Goal: Task Accomplishment & Management: Complete application form

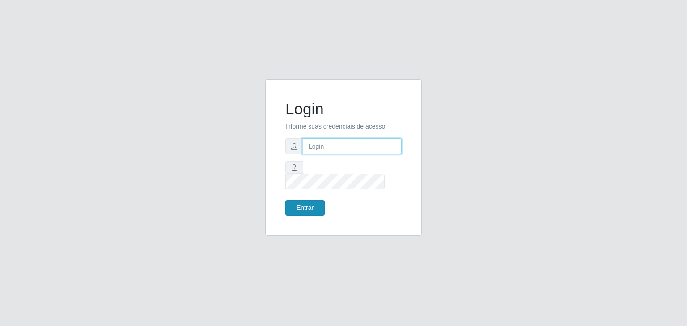
type input "jeisonrede@compras"
click at [312, 200] on button "Entrar" at bounding box center [304, 208] width 39 height 16
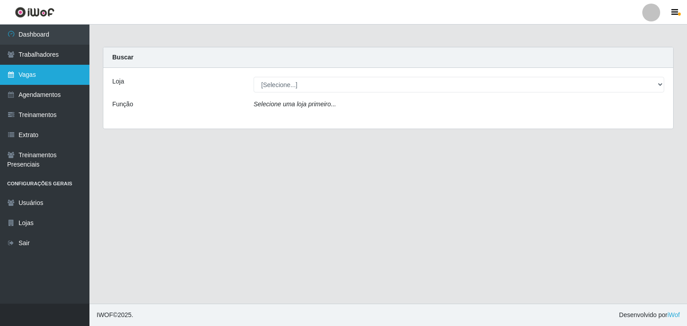
click at [35, 78] on link "Vagas" at bounding box center [44, 75] width 89 height 20
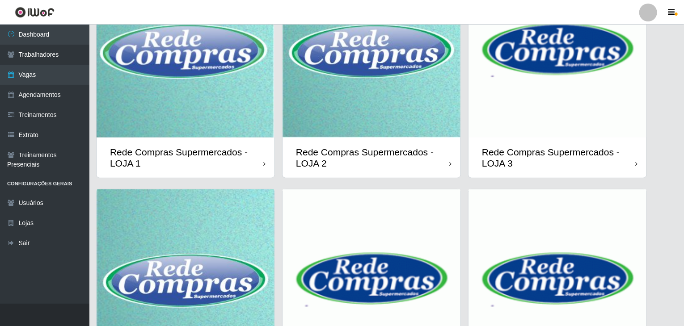
scroll to position [212, 0]
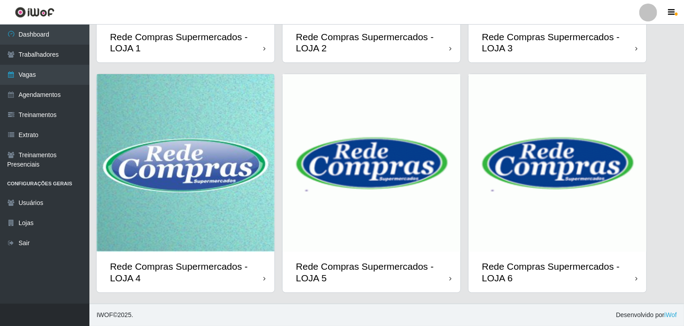
click at [315, 209] on img at bounding box center [372, 163] width 178 height 178
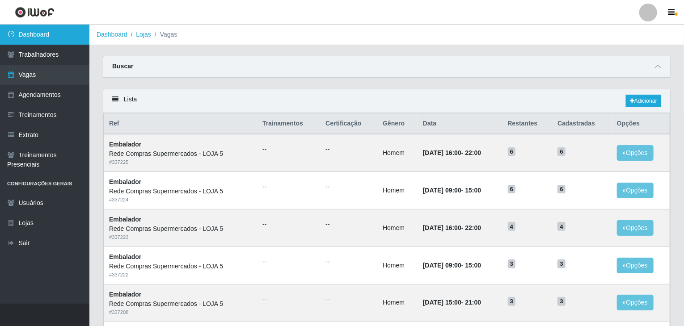
click at [60, 41] on link "Dashboard" at bounding box center [44, 35] width 89 height 20
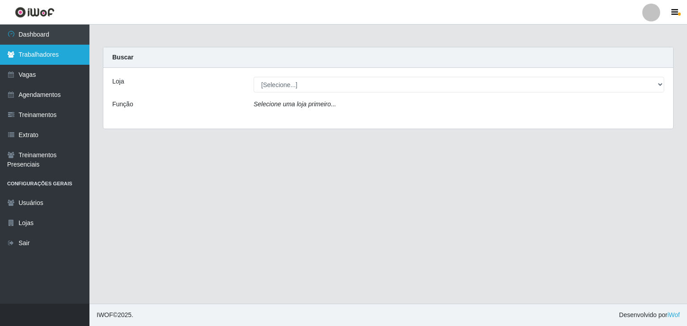
click at [46, 54] on link "Trabalhadores" at bounding box center [44, 55] width 89 height 20
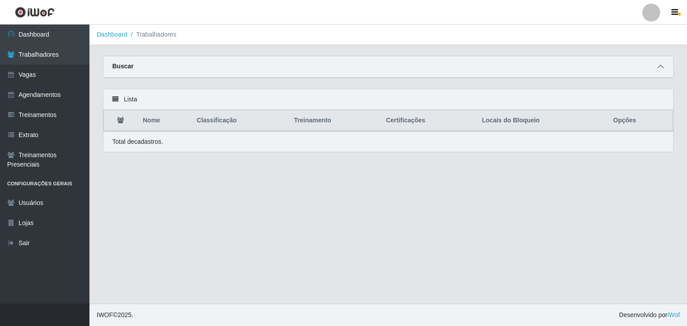
click at [661, 66] on icon at bounding box center [660, 67] width 6 height 6
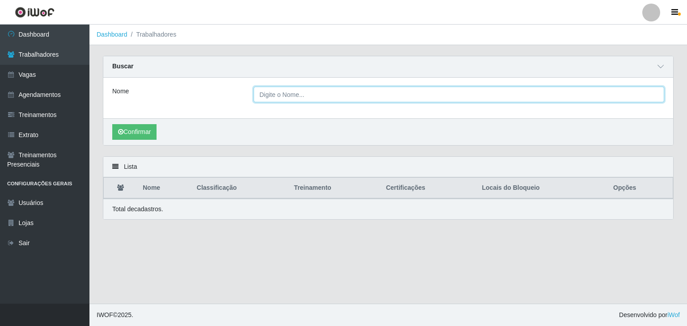
click at [360, 94] on input "Nome" at bounding box center [459, 95] width 411 height 16
paste input "Francisco Ribeiro Dos Santos filho"
type input "Francisco Ribeiro Dos Santos filho"
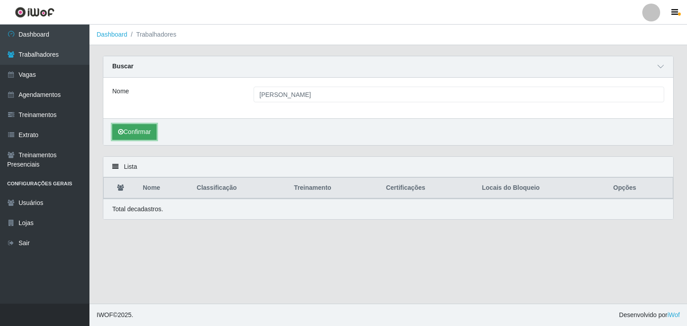
click at [143, 127] on button "Confirmar" at bounding box center [134, 132] width 44 height 16
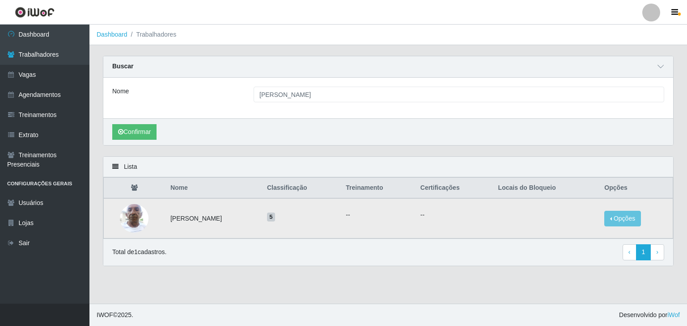
click at [127, 219] on img at bounding box center [134, 218] width 29 height 38
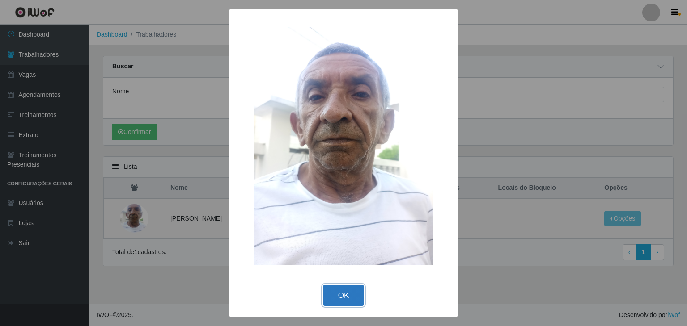
click at [340, 297] on button "OK" at bounding box center [344, 295] width 42 height 21
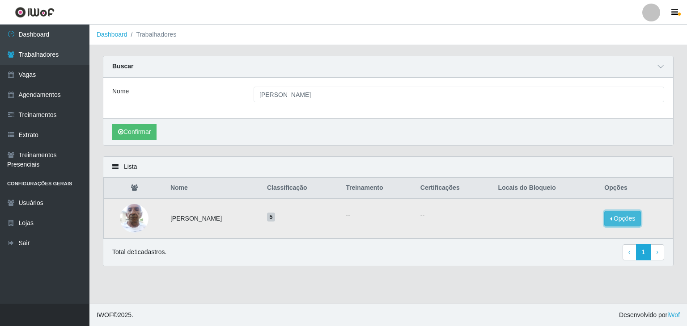
click at [621, 217] on button "Opções" at bounding box center [622, 219] width 37 height 16
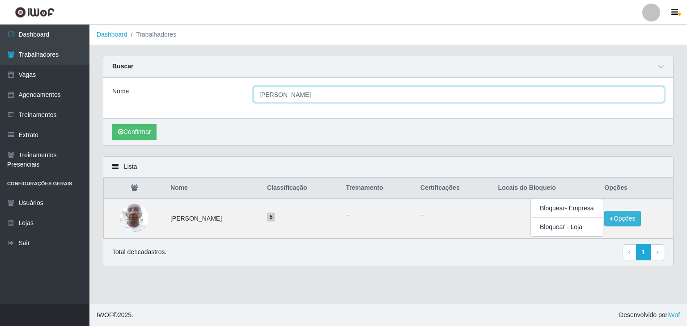
drag, startPoint x: 355, startPoint y: 90, endPoint x: 97, endPoint y: 119, distance: 259.2
click at [97, 119] on div "Carregando... Buscar Nome Francisco Ribeiro Dos Santos filho Confirmar" at bounding box center [388, 106] width 584 height 101
paste input "Adailton da Silva Santos"
type input "Adailton da Silva Santos"
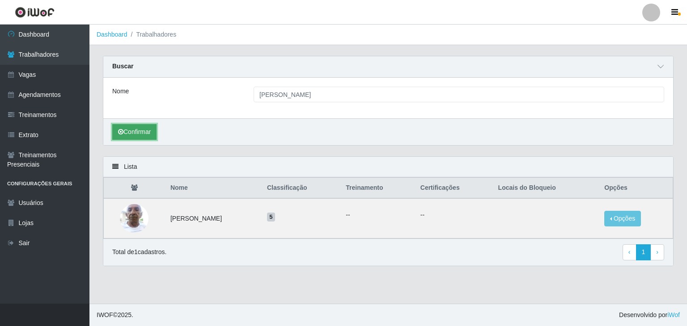
click at [126, 130] on button "Confirmar" at bounding box center [134, 132] width 44 height 16
click at [125, 218] on img at bounding box center [134, 218] width 29 height 38
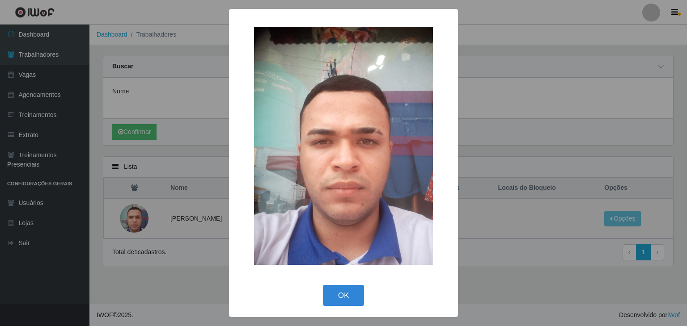
click at [40, 54] on div "× OK Cancel" at bounding box center [343, 163] width 687 height 326
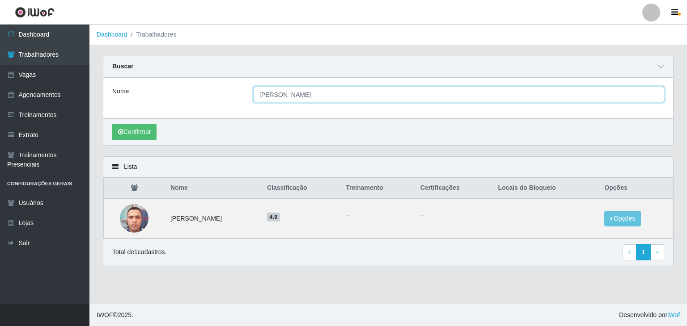
drag, startPoint x: 335, startPoint y: 94, endPoint x: 196, endPoint y: 94, distance: 138.6
click at [196, 94] on div "Nome Adailton da Silva Santos" at bounding box center [388, 95] width 565 height 16
type input "caua"
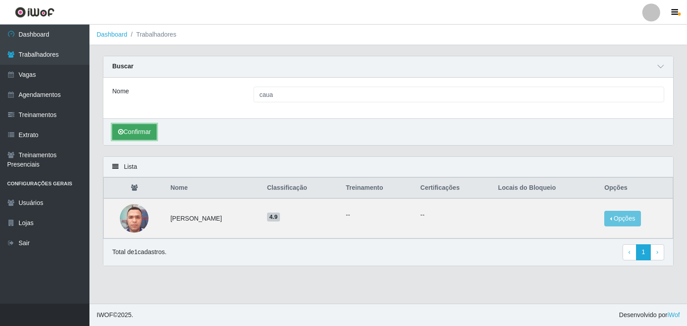
click at [126, 130] on button "Confirmar" at bounding box center [134, 132] width 44 height 16
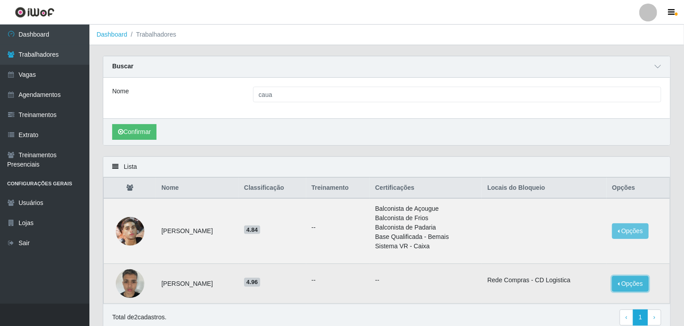
click at [646, 282] on button "Opções" at bounding box center [630, 284] width 37 height 16
click at [589, 291] on button "Desbloquear - Loja" at bounding box center [575, 293] width 72 height 18
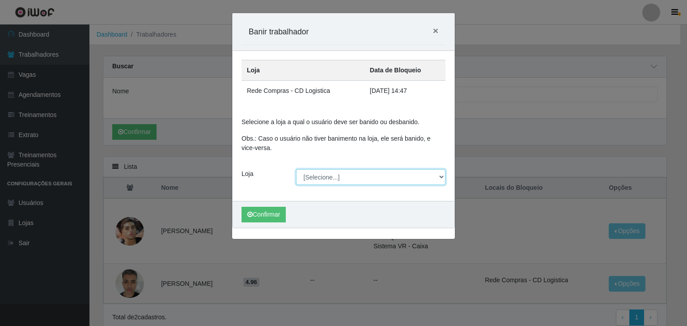
click at [336, 179] on select "[Selecione...] Rede Compras Supermercados - LOJA 1 Rede Compras Supermercados -…" at bounding box center [371, 178] width 150 height 16
click at [526, 155] on div "Carregando... Banir trabalhador × Loja Data de Bloqueio Rede Compras - CD Logis…" at bounding box center [343, 163] width 687 height 326
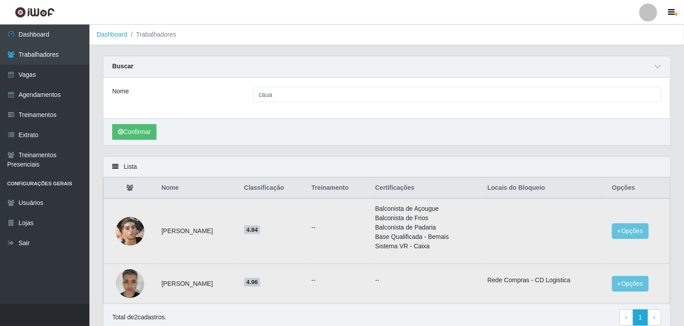
click at [131, 232] on img at bounding box center [130, 231] width 29 height 38
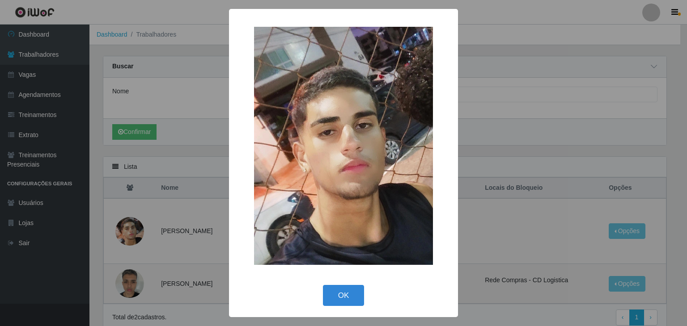
drag, startPoint x: 486, startPoint y: 155, endPoint x: 490, endPoint y: 158, distance: 5.1
click at [487, 155] on div "× OK Cancel" at bounding box center [343, 163] width 687 height 326
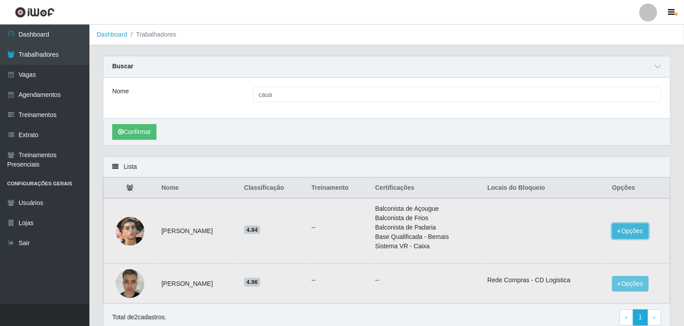
click at [642, 233] on button "Opções" at bounding box center [630, 232] width 37 height 16
click at [503, 220] on td at bounding box center [544, 232] width 125 height 66
click at [628, 284] on button "Opções" at bounding box center [630, 284] width 37 height 16
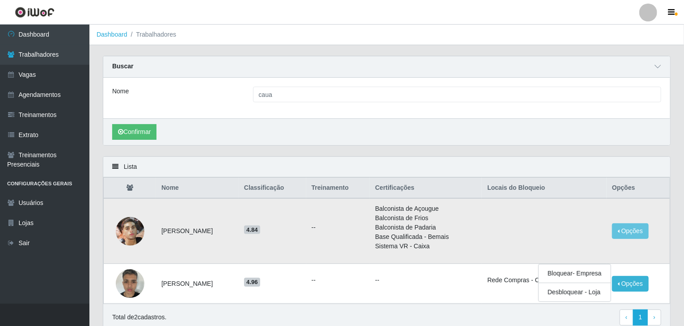
click at [567, 223] on td at bounding box center [544, 232] width 125 height 66
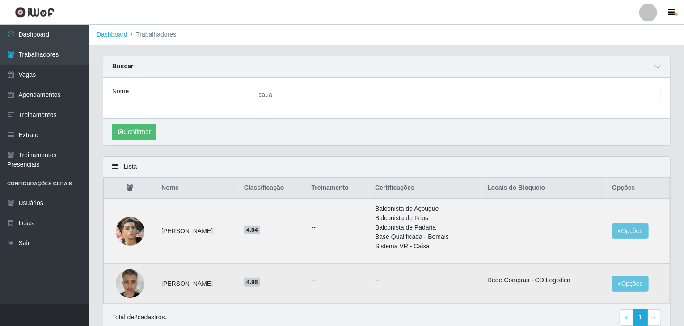
click at [136, 278] on img at bounding box center [130, 284] width 29 height 38
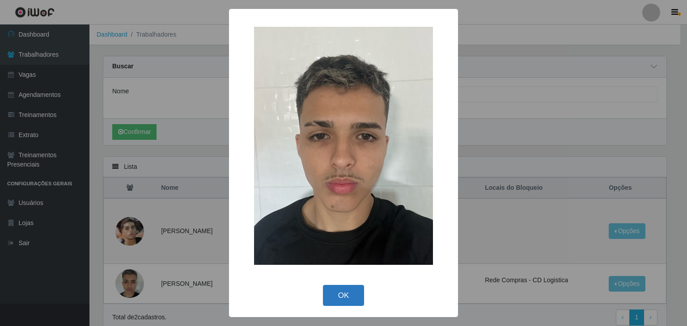
click at [348, 290] on button "OK" at bounding box center [344, 295] width 42 height 21
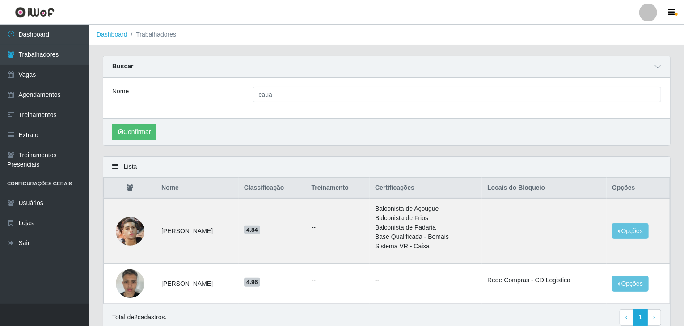
click at [331, 179] on th "Treinamento" at bounding box center [338, 188] width 64 height 21
click at [25, 42] on link "Dashboard" at bounding box center [44, 35] width 89 height 20
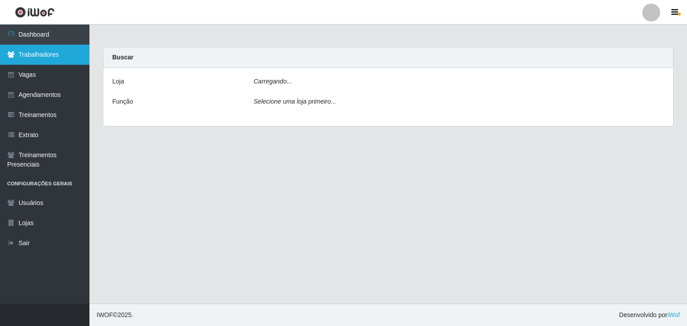
click at [30, 56] on link "Trabalhadores" at bounding box center [44, 55] width 89 height 20
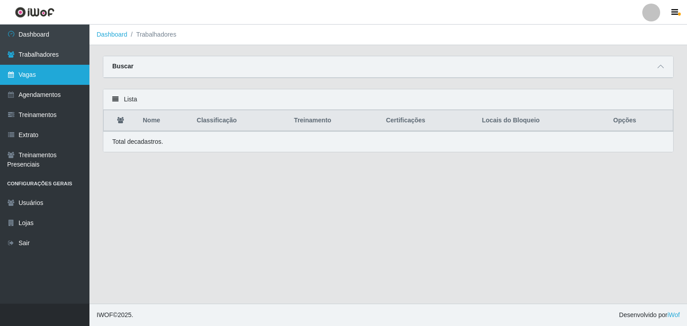
click at [62, 75] on link "Vagas" at bounding box center [44, 75] width 89 height 20
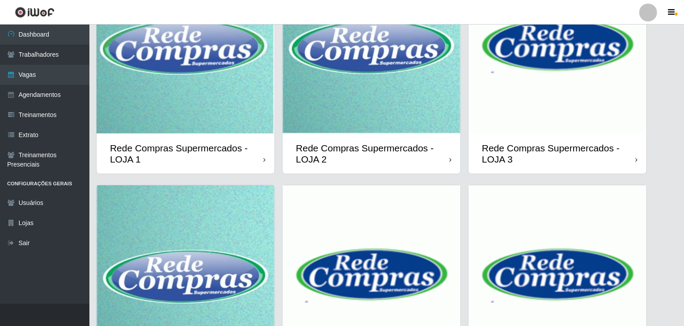
scroll to position [134, 0]
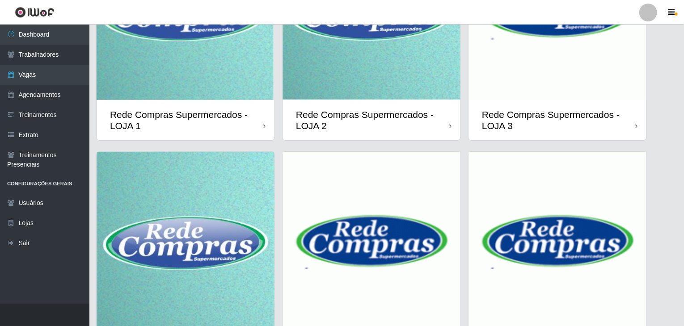
click at [171, 216] on img at bounding box center [186, 241] width 178 height 178
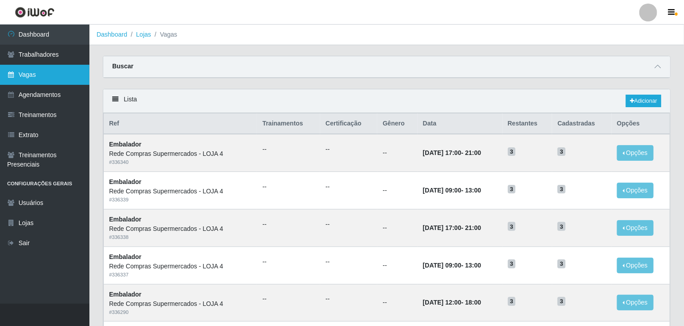
click at [61, 74] on link "Vagas" at bounding box center [44, 75] width 89 height 20
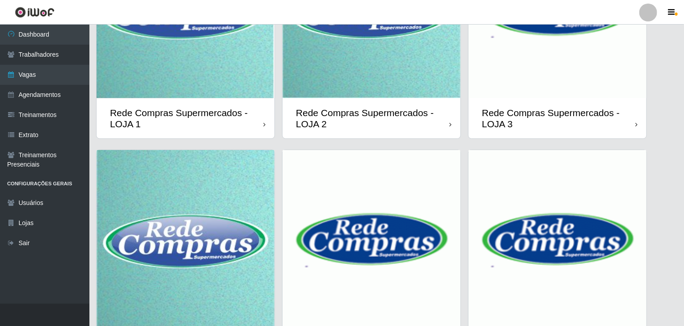
scroll to position [212, 0]
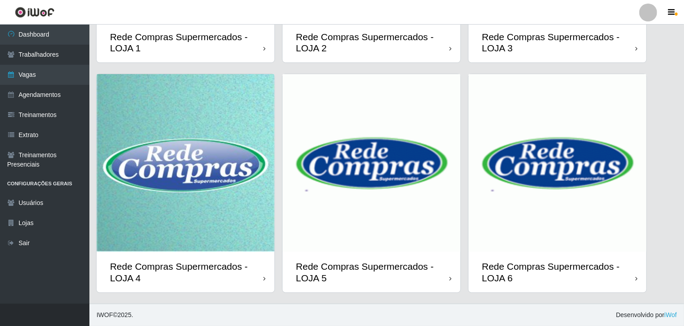
click at [335, 195] on img at bounding box center [372, 163] width 178 height 178
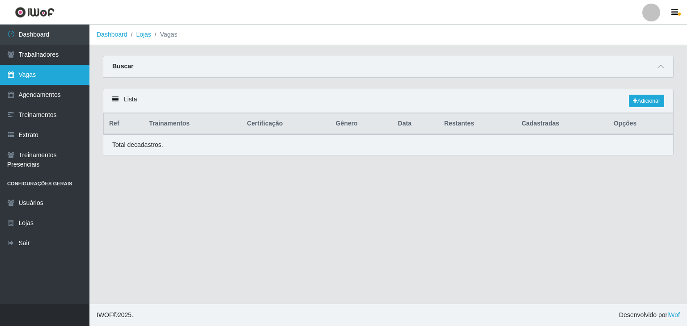
click at [36, 75] on link "Vagas" at bounding box center [44, 75] width 89 height 20
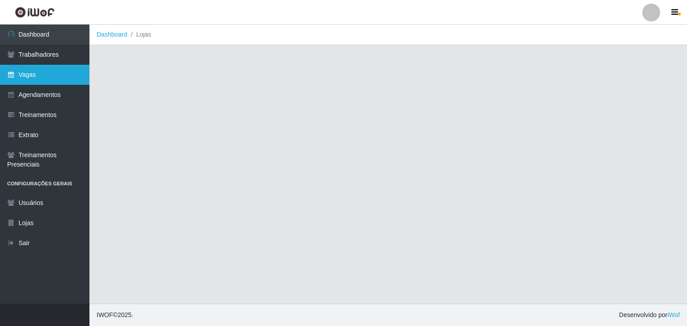
click at [40, 80] on link "Vagas" at bounding box center [44, 75] width 89 height 20
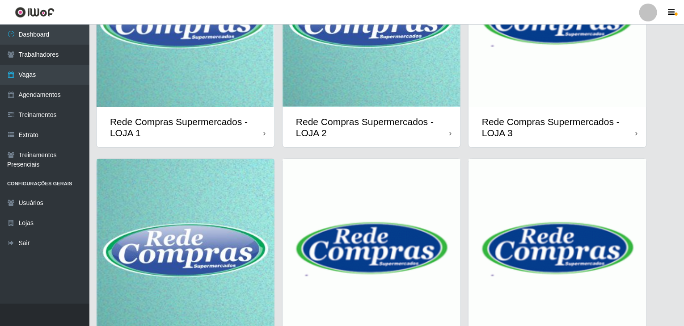
scroll to position [212, 0]
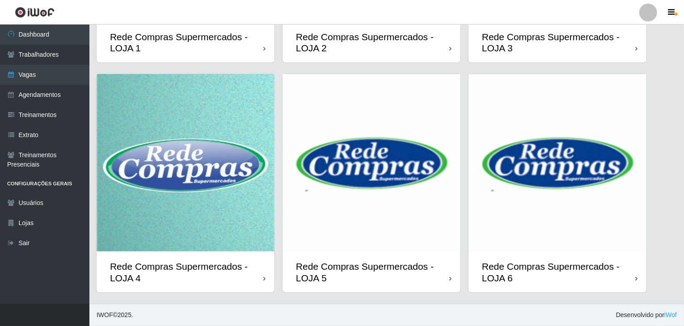
click at [359, 196] on img at bounding box center [372, 163] width 178 height 178
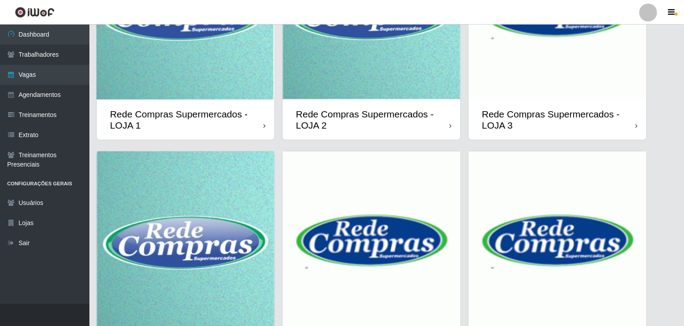
scroll to position [179, 0]
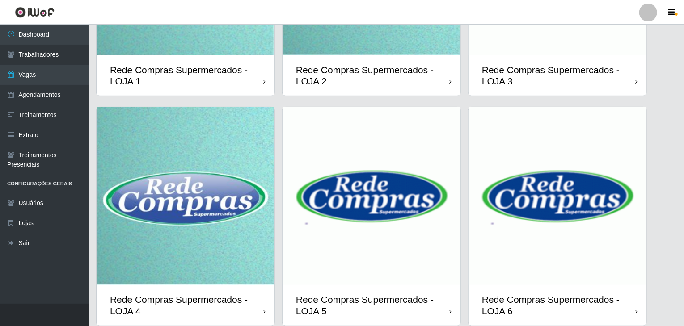
click at [363, 203] on img at bounding box center [372, 196] width 178 height 178
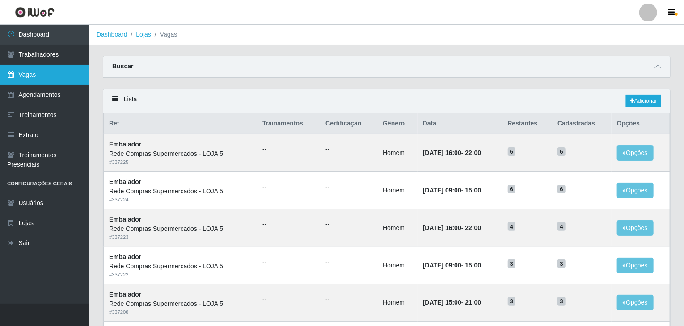
click at [85, 72] on link "Vagas" at bounding box center [44, 75] width 89 height 20
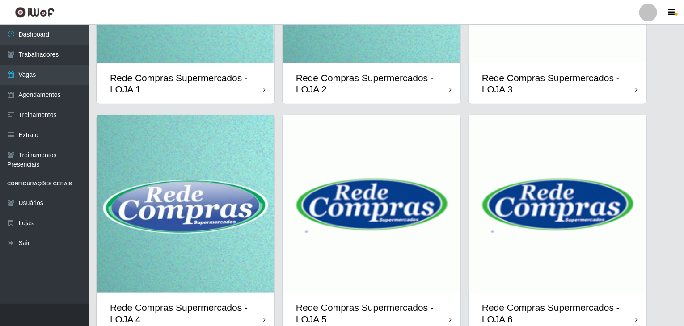
scroll to position [179, 0]
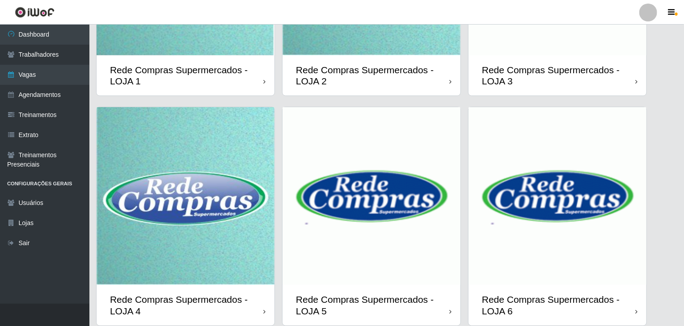
click at [553, 203] on img at bounding box center [558, 196] width 178 height 178
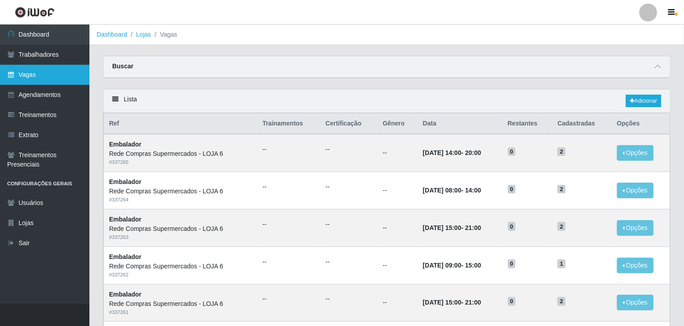
click at [33, 73] on link "Vagas" at bounding box center [44, 75] width 89 height 20
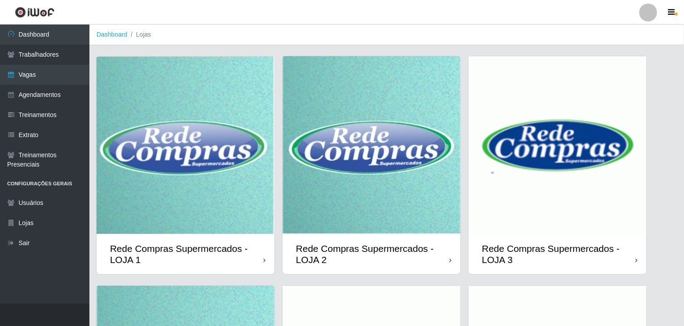
click at [197, 161] on img at bounding box center [186, 146] width 178 height 178
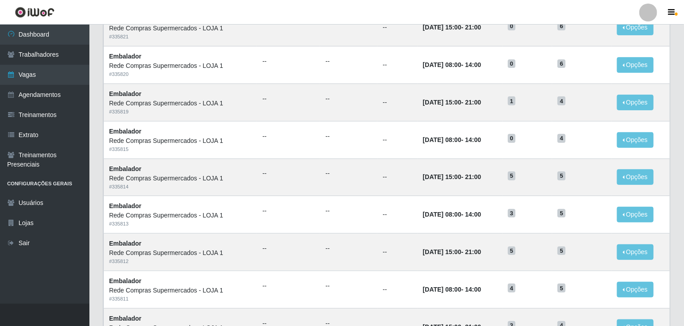
scroll to position [429, 0]
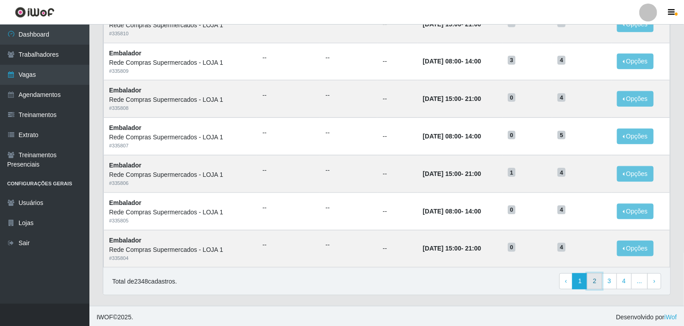
click at [598, 278] on link "2" at bounding box center [594, 282] width 15 height 16
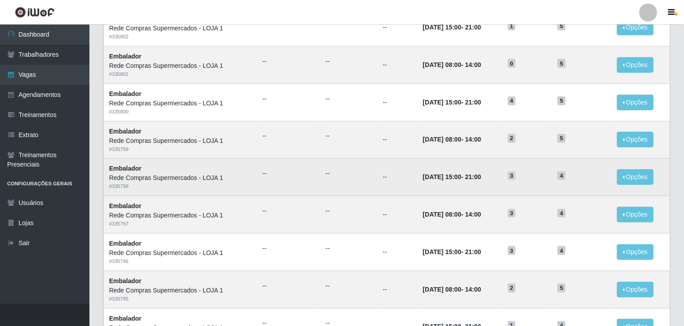
scroll to position [45, 0]
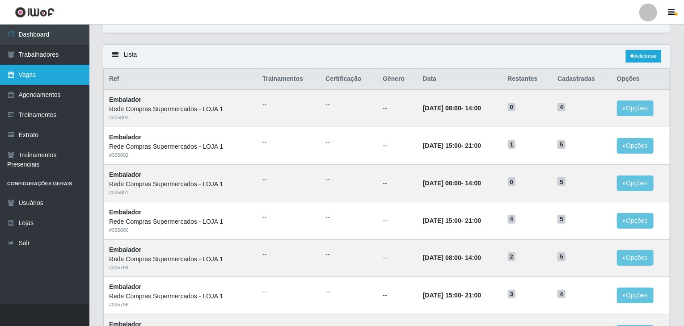
click at [17, 76] on link "Vagas" at bounding box center [44, 75] width 89 height 20
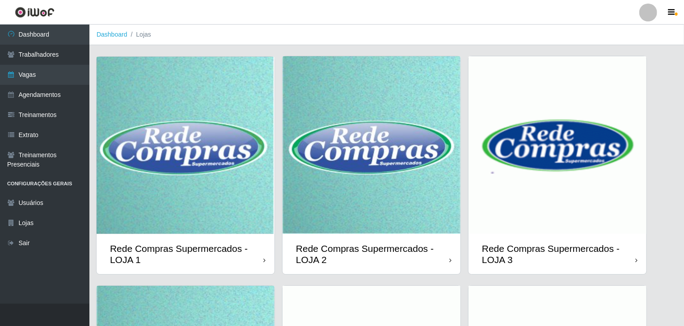
click at [389, 188] on img at bounding box center [372, 145] width 178 height 178
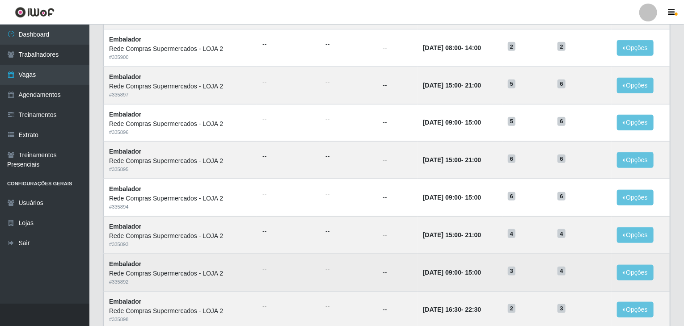
scroll to position [429, 0]
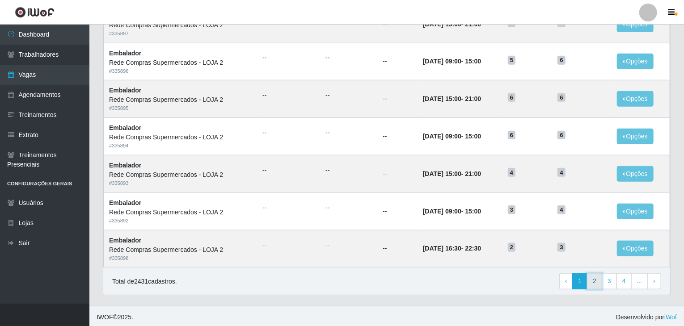
click at [595, 280] on link "2" at bounding box center [594, 282] width 15 height 16
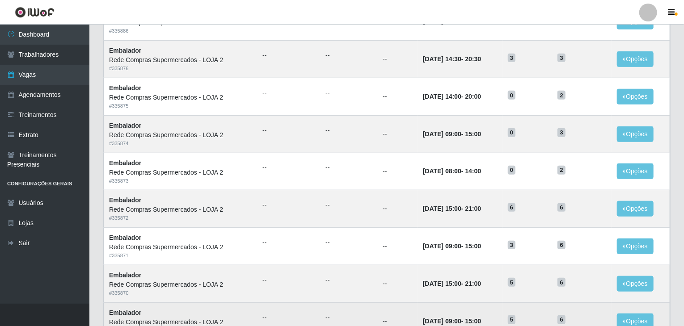
scroll to position [403, 0]
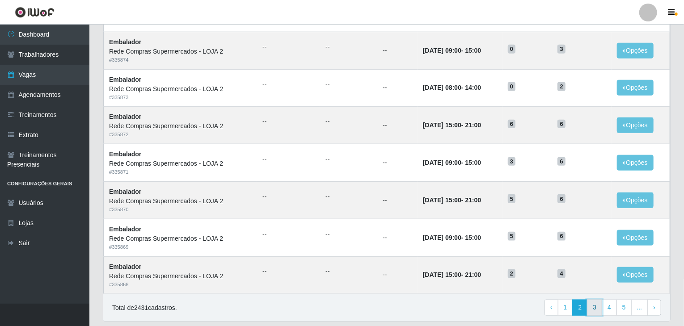
click at [601, 307] on link "3" at bounding box center [594, 308] width 15 height 16
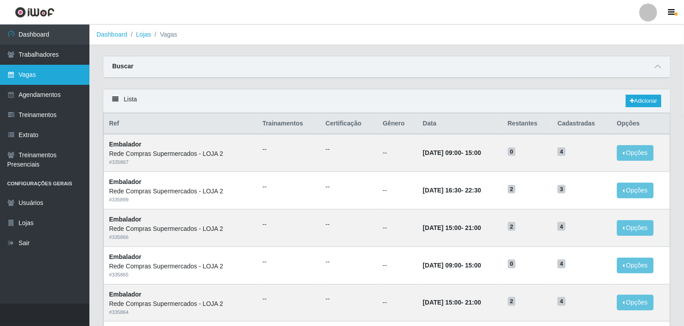
click at [40, 76] on link "Vagas" at bounding box center [44, 75] width 89 height 20
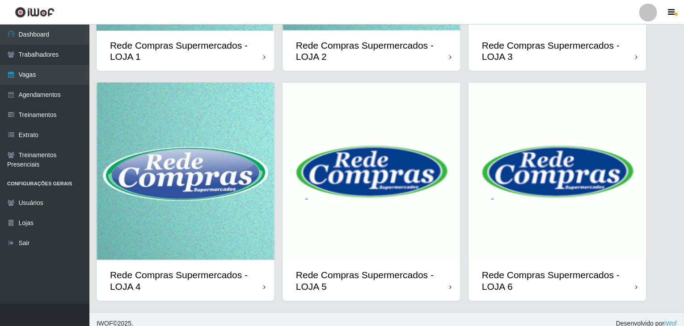
scroll to position [212, 0]
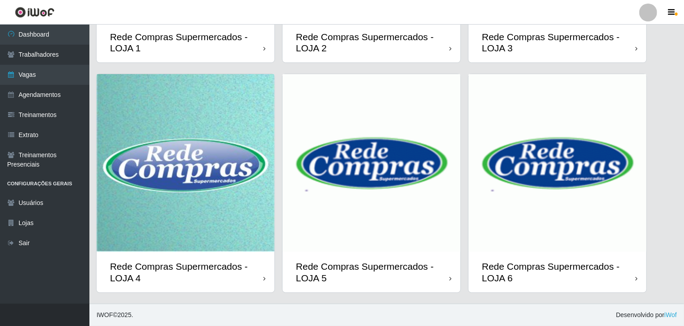
click at [509, 190] on img at bounding box center [558, 163] width 178 height 178
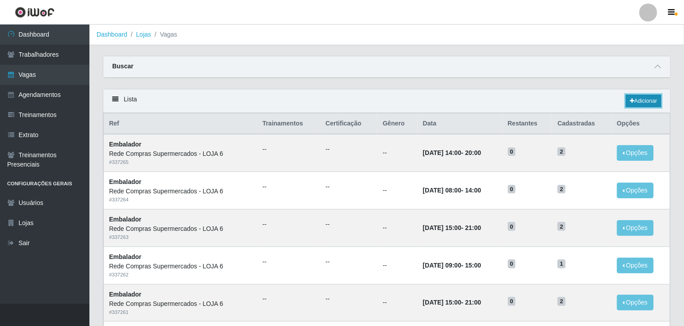
click at [653, 95] on link "Adicionar" at bounding box center [643, 101] width 35 height 13
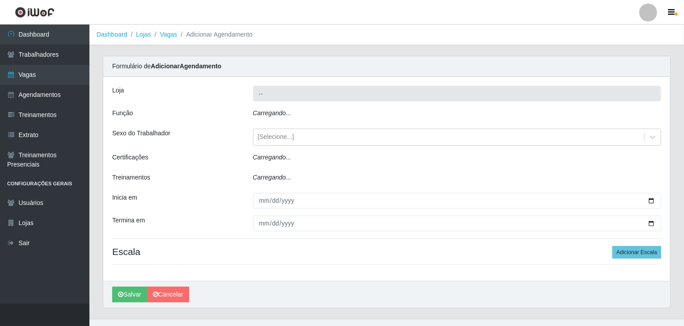
type input "Rede Compras Supermercados - LOJA 6"
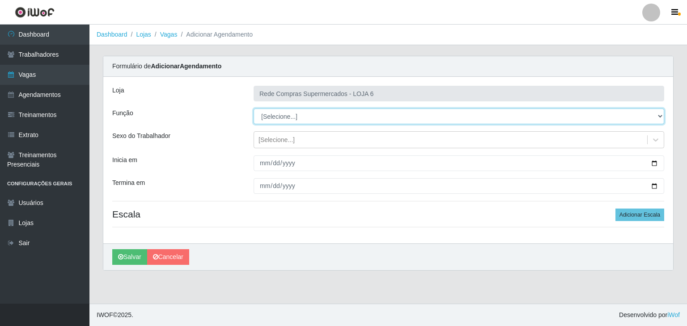
click at [288, 118] on select "[Selecione...] ASG ASG + ASG ++ Embalador Embalador + Embalador ++ Operador de …" at bounding box center [459, 117] width 411 height 16
select select "1"
click at [254, 109] on select "[Selecione...] ASG ASG + ASG ++ Embalador Embalador + Embalador ++ Operador de …" at bounding box center [459, 117] width 411 height 16
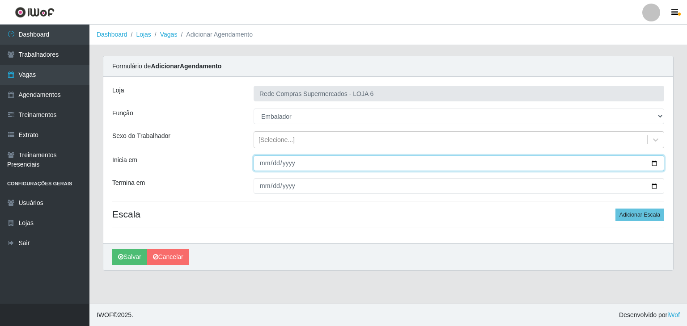
click at [651, 162] on input "Inicia em" at bounding box center [459, 164] width 411 height 16
type input "[DATE]"
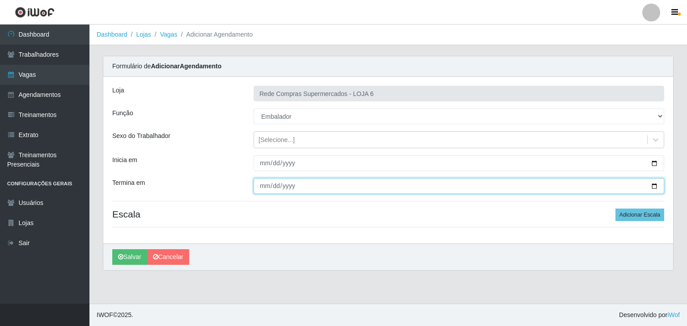
click at [651, 190] on input "Termina em" at bounding box center [459, 186] width 411 height 16
type input "[DATE]"
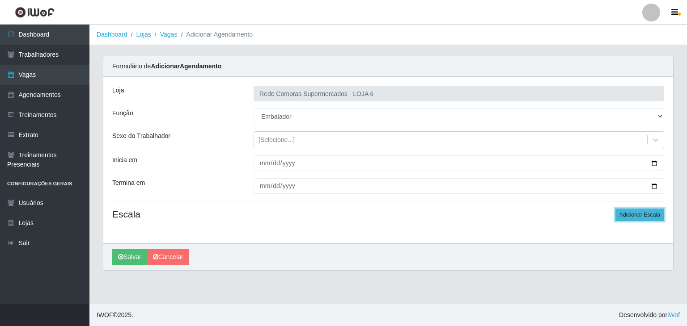
click at [629, 217] on button "Adicionar Escala" at bounding box center [639, 215] width 49 height 13
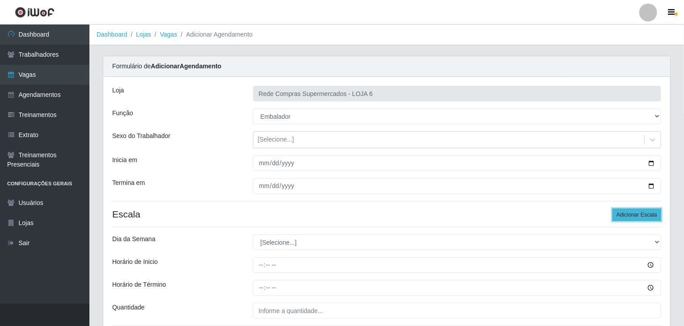
click at [629, 217] on button "Adicionar Escala" at bounding box center [637, 215] width 49 height 13
click at [628, 216] on button "Adicionar Escala" at bounding box center [637, 215] width 49 height 13
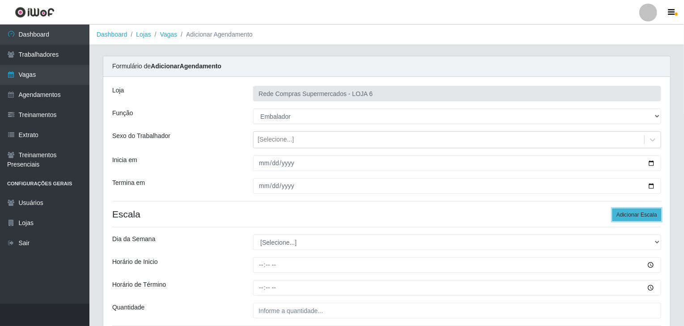
click at [628, 216] on button "Adicionar Escala" at bounding box center [637, 215] width 49 height 13
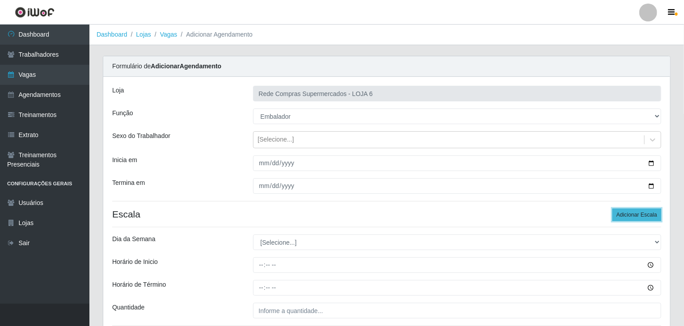
click at [628, 216] on button "Adicionar Escala" at bounding box center [637, 215] width 49 height 13
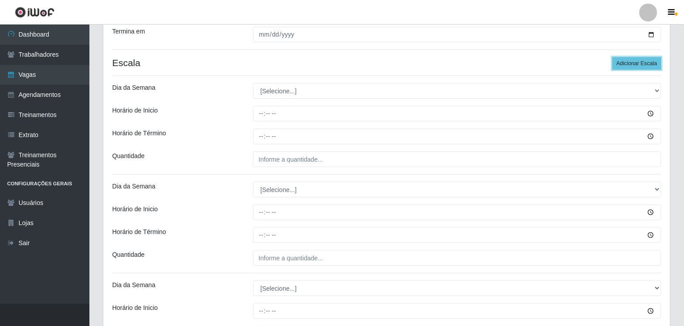
scroll to position [179, 0]
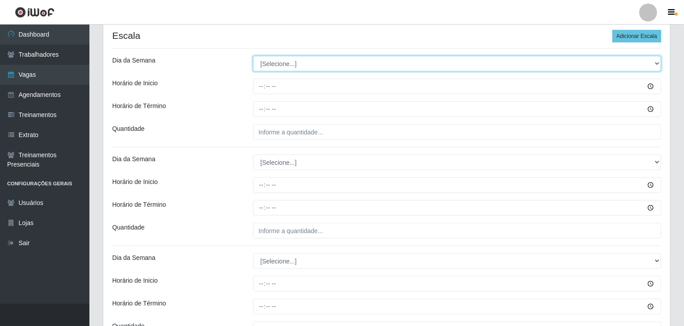
click at [279, 68] on select "[Selecione...] Segunda Terça Quarta Quinta Sexta Sábado Domingo" at bounding box center [457, 64] width 409 height 16
select select "1"
click at [253, 56] on select "[Selecione...] Segunda Terça Quarta Quinta Sexta Sábado Domingo" at bounding box center [457, 64] width 409 height 16
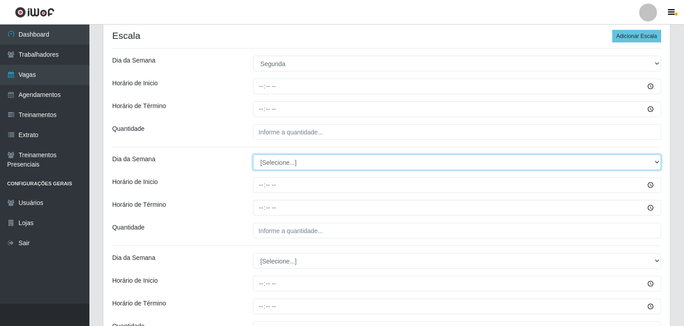
click at [288, 160] on select "[Selecione...] Segunda Terça Quarta Quinta Sexta Sábado Domingo" at bounding box center [457, 163] width 409 height 16
select select "1"
click at [253, 155] on select "[Selecione...] Segunda Terça Quarta Quinta Sexta Sábado Domingo" at bounding box center [457, 163] width 409 height 16
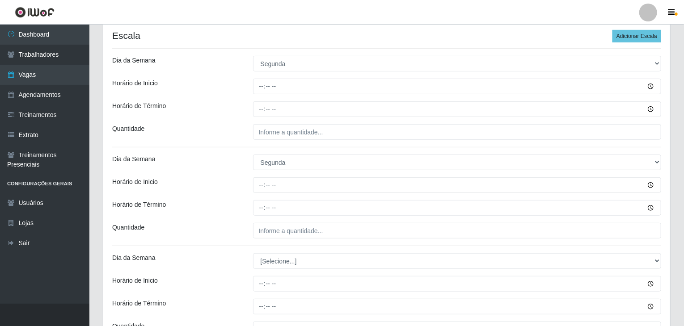
click at [220, 182] on div "Horário de Inicio" at bounding box center [176, 186] width 141 height 16
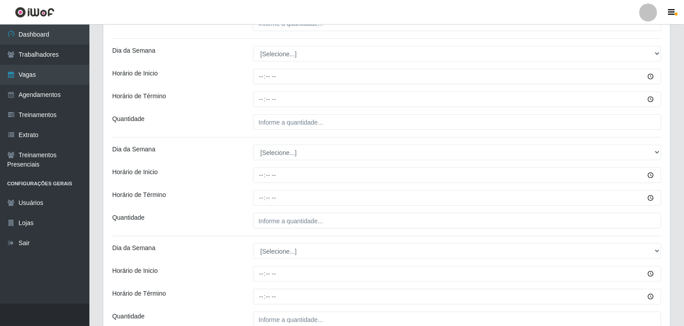
scroll to position [403, 0]
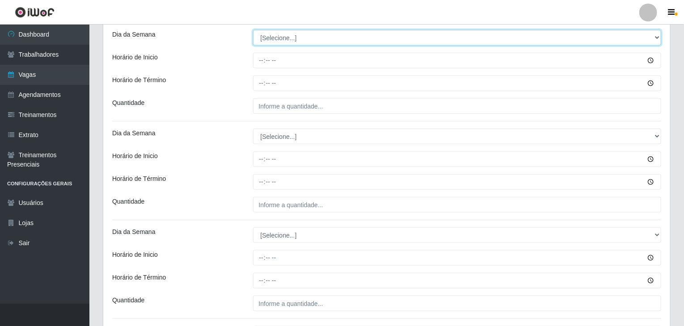
click at [272, 41] on select "[Selecione...] Segunda Terça Quarta Quinta Sexta Sábado Domingo" at bounding box center [457, 38] width 409 height 16
click at [275, 40] on select "[Selecione...] Segunda Terça Quarta Quinta Sexta Sábado Domingo" at bounding box center [457, 38] width 409 height 16
select select "2"
click at [253, 30] on select "[Selecione...] Segunda Terça Quarta Quinta Sexta Sábado Domingo" at bounding box center [457, 38] width 409 height 16
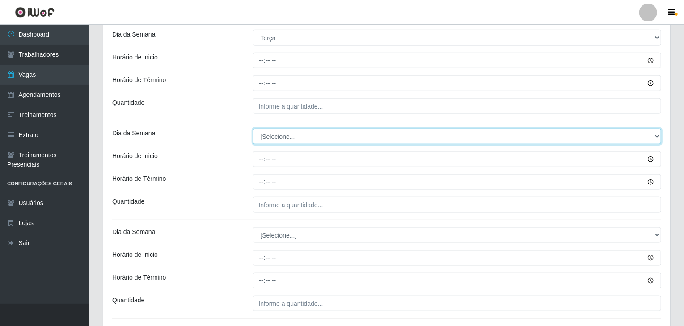
click at [287, 138] on select "[Selecione...] Segunda Terça Quarta Quinta Sexta Sábado Domingo" at bounding box center [457, 137] width 409 height 16
select select "2"
click at [253, 129] on select "[Selecione...] Segunda Terça Quarta Quinta Sexta Sábado Domingo" at bounding box center [457, 137] width 409 height 16
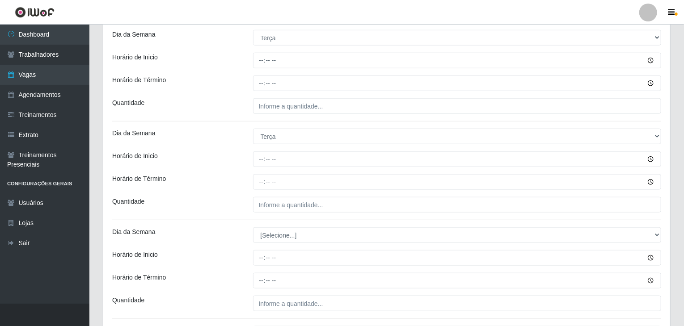
click at [240, 152] on div "Horário de Inicio" at bounding box center [176, 160] width 141 height 16
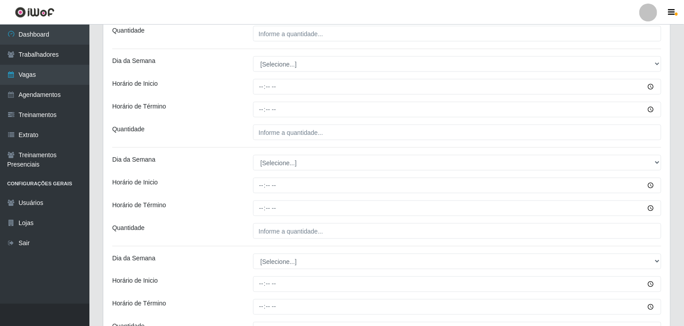
scroll to position [581, 0]
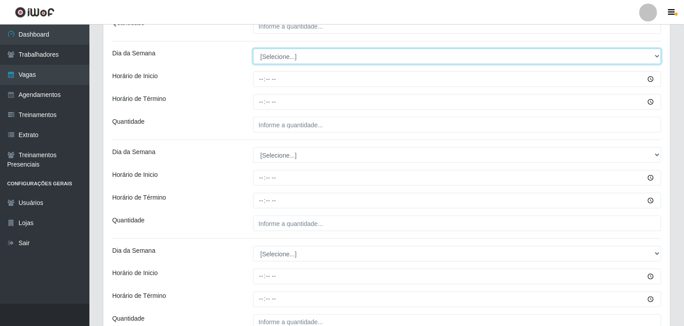
click at [274, 54] on select "[Selecione...] Segunda Terça Quarta Quinta Sexta Sábado Domingo" at bounding box center [457, 57] width 409 height 16
select select "3"
click at [253, 49] on select "[Selecione...] Segunda Terça Quarta Quinta Sexta Sábado Domingo" at bounding box center [457, 57] width 409 height 16
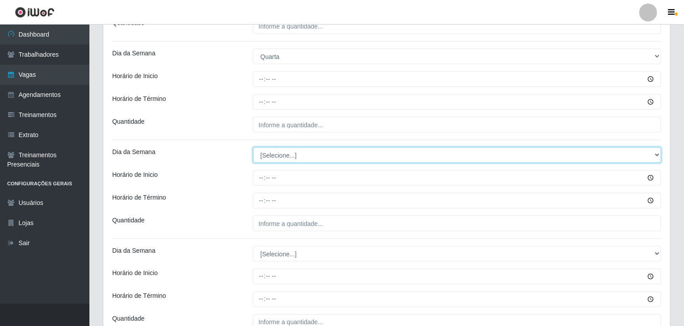
click at [283, 152] on select "[Selecione...] Segunda Terça Quarta Quinta Sexta Sábado Domingo" at bounding box center [457, 156] width 409 height 16
select select "3"
click at [253, 148] on select "[Selecione...] Segunda Terça Quarta Quinta Sexta Sábado Domingo" at bounding box center [457, 156] width 409 height 16
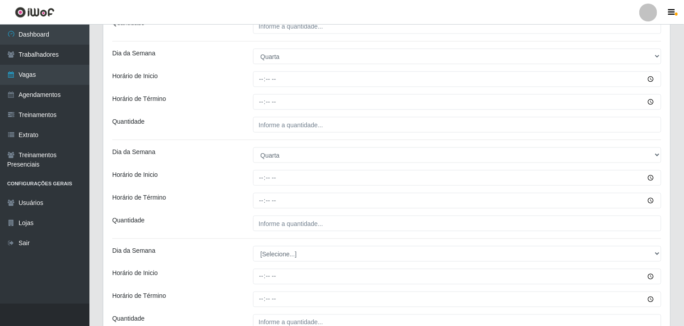
click at [236, 182] on div "Horário de Inicio" at bounding box center [176, 178] width 141 height 16
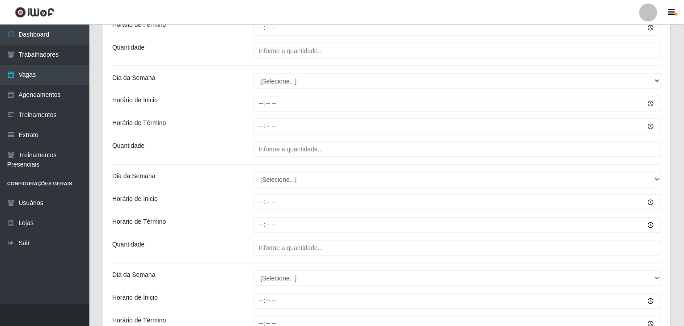
scroll to position [760, 0]
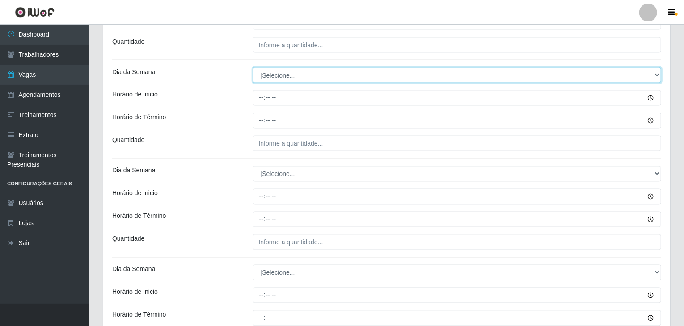
click at [268, 73] on select "[Selecione...] Segunda Terça Quarta Quinta Sexta Sábado Domingo" at bounding box center [457, 76] width 409 height 16
select select "4"
click at [253, 68] on select "[Selecione...] Segunda Terça Quarta Quinta Sexta Sábado Domingo" at bounding box center [457, 76] width 409 height 16
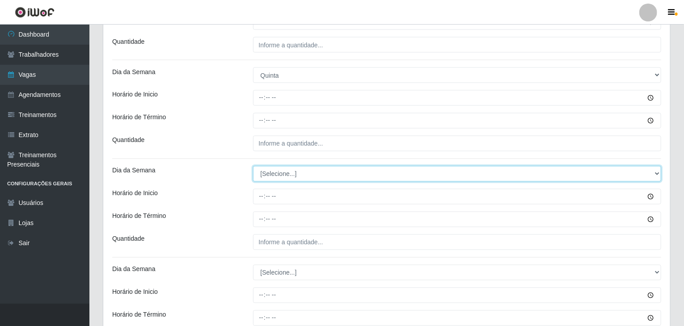
click at [281, 175] on select "[Selecione...] Segunda Terça Quarta Quinta Sexta Sábado Domingo" at bounding box center [457, 174] width 409 height 16
select select "4"
click at [253, 166] on select "[Selecione...] Segunda Terça Quarta Quinta Sexta Sábado Domingo" at bounding box center [457, 174] width 409 height 16
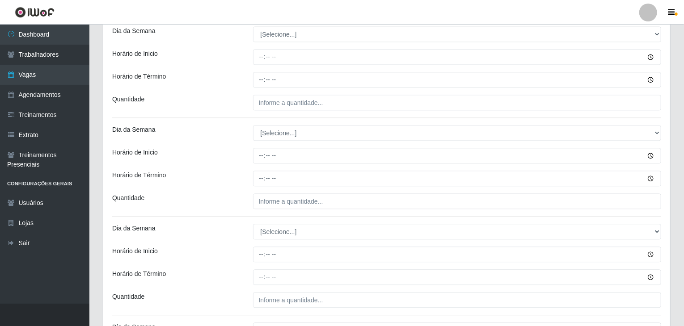
scroll to position [984, 0]
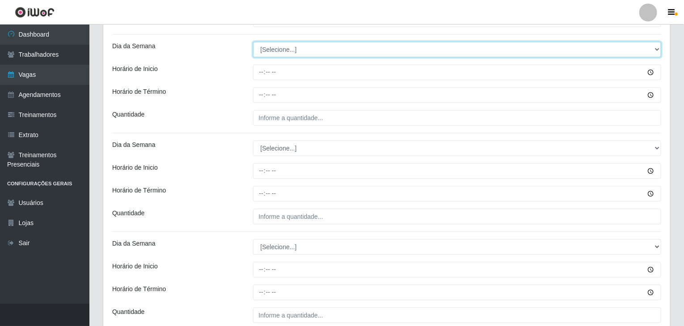
click at [270, 49] on select "[Selecione...] Segunda Terça Quarta Quinta Sexta Sábado Domingo" at bounding box center [457, 50] width 409 height 16
select select "5"
click at [253, 42] on select "[Selecione...] Segunda Terça Quarta Quinta Sexta Sábado Domingo" at bounding box center [457, 50] width 409 height 16
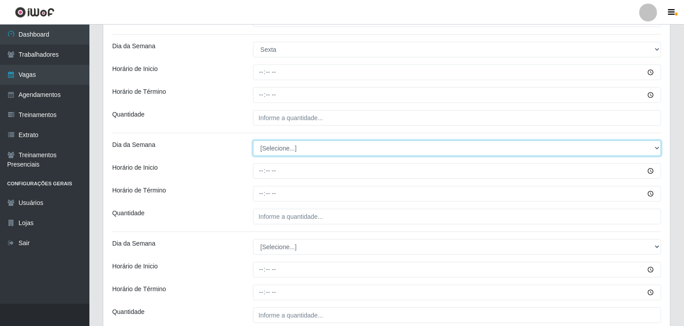
click at [285, 147] on select "[Selecione...] Segunda Terça Quarta Quinta Sexta Sábado Domingo" at bounding box center [457, 148] width 409 height 16
select select "5"
click at [253, 140] on select "[Selecione...] Segunda Terça Quarta Quinta Sexta Sábado Domingo" at bounding box center [457, 148] width 409 height 16
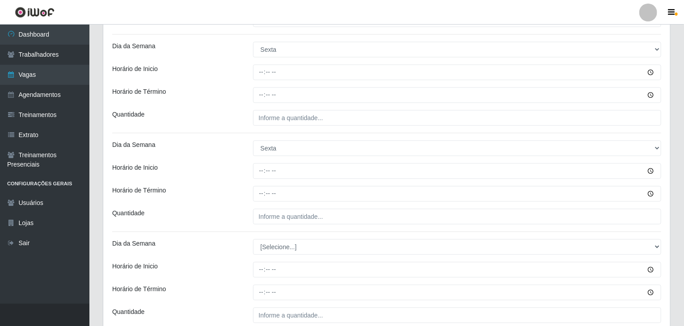
click at [215, 167] on div "Horário de Inicio" at bounding box center [176, 171] width 141 height 16
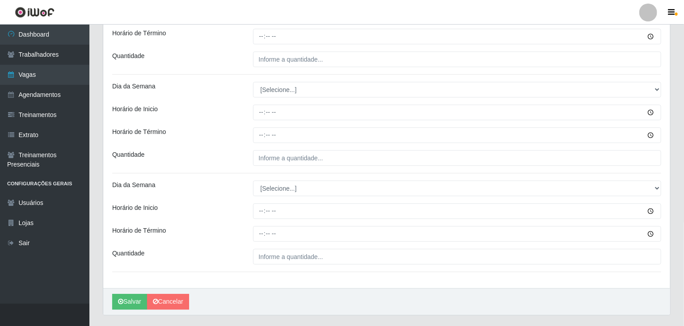
scroll to position [1162, 0]
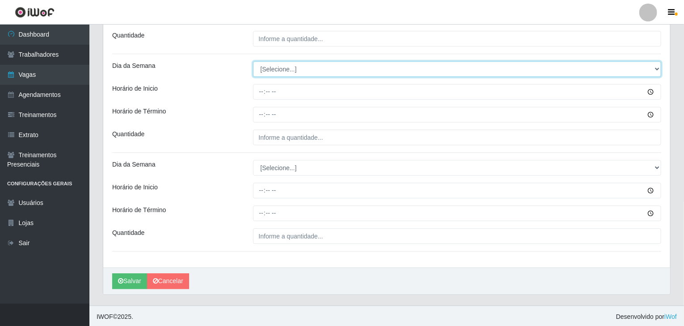
click at [291, 65] on select "[Selecione...] Segunda Terça Quarta Quinta Sexta Sábado Domingo" at bounding box center [457, 69] width 409 height 16
select select "6"
click at [253, 61] on select "[Selecione...] Segunda Terça Quarta Quinta Sexta Sábado Domingo" at bounding box center [457, 69] width 409 height 16
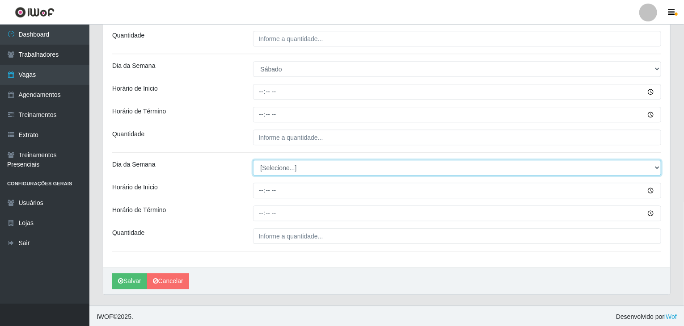
click at [279, 167] on select "[Selecione...] Segunda Terça Quarta Quinta Sexta Sábado Domingo" at bounding box center [457, 168] width 409 height 16
select select "6"
click at [253, 160] on select "[Selecione...] Segunda Terça Quarta Quinta Sexta Sábado Domingo" at bounding box center [457, 168] width 409 height 16
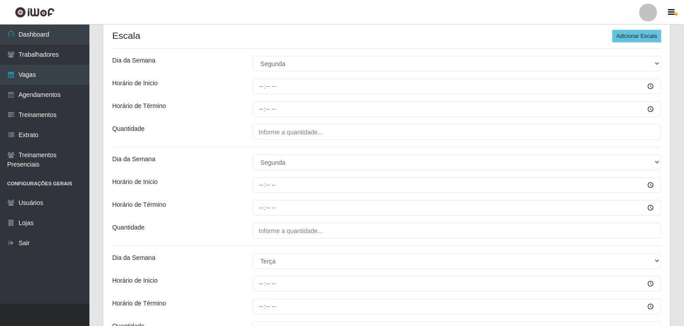
scroll to position [133, 0]
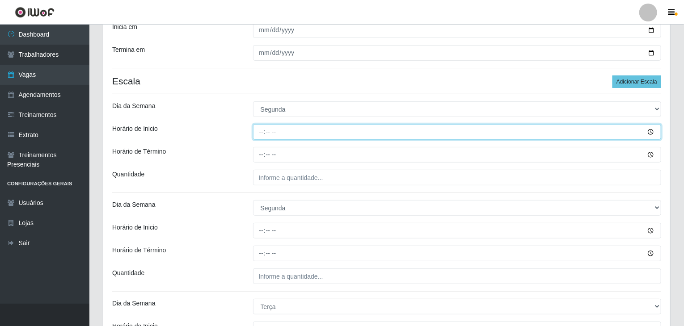
click at [263, 133] on input "Horário de Inicio" at bounding box center [457, 132] width 409 height 16
type input "09:00"
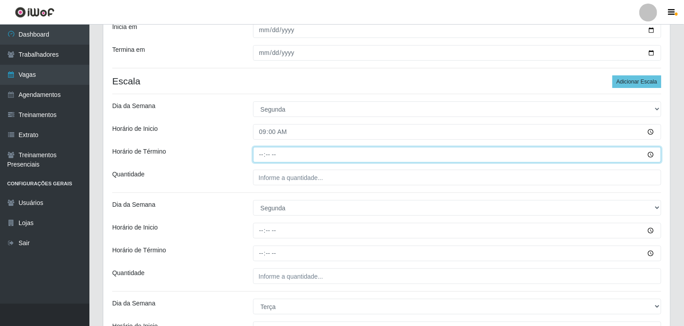
click at [257, 153] on input "Horário de Término" at bounding box center [457, 155] width 409 height 16
type input "15:00"
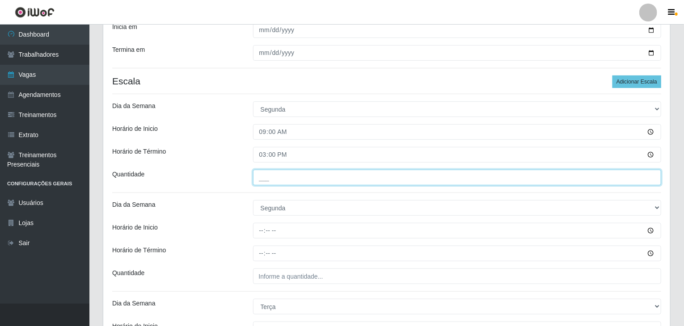
click at [279, 180] on input "___" at bounding box center [457, 178] width 409 height 16
type input "1__"
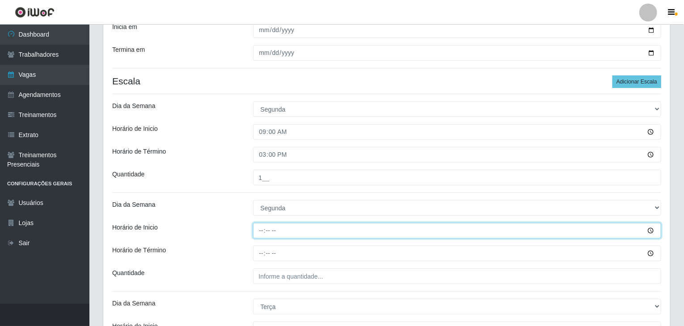
click at [258, 232] on input "Horário de Inicio" at bounding box center [457, 231] width 409 height 16
type input "15:00"
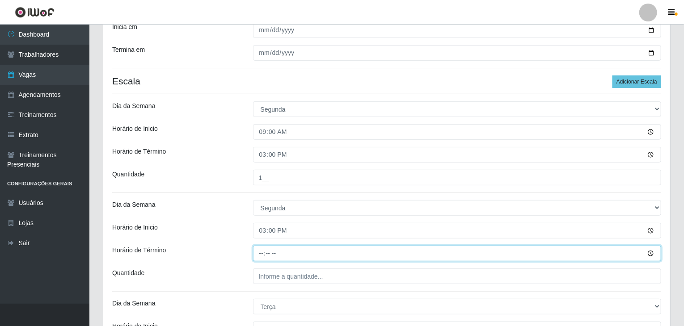
click at [254, 250] on input "Horário de Término" at bounding box center [457, 254] width 409 height 16
type input "21:00"
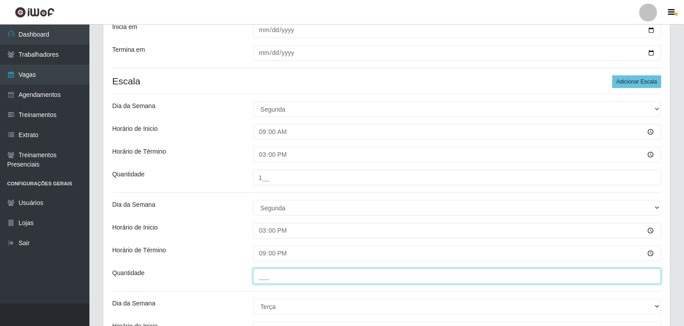
click at [322, 277] on input "___" at bounding box center [457, 277] width 409 height 16
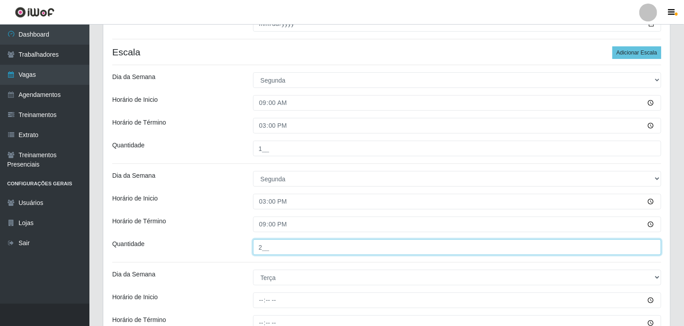
scroll to position [267, 0]
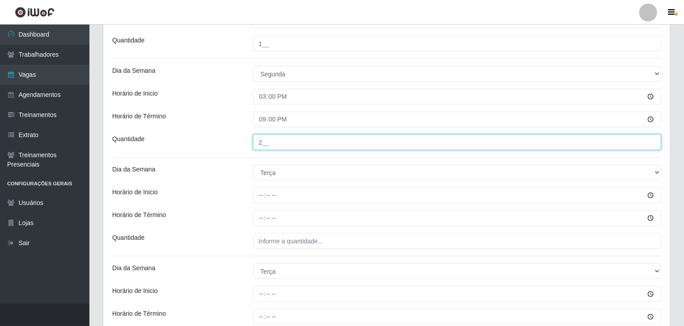
type input "2__"
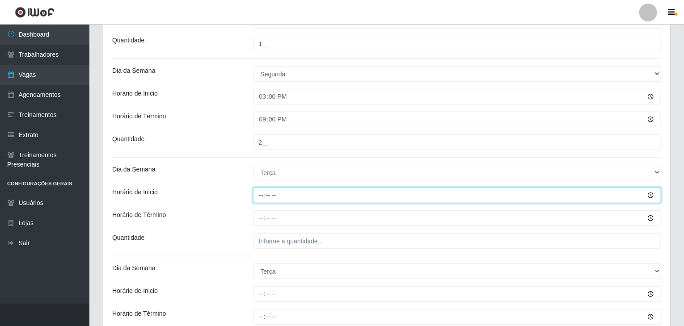
click at [259, 193] on input "Horário de Inicio" at bounding box center [457, 196] width 409 height 16
type input "09:00"
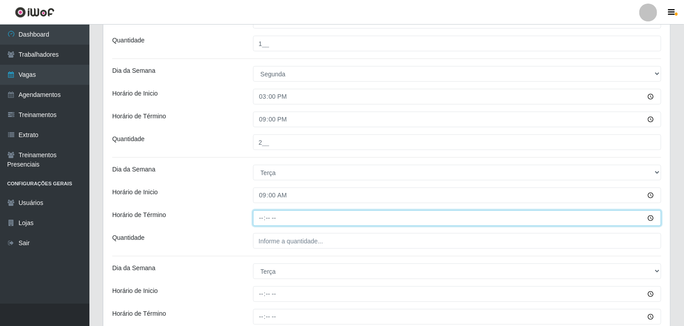
click at [259, 216] on input "Horário de Término" at bounding box center [457, 219] width 409 height 16
type input "15:00"
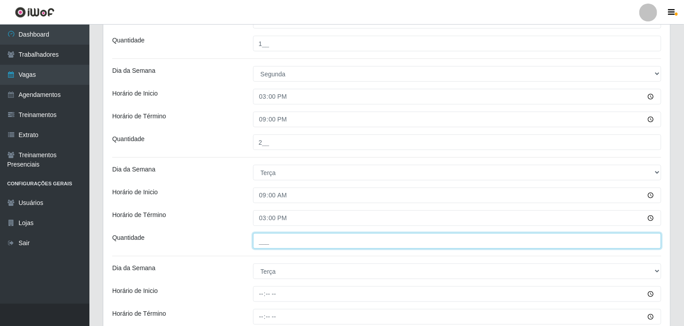
click at [268, 233] on input "___" at bounding box center [457, 241] width 409 height 16
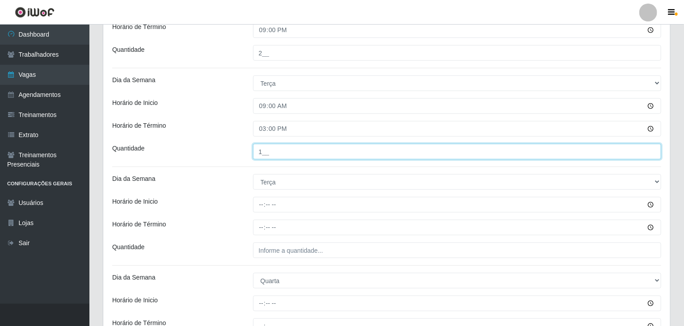
scroll to position [402, 0]
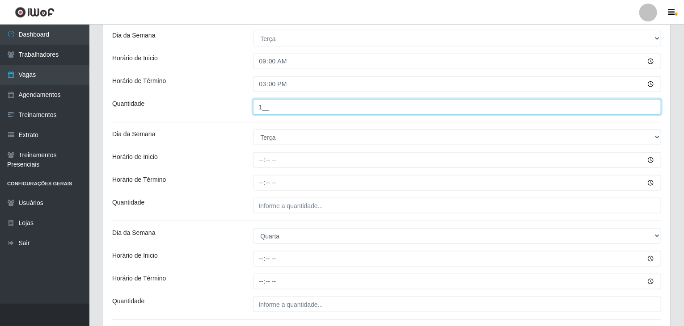
type input "1__"
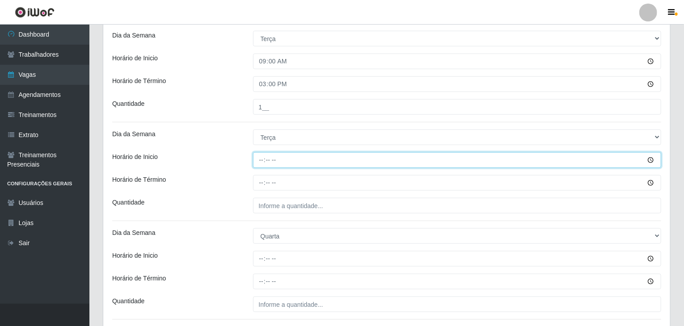
click at [263, 156] on input "Horário de Inicio" at bounding box center [457, 161] width 409 height 16
type input "15:00"
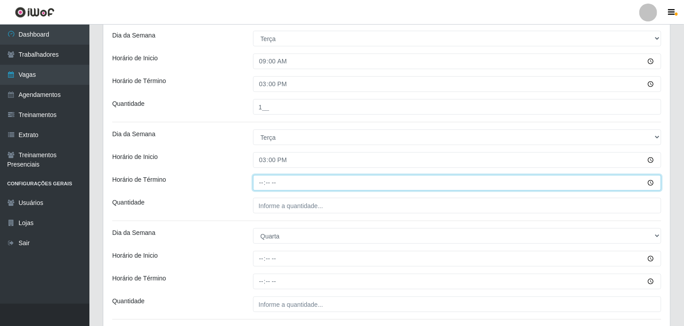
click at [262, 180] on input "Horário de Término" at bounding box center [457, 183] width 409 height 16
type input "21:00"
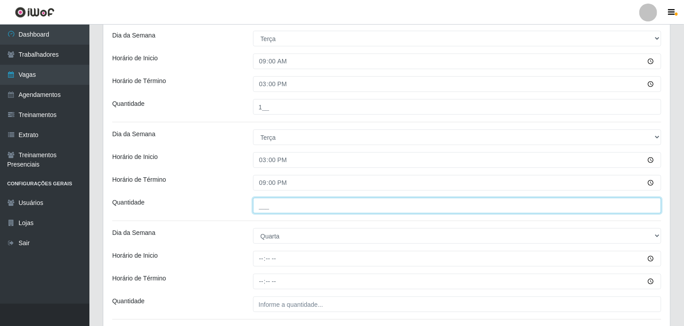
click at [294, 211] on input "___" at bounding box center [457, 206] width 409 height 16
type input "2__"
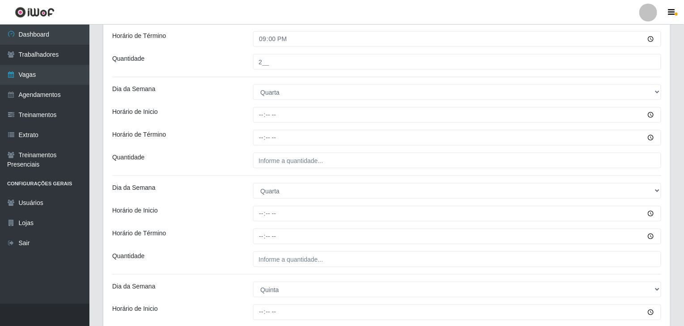
scroll to position [581, 0]
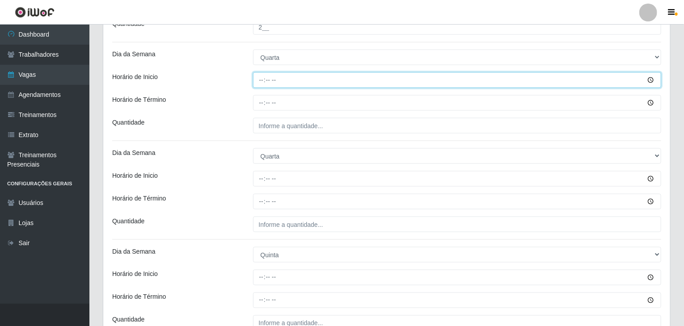
click at [259, 77] on input "Horário de Inicio" at bounding box center [457, 80] width 409 height 16
type input "09:00"
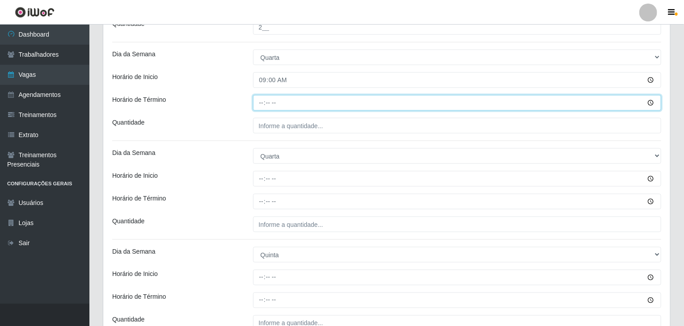
click at [261, 105] on input "Horário de Término" at bounding box center [457, 103] width 409 height 16
type input "15:00"
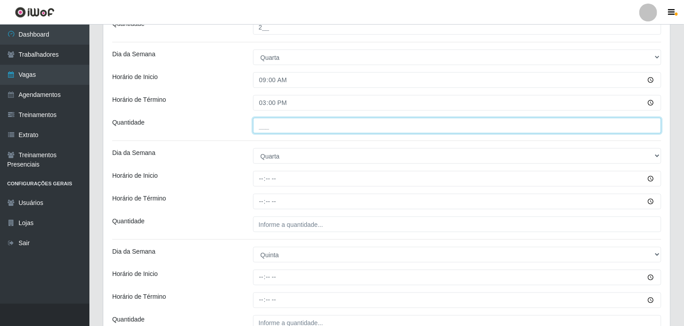
click at [274, 120] on input "___" at bounding box center [457, 126] width 409 height 16
type input "1__"
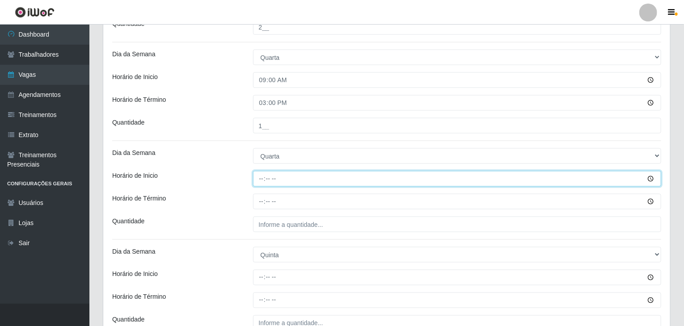
click at [258, 178] on input "Horário de Inicio" at bounding box center [457, 179] width 409 height 16
type input "15:00"
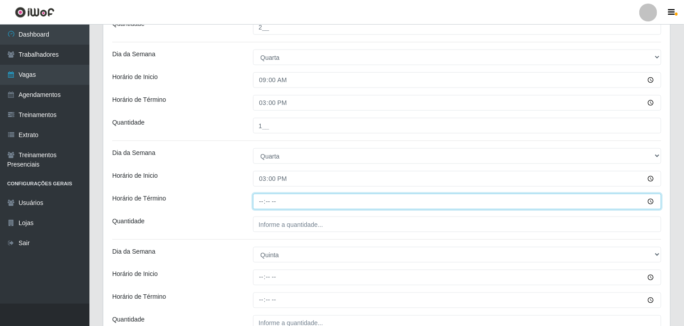
click at [262, 199] on input "Horário de Término" at bounding box center [457, 202] width 409 height 16
type input "21:00"
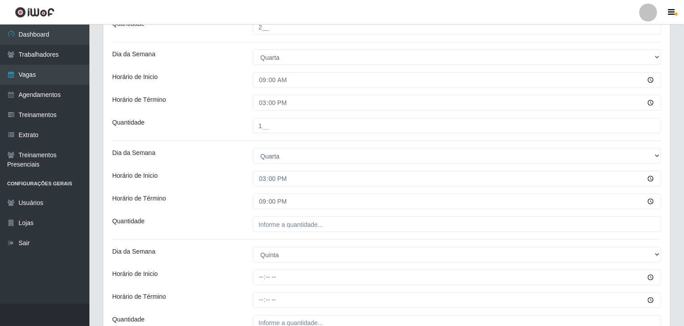
click at [272, 211] on div "Loja Rede Compras Supermercados - LOJA 6 Função [Selecione...] ASG ASG + ASG ++…" at bounding box center [386, 172] width 567 height 1353
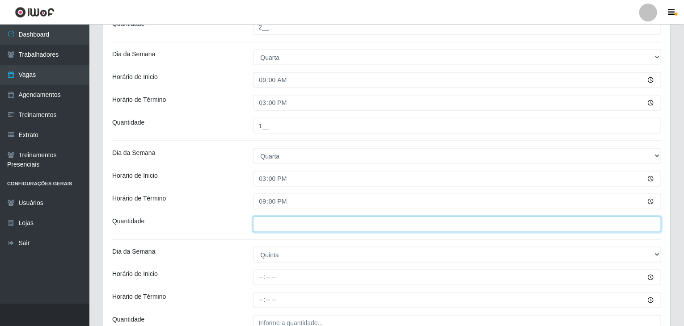
click at [273, 221] on input "___" at bounding box center [457, 225] width 409 height 16
type input "2__"
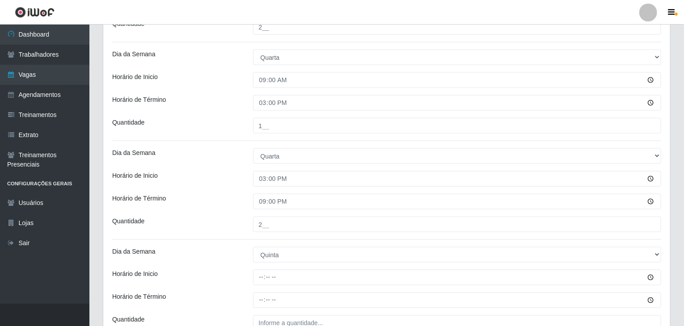
click at [227, 195] on div "Horário de Término" at bounding box center [176, 202] width 141 height 16
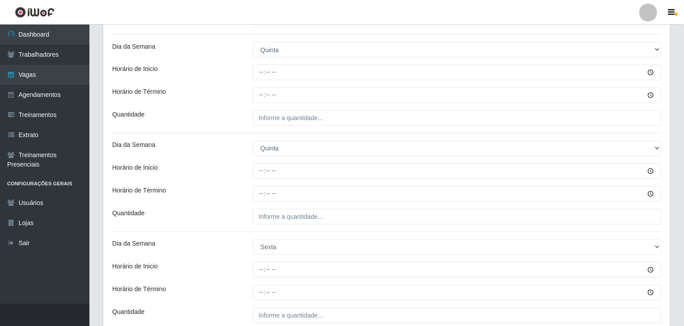
scroll to position [804, 0]
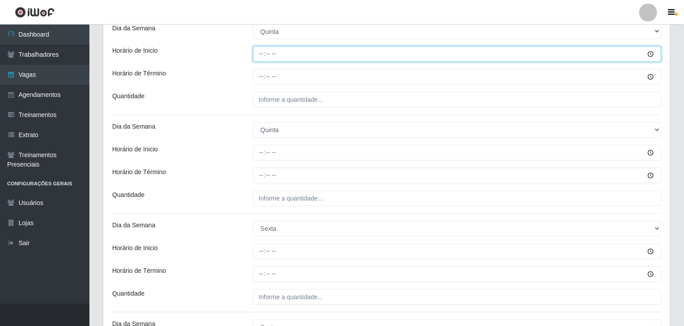
click at [266, 54] on input "Horário de Inicio" at bounding box center [457, 55] width 409 height 16
type input "09:00"
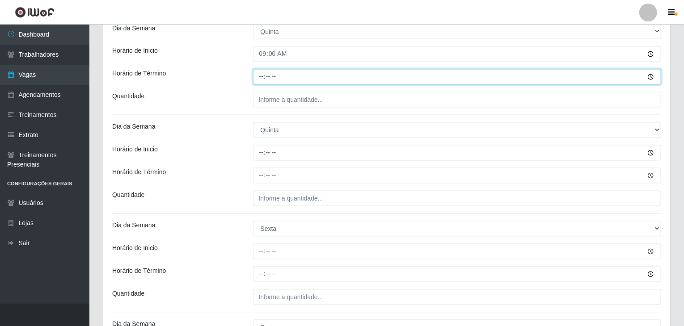
click at [261, 77] on input "Horário de Término" at bounding box center [457, 77] width 409 height 16
type input "15:00"
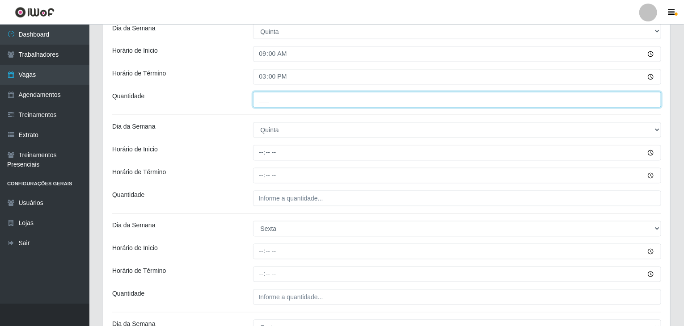
click at [309, 106] on input "___" at bounding box center [457, 100] width 409 height 16
type input "1__"
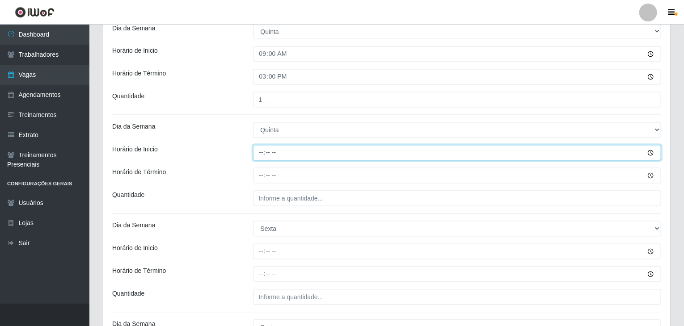
click at [261, 156] on input "Horário de Inicio" at bounding box center [457, 153] width 409 height 16
type input "15:00"
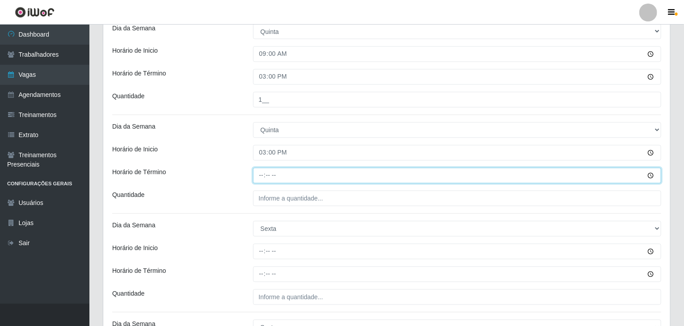
click at [263, 178] on input "Horário de Término" at bounding box center [457, 176] width 409 height 16
type input "21:00"
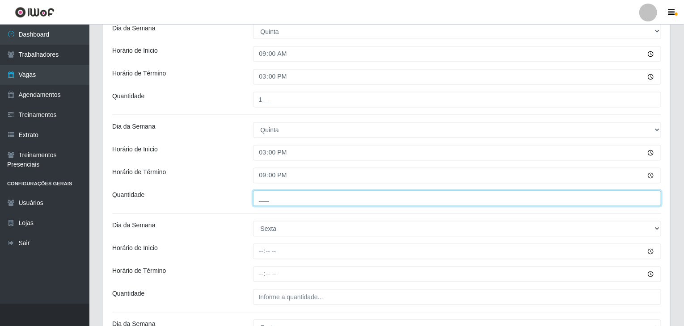
click at [289, 193] on input "___" at bounding box center [457, 199] width 409 height 16
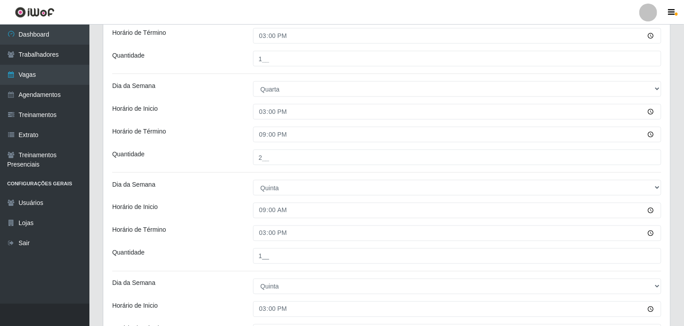
scroll to position [625, 0]
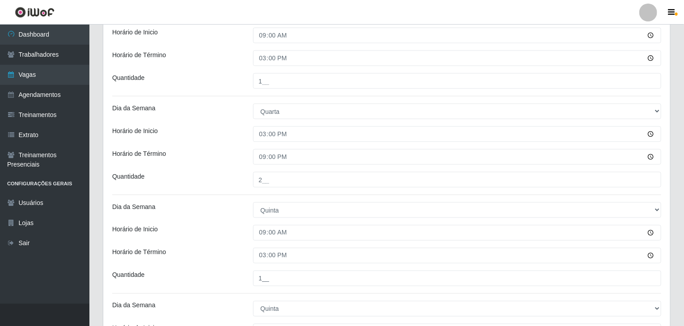
type input "1__"
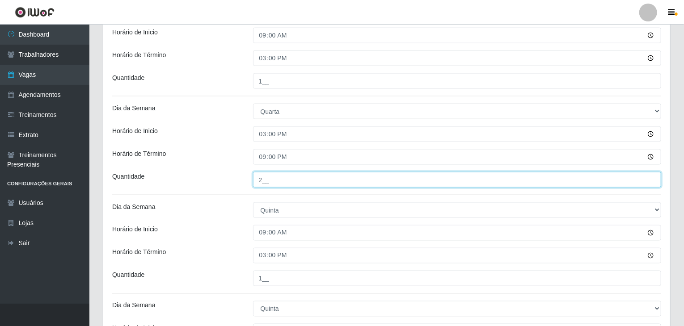
drag, startPoint x: 263, startPoint y: 179, endPoint x: 252, endPoint y: 178, distance: 10.7
click at [253, 178] on input "2__" at bounding box center [457, 180] width 409 height 16
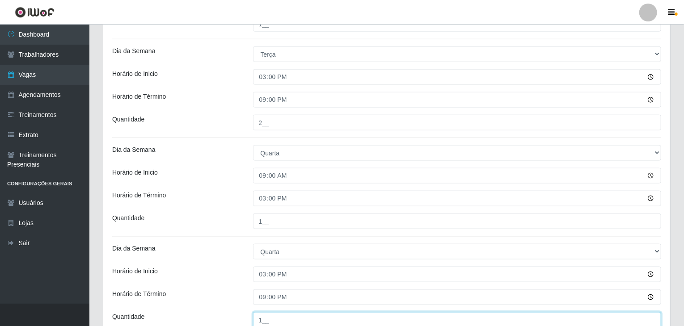
scroll to position [446, 0]
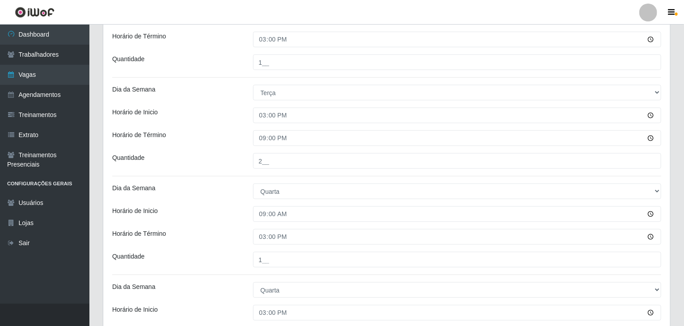
type input "1__"
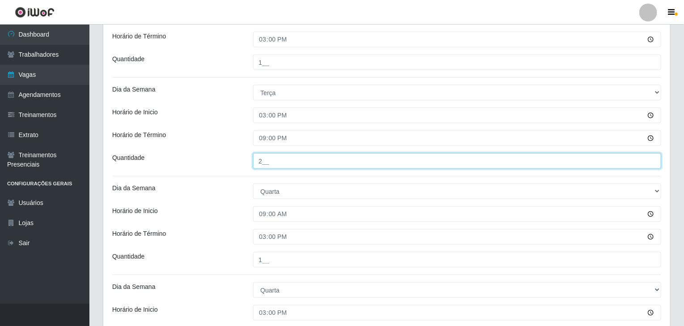
drag, startPoint x: 261, startPoint y: 160, endPoint x: 227, endPoint y: 156, distance: 34.6
click at [227, 156] on div "Quantidade 2__" at bounding box center [387, 161] width 563 height 16
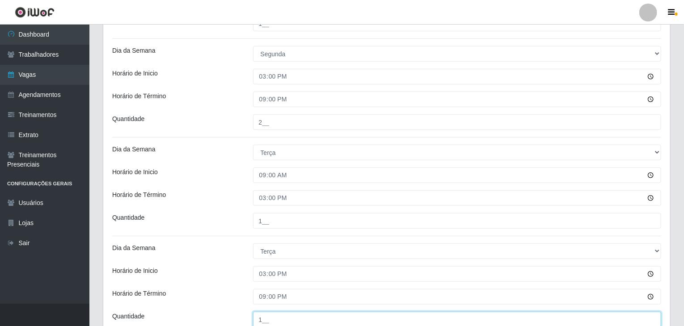
scroll to position [267, 0]
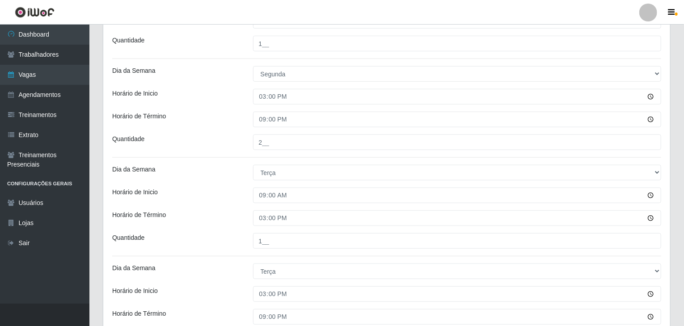
type input "1__"
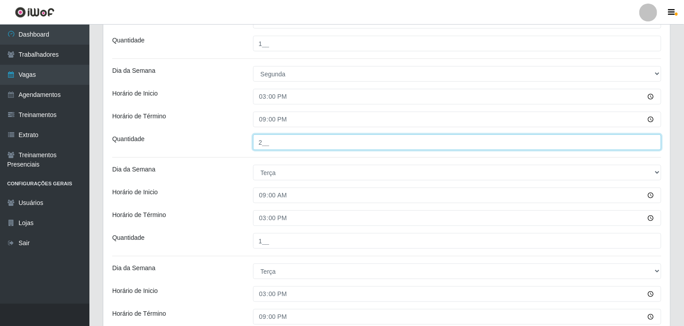
drag, startPoint x: 261, startPoint y: 140, endPoint x: 247, endPoint y: 135, distance: 15.3
click at [247, 135] on div "2__" at bounding box center [457, 143] width 422 height 16
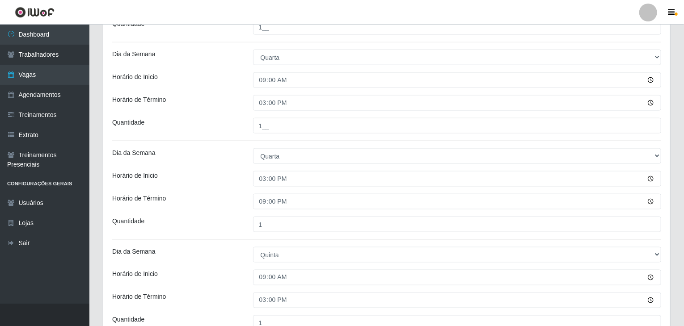
scroll to position [625, 0]
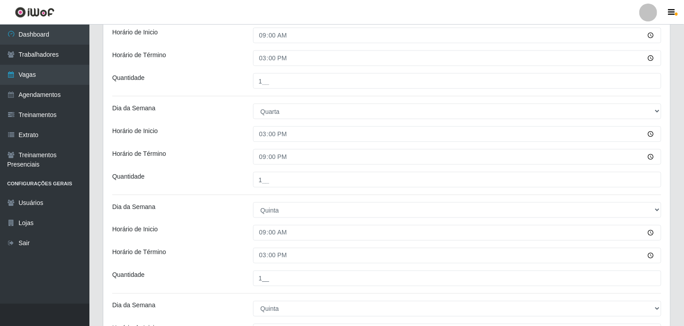
type input "1__"
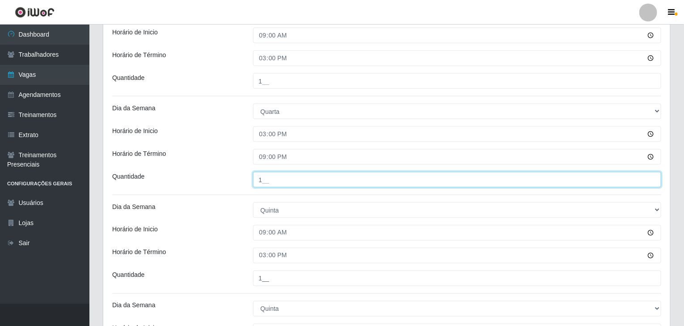
drag, startPoint x: 253, startPoint y: 175, endPoint x: 234, endPoint y: 170, distance: 19.1
click at [234, 170] on div "Loja Rede Compras Supermercados - LOJA 6 Função [Selecione...] ASG ASG + ASG ++…" at bounding box center [386, 128] width 567 height 1353
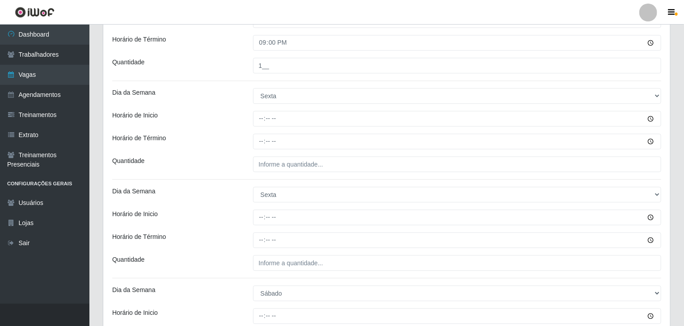
scroll to position [938, 0]
type input "2__"
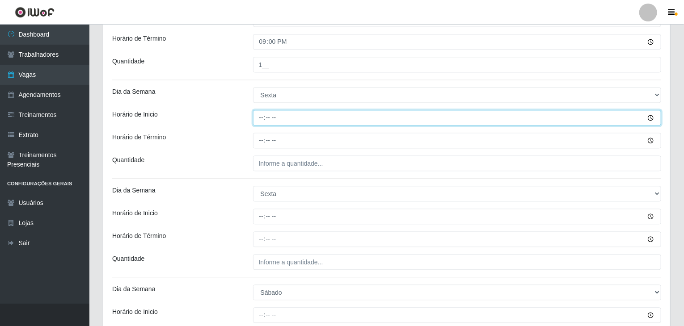
click at [263, 120] on input "Horário de Inicio" at bounding box center [457, 118] width 409 height 16
type input "09:00"
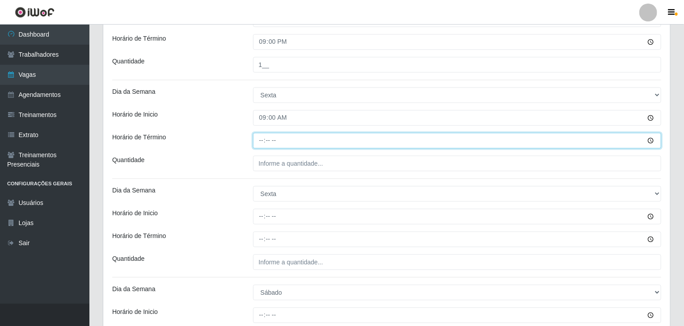
click at [258, 140] on input "Horário de Término" at bounding box center [457, 141] width 409 height 16
type input "15:00"
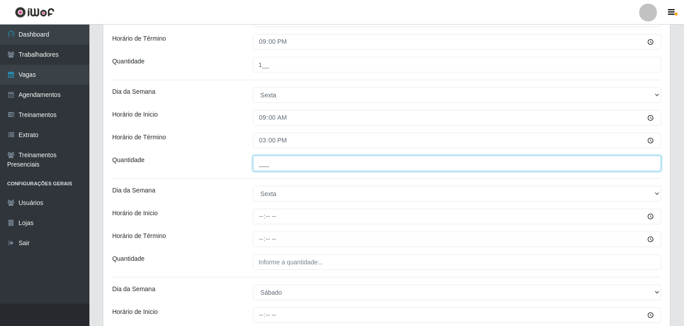
click at [274, 163] on input "___" at bounding box center [457, 164] width 409 height 16
type input "1__"
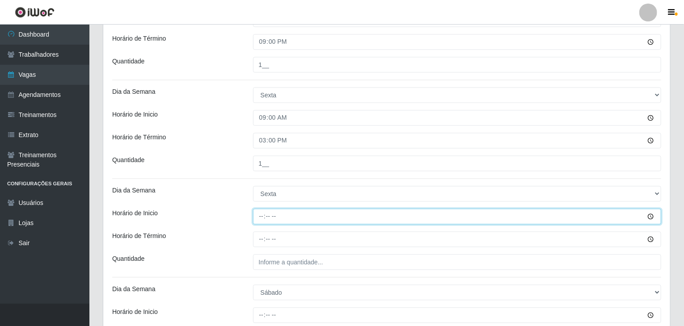
click at [259, 216] on input "Horário de Inicio" at bounding box center [457, 217] width 409 height 16
type input "15:00"
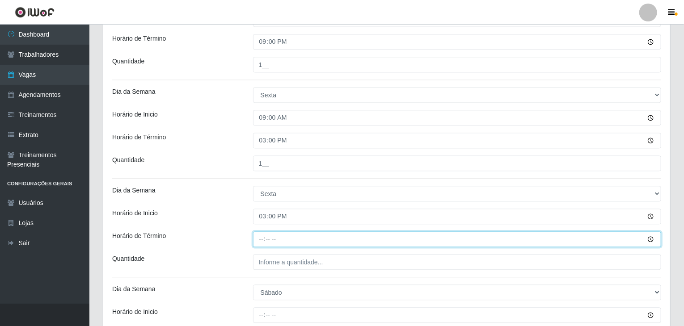
drag, startPoint x: 267, startPoint y: 238, endPoint x: 259, endPoint y: 235, distance: 7.8
click at [265, 238] on input "Horário de Término" at bounding box center [457, 240] width 409 height 16
click at [258, 235] on input "Horário de Término" at bounding box center [457, 240] width 409 height 16
type input "21:00"
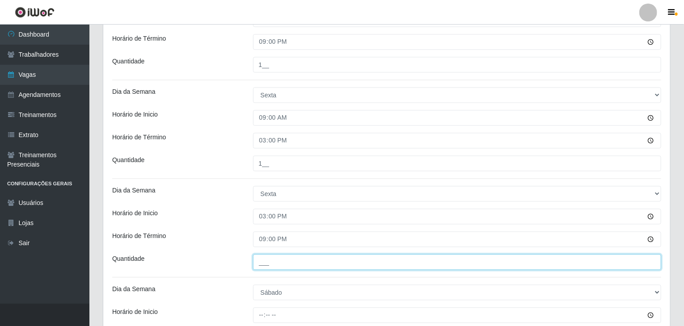
click at [274, 268] on input "___" at bounding box center [457, 262] width 409 height 16
type input "2__"
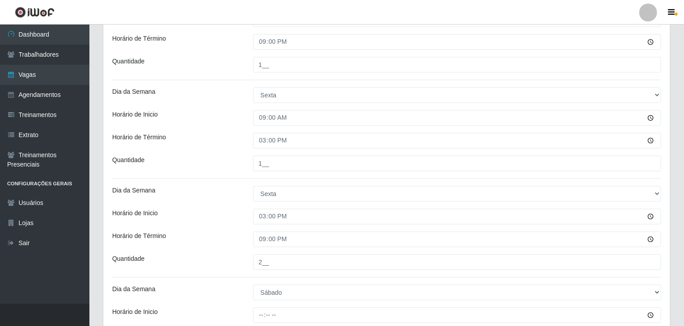
click at [198, 209] on div "Horário de Inicio" at bounding box center [176, 217] width 141 height 16
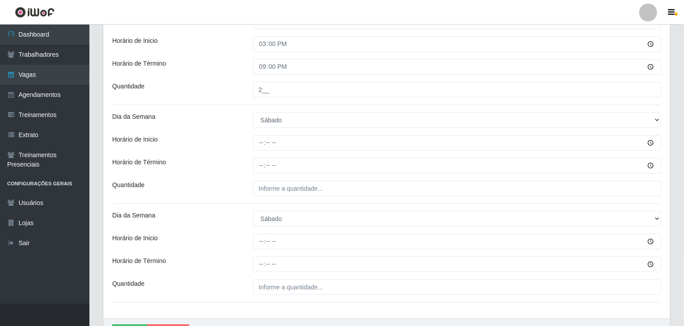
scroll to position [1117, 0]
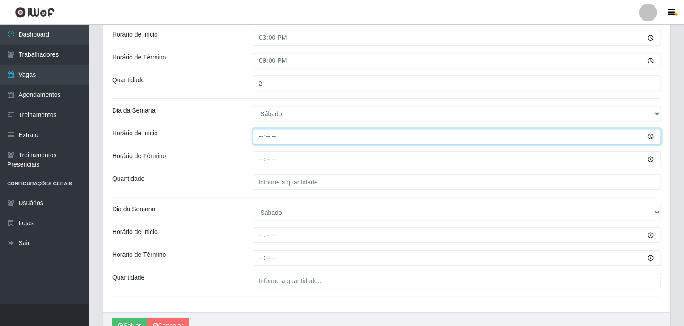
click at [263, 135] on input "Horário de Inicio" at bounding box center [457, 137] width 409 height 16
type input "09:00"
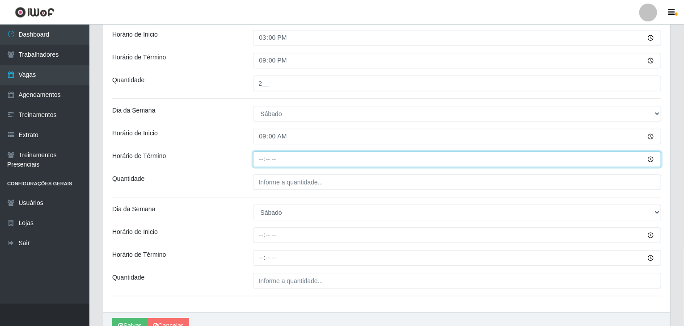
click at [255, 160] on input "Horário de Término" at bounding box center [457, 160] width 409 height 16
type input "15:00"
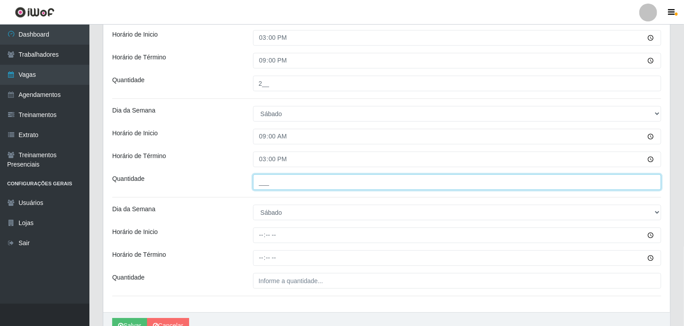
click at [268, 179] on input "___" at bounding box center [457, 182] width 409 height 16
type input "1__"
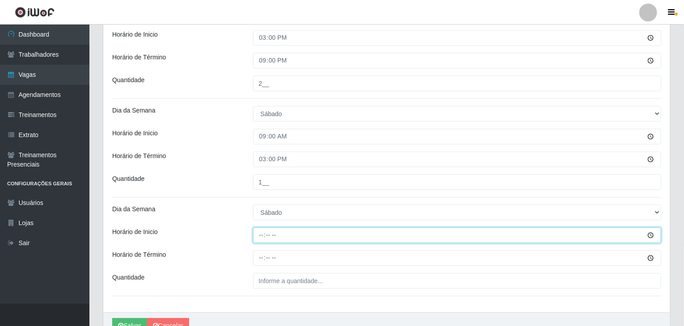
click at [261, 233] on input "Horário de Inicio" at bounding box center [457, 236] width 409 height 16
type input "15:00"
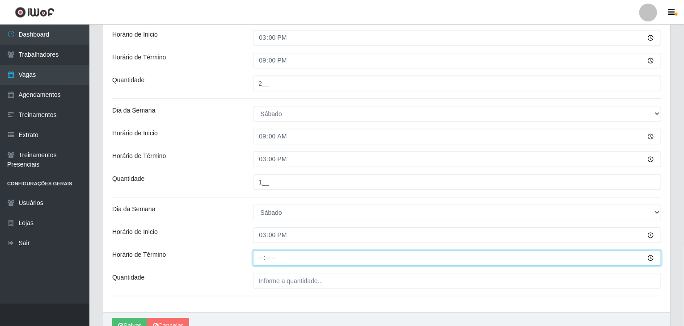
click at [254, 260] on input "Horário de Término" at bounding box center [457, 258] width 409 height 16
type input "21:00"
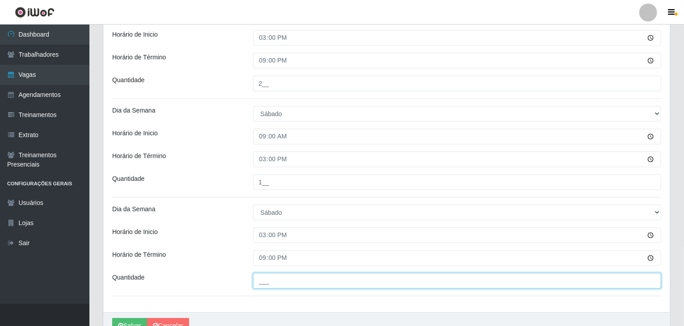
click at [270, 275] on input "___" at bounding box center [457, 281] width 409 height 16
type input "2__"
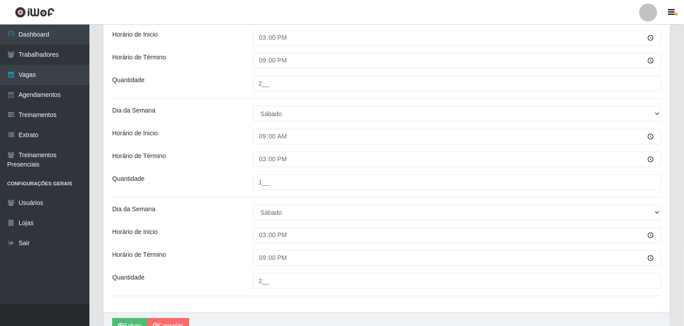
click at [238, 233] on div "Horário de Inicio" at bounding box center [176, 236] width 141 height 16
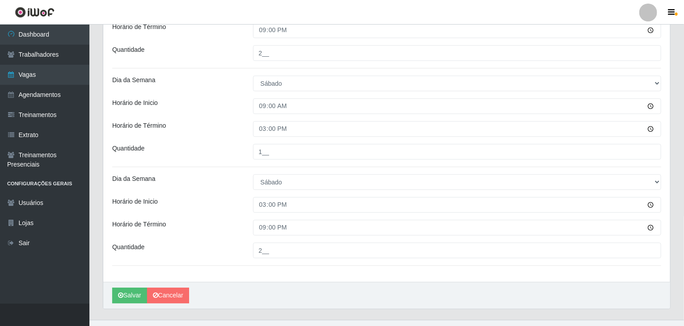
scroll to position [1162, 0]
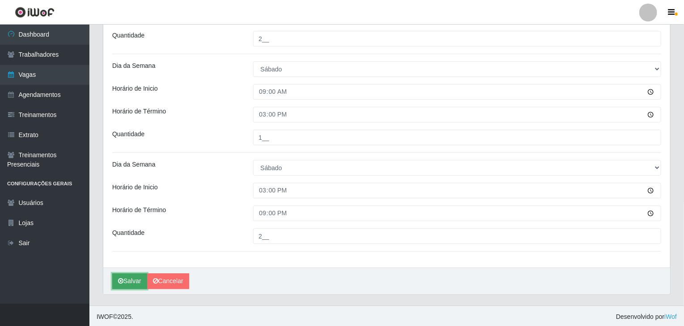
click at [121, 284] on button "Salvar" at bounding box center [129, 282] width 35 height 16
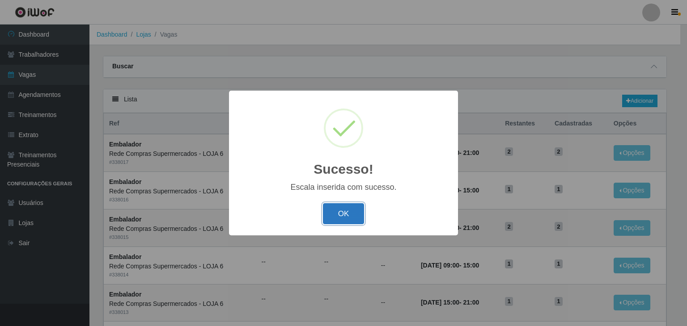
click at [327, 209] on button "OK" at bounding box center [344, 213] width 42 height 21
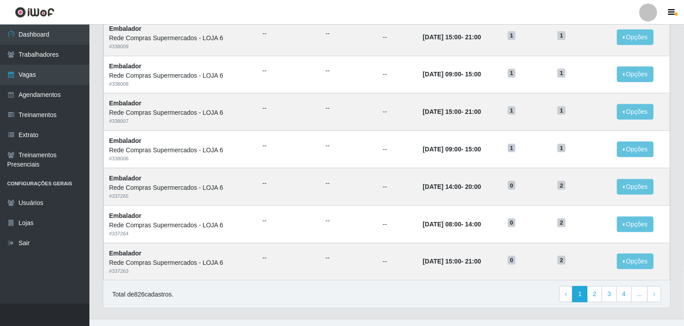
scroll to position [429, 0]
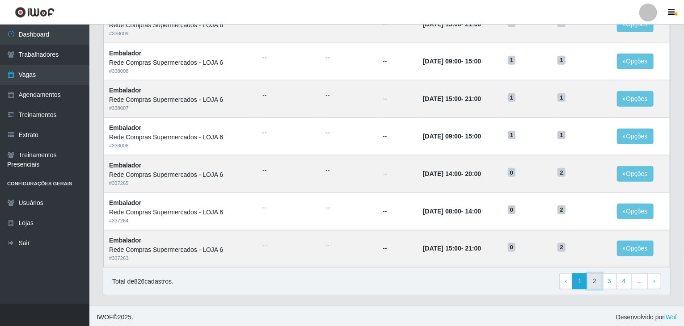
click at [593, 281] on link "2" at bounding box center [594, 282] width 15 height 16
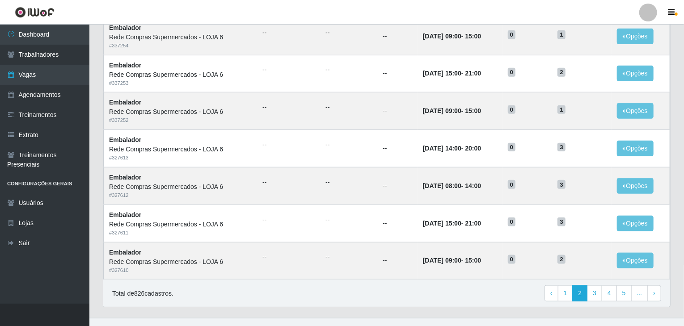
scroll to position [429, 0]
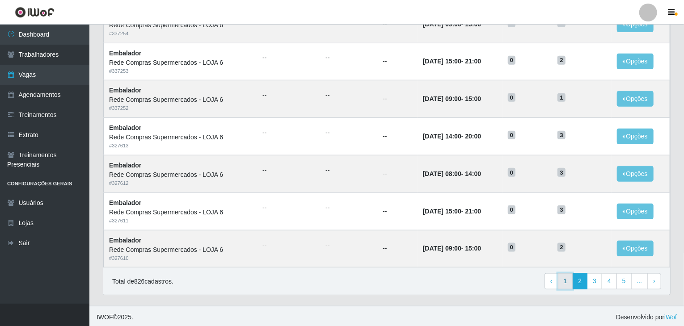
click at [567, 280] on link "1" at bounding box center [565, 282] width 15 height 16
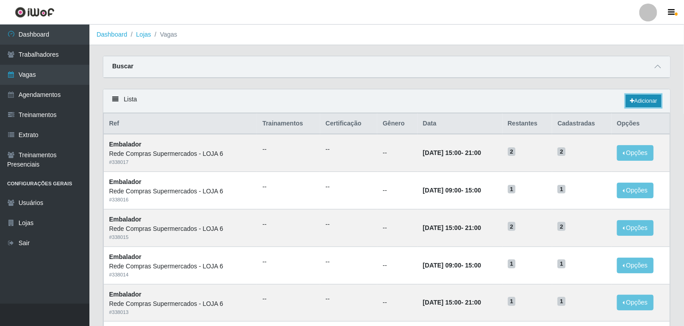
click at [649, 95] on link "Adicionar" at bounding box center [643, 101] width 35 height 13
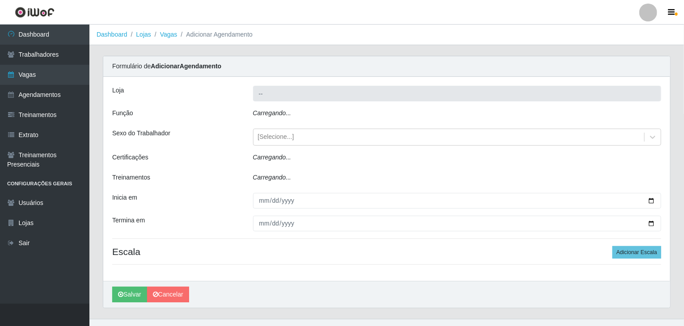
type input "Rede Compras Supermercados - LOJA 6"
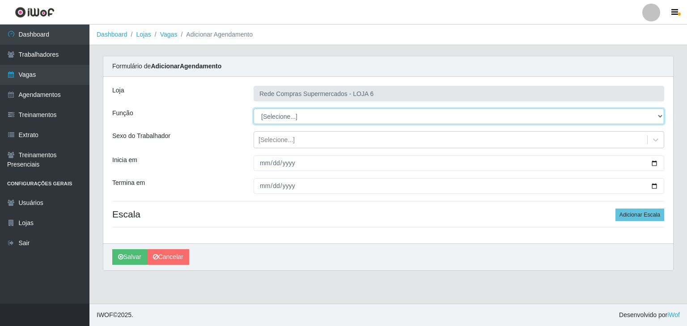
click at [289, 113] on select "[Selecione...] ASG ASG + ASG ++ Embalador Embalador + Embalador ++ Operador de …" at bounding box center [459, 117] width 411 height 16
select select "1"
click at [254, 109] on select "[Selecione...] ASG ASG + ASG ++ Embalador Embalador + Embalador ++ Operador de …" at bounding box center [459, 117] width 411 height 16
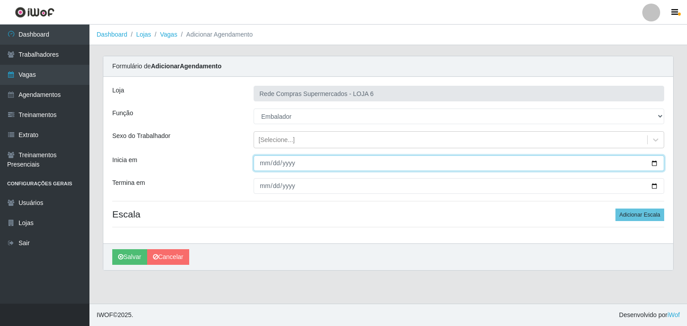
click at [656, 165] on input "Inicia em" at bounding box center [459, 164] width 411 height 16
type input "2025-09-14"
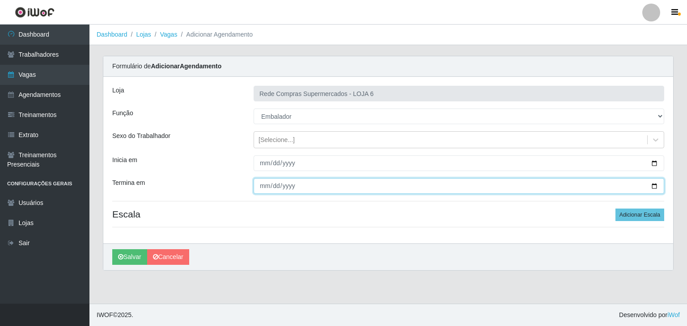
click at [654, 186] on input "Termina em" at bounding box center [459, 186] width 411 height 16
type input "2025-09-14"
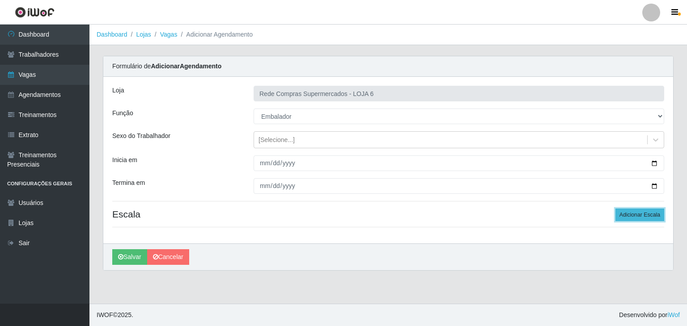
click at [649, 213] on button "Adicionar Escala" at bounding box center [639, 215] width 49 height 13
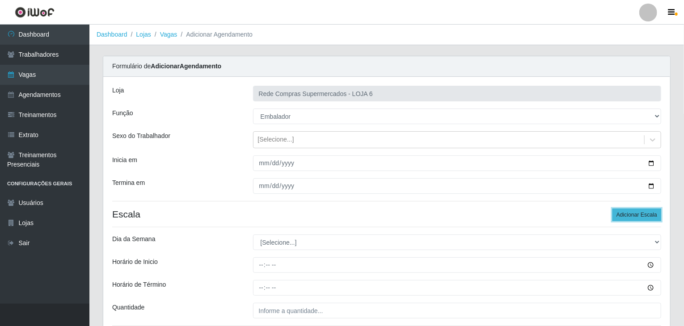
click at [649, 213] on button "Adicionar Escala" at bounding box center [637, 215] width 49 height 13
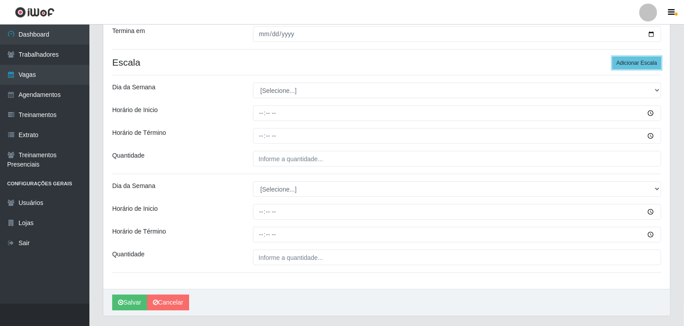
scroll to position [174, 0]
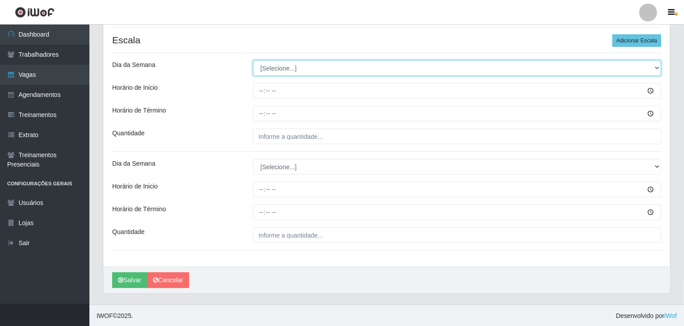
click at [281, 68] on select "[Selecione...] Segunda Terça Quarta Quinta Sexta Sábado Domingo" at bounding box center [457, 68] width 409 height 16
select select "0"
click at [253, 60] on select "[Selecione...] Segunda Terça Quarta Quinta Sexta Sábado Domingo" at bounding box center [457, 68] width 409 height 16
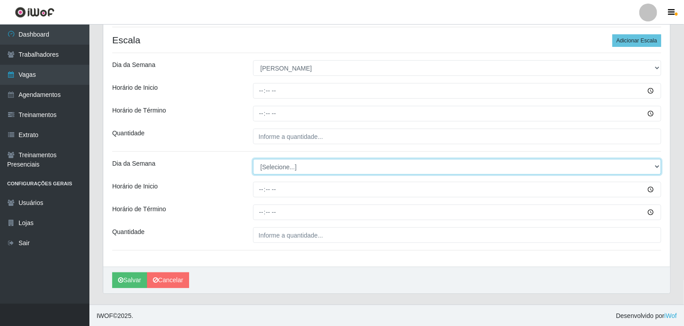
click at [300, 162] on select "[Selecione...] Segunda Terça Quarta Quinta Sexta Sábado Domingo" at bounding box center [457, 167] width 409 height 16
select select "0"
click at [253, 159] on select "[Selecione...] Segunda Terça Quarta Quinta Sexta Sábado Domingo" at bounding box center [457, 167] width 409 height 16
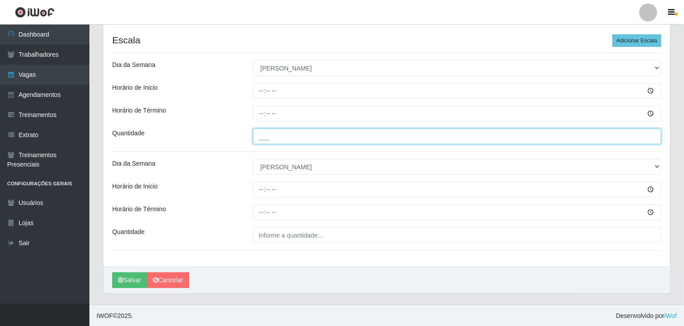
click at [281, 134] on input "___" at bounding box center [457, 137] width 409 height 16
type input "2__"
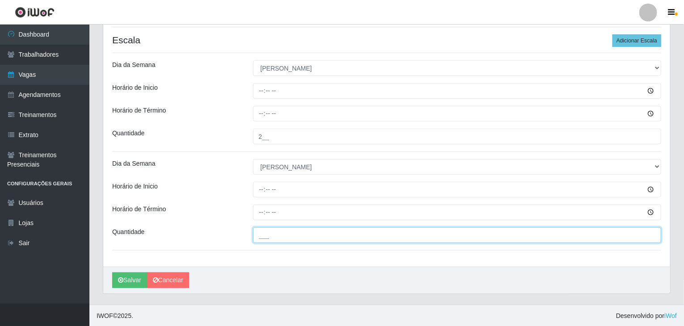
click at [320, 242] on input "___" at bounding box center [457, 236] width 409 height 16
type input "2__"
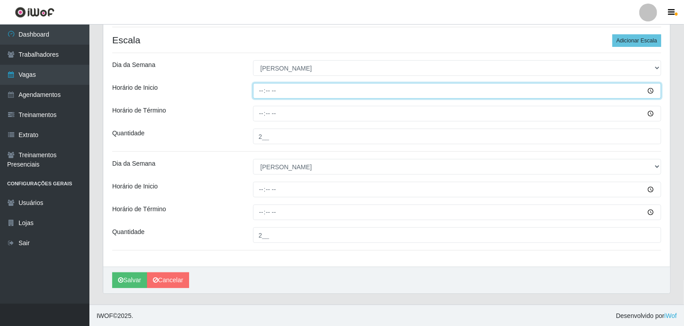
click at [259, 90] on input "Horário de Inicio" at bounding box center [457, 91] width 409 height 16
type input "08:00"
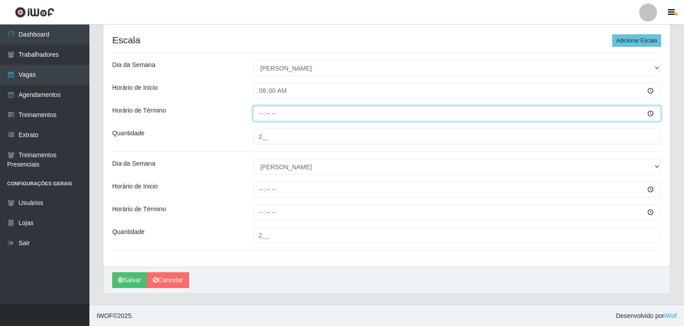
click at [264, 114] on input "Horário de Término" at bounding box center [457, 114] width 409 height 16
type input "14:00"
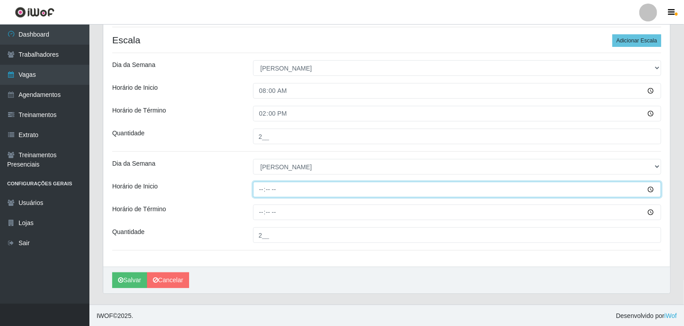
click at [258, 188] on input "Horário de Inicio" at bounding box center [457, 190] width 409 height 16
type input "14:00"
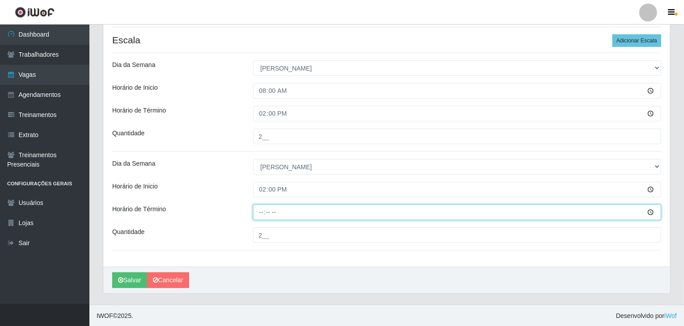
click at [264, 210] on input "Horário de Término" at bounding box center [457, 213] width 409 height 16
type input "20:00"
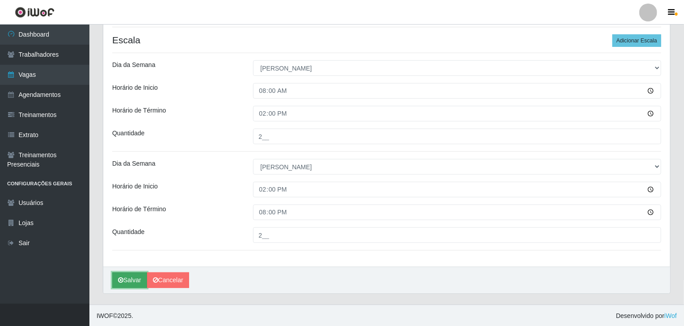
drag, startPoint x: 121, startPoint y: 281, endPoint x: 116, endPoint y: 285, distance: 6.0
click at [117, 283] on button "Salvar" at bounding box center [129, 281] width 35 height 16
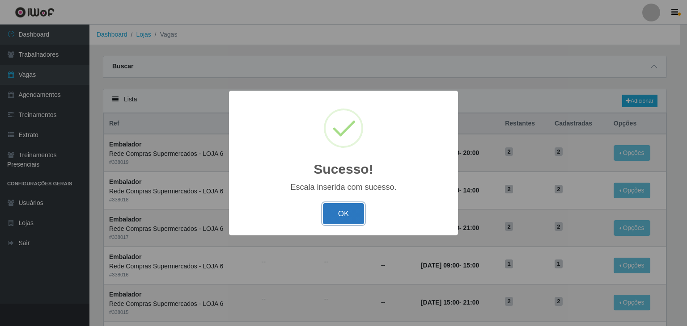
click at [354, 210] on button "OK" at bounding box center [344, 213] width 42 height 21
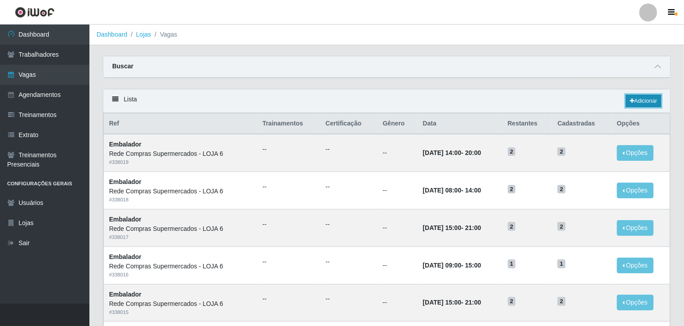
click at [642, 100] on link "Adicionar" at bounding box center [643, 101] width 35 height 13
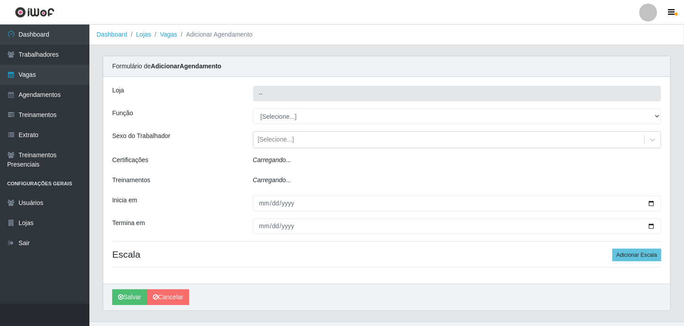
type input "Rede Compras Supermercados - LOJA 6"
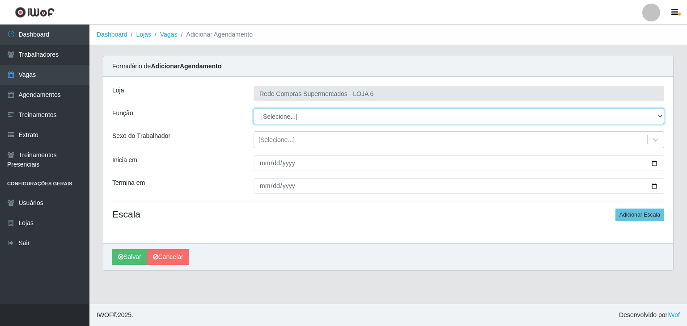
click at [275, 118] on select "[Selecione...] ASG ASG + ASG ++ Embalador Embalador + Embalador ++ Operador de …" at bounding box center [459, 117] width 411 height 16
select select "1"
click at [254, 109] on select "[Selecione...] ASG ASG + ASG ++ Embalador Embalador + Embalador ++ Operador de …" at bounding box center [459, 117] width 411 height 16
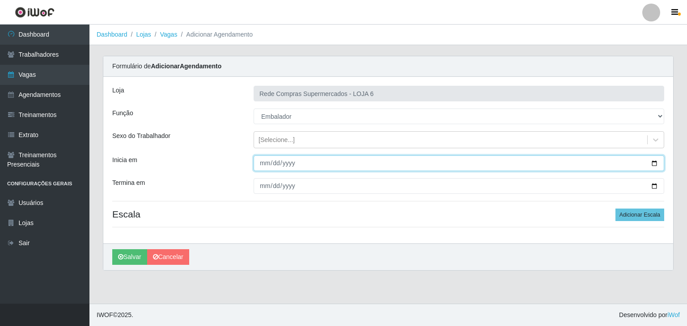
click at [657, 164] on input "Inicia em" at bounding box center [459, 164] width 411 height 16
type input "2025-09-08"
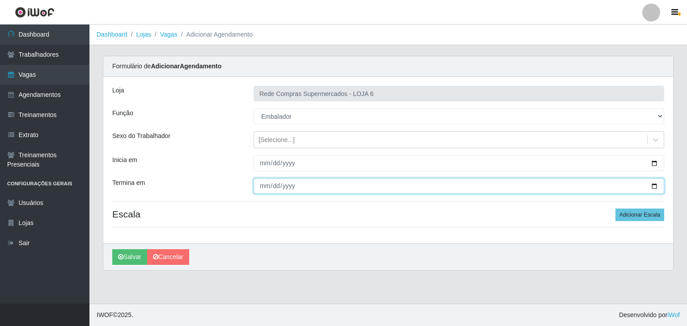
click at [653, 184] on input "Termina em" at bounding box center [459, 186] width 411 height 16
type input "2025-09-09"
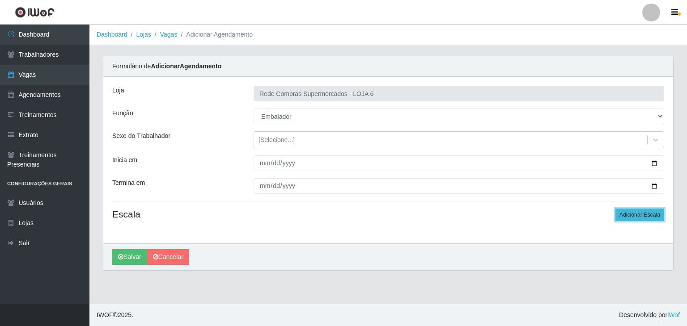
click at [632, 210] on button "Adicionar Escala" at bounding box center [639, 215] width 49 height 13
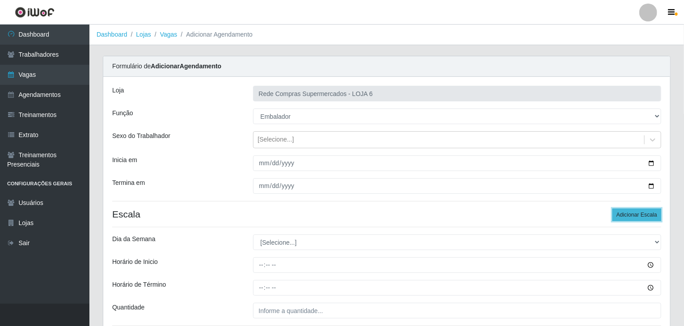
click at [636, 216] on button "Adicionar Escala" at bounding box center [637, 215] width 49 height 13
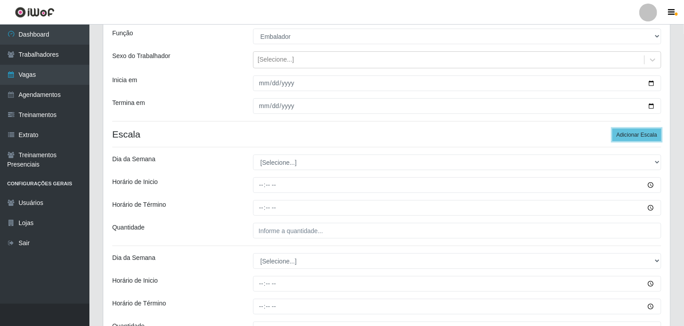
scroll to position [174, 0]
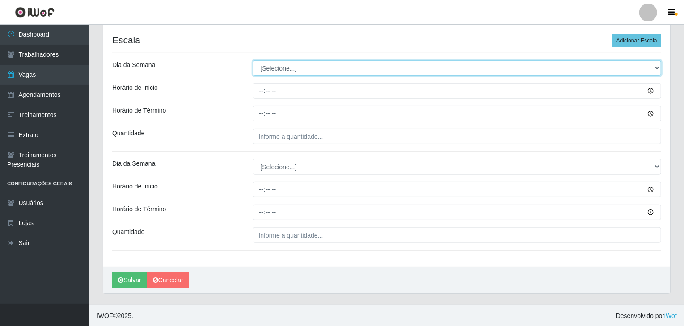
click at [276, 61] on select "[Selecione...] Segunda Terça Quarta Quinta Sexta Sábado Domingo" at bounding box center [457, 68] width 409 height 16
select select "1"
click at [253, 60] on select "[Selecione...] Segunda Terça Quarta Quinta Sexta Sábado Domingo" at bounding box center [457, 68] width 409 height 16
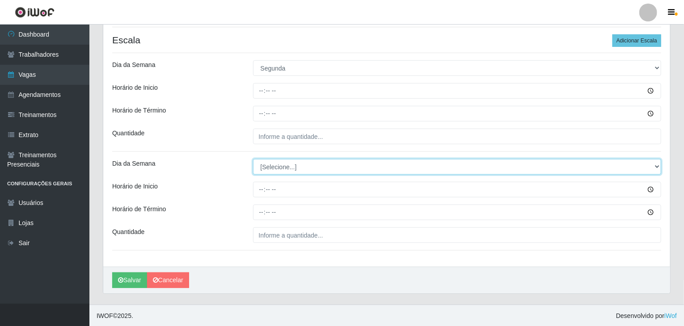
click at [273, 168] on select "[Selecione...] Segunda Terça Quarta Quinta Sexta Sábado Domingo" at bounding box center [457, 167] width 409 height 16
select select "2"
click at [253, 159] on select "[Selecione...] Segunda Terça Quarta Quinta Sexta Sábado Domingo" at bounding box center [457, 167] width 409 height 16
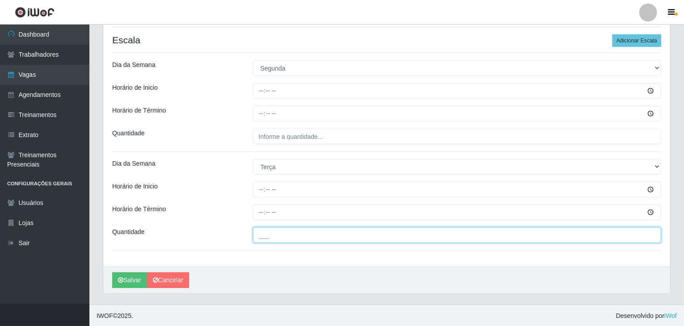
click at [288, 241] on input "___" at bounding box center [457, 236] width 409 height 16
type input "1__"
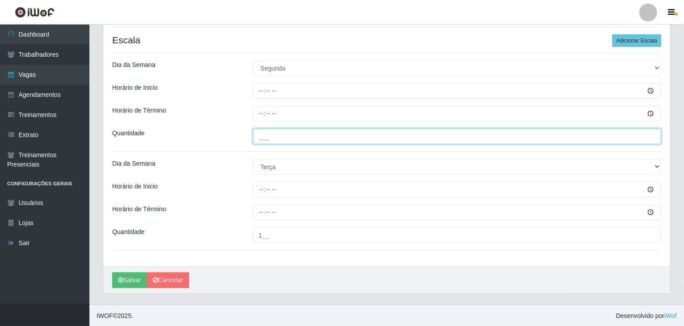
drag, startPoint x: 274, startPoint y: 129, endPoint x: 275, endPoint y: 134, distance: 4.5
click at [274, 131] on input "___" at bounding box center [457, 137] width 409 height 16
type input "1__"
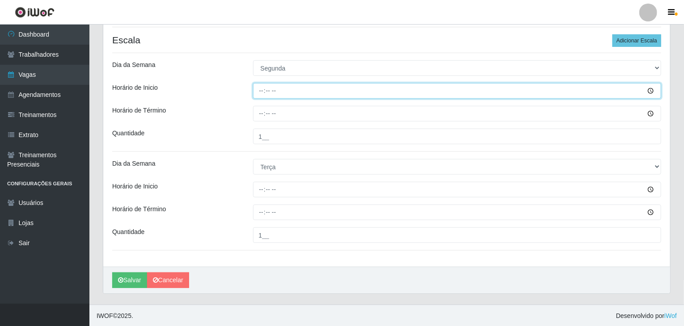
click at [257, 90] on input "Horário de Inicio" at bounding box center [457, 91] width 409 height 16
type input "04:15"
type input "15:00"
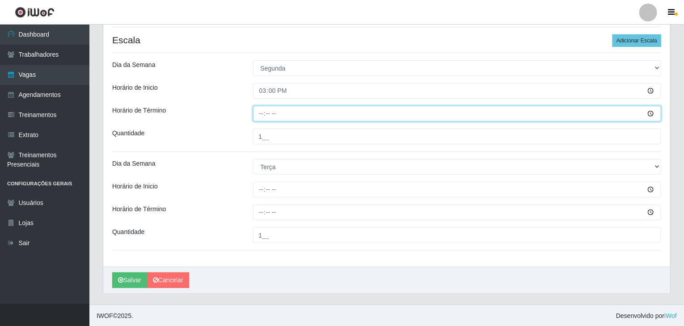
click at [262, 111] on input "Horário de Término" at bounding box center [457, 114] width 409 height 16
type input "21:00"
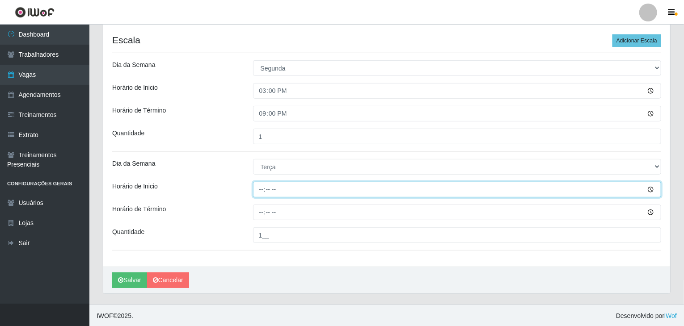
click at [256, 188] on input "Horário de Inicio" at bounding box center [457, 190] width 409 height 16
type input "15:00"
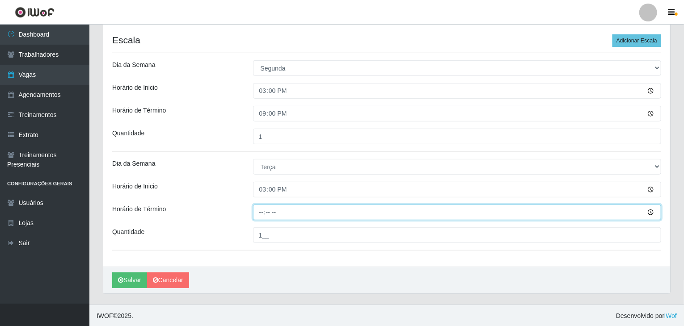
click at [260, 216] on input "Horário de Término" at bounding box center [457, 213] width 409 height 16
type input "21:00"
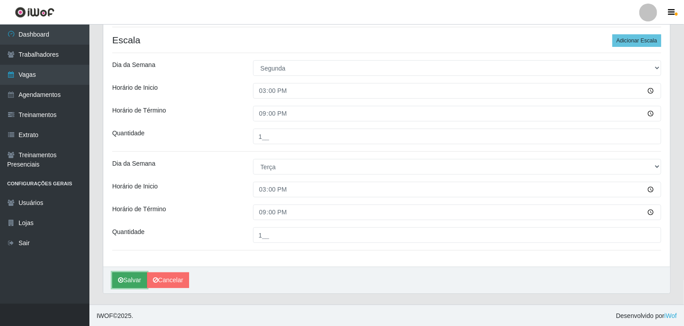
click at [137, 287] on button "Salvar" at bounding box center [129, 281] width 35 height 16
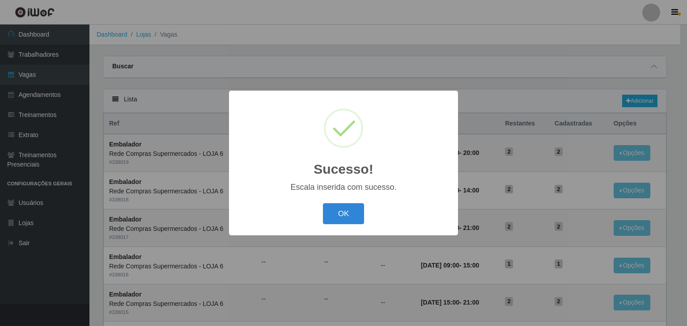
click at [322, 213] on div "OK Cancel" at bounding box center [343, 213] width 211 height 25
click at [332, 213] on button "OK" at bounding box center [344, 213] width 42 height 21
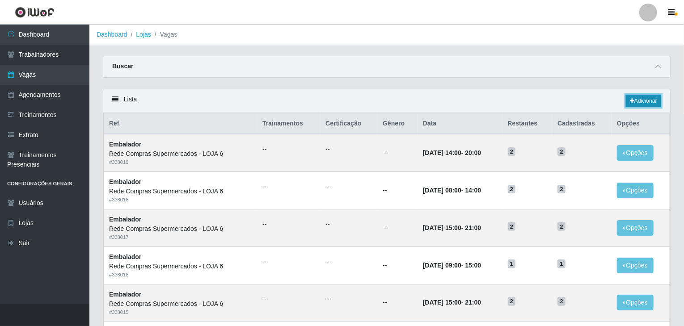
click at [636, 99] on link "Adicionar" at bounding box center [643, 101] width 35 height 13
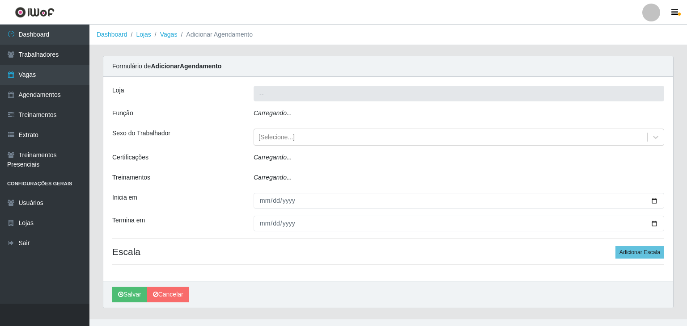
type input "Rede Compras Supermercados - LOJA 6"
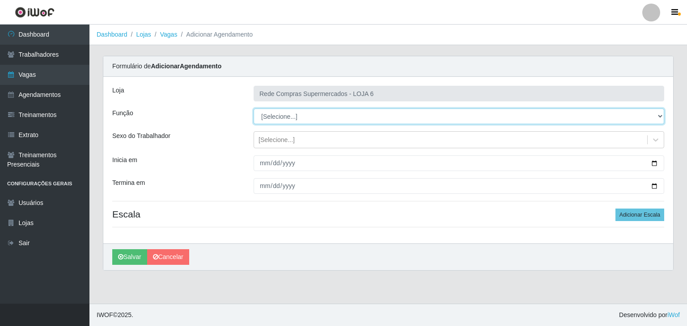
click at [291, 122] on select "[Selecione...] ASG ASG + ASG ++ Embalador Embalador + Embalador ++ Operador de …" at bounding box center [459, 117] width 411 height 16
select select "1"
click at [254, 109] on select "[Selecione...] ASG ASG + ASG ++ Embalador Embalador + Embalador ++ Operador de …" at bounding box center [459, 117] width 411 height 16
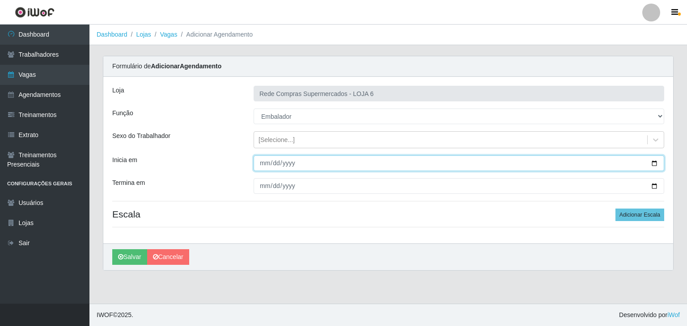
click at [656, 165] on input "Inicia em" at bounding box center [459, 164] width 411 height 16
type input "2025-09-11"
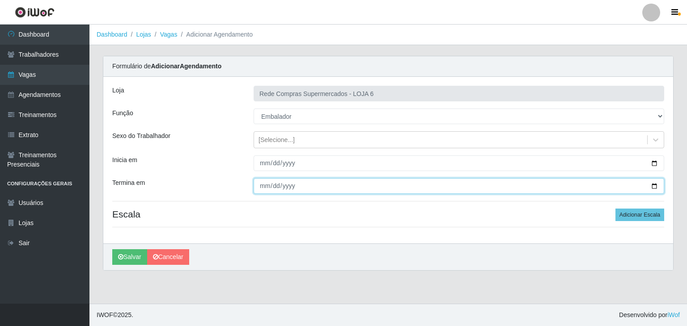
click at [656, 183] on input "Termina em" at bounding box center [459, 186] width 411 height 16
type input "2025-09-11"
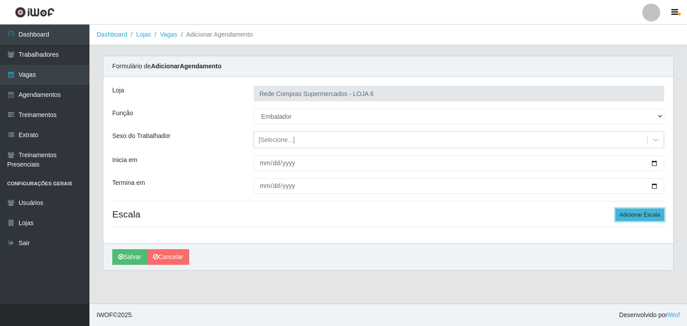
click at [647, 216] on button "Adicionar Escala" at bounding box center [639, 215] width 49 height 13
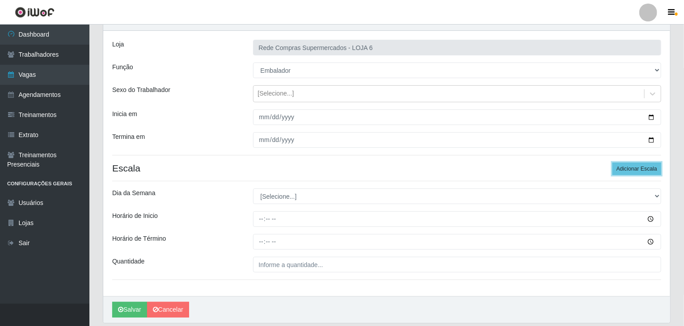
scroll to position [76, 0]
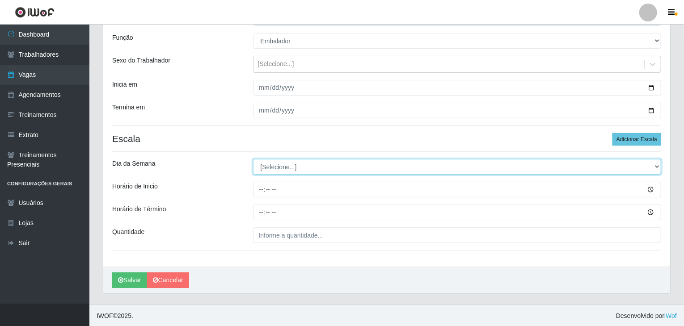
click at [291, 169] on select "[Selecione...] Segunda Terça Quarta Quinta Sexta Sábado Domingo" at bounding box center [457, 167] width 409 height 16
select select "4"
click at [253, 159] on select "[Selecione...] Segunda Terça Quarta Quinta Sexta Sábado Domingo" at bounding box center [457, 167] width 409 height 16
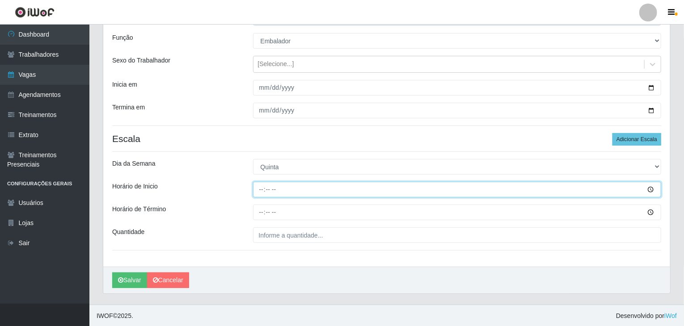
click at [260, 189] on input "Horário de Inicio" at bounding box center [457, 190] width 409 height 16
type input "15:00"
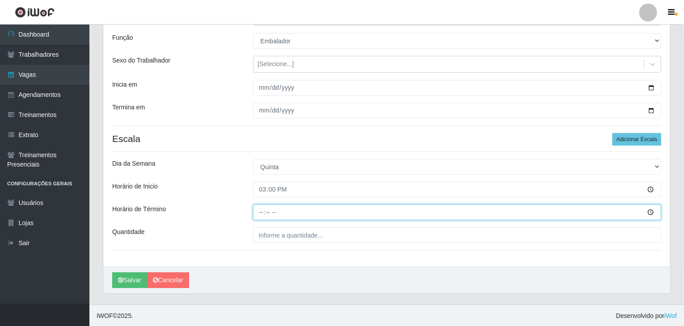
click at [262, 215] on input "Horário de Término" at bounding box center [457, 213] width 409 height 16
type input "21:00"
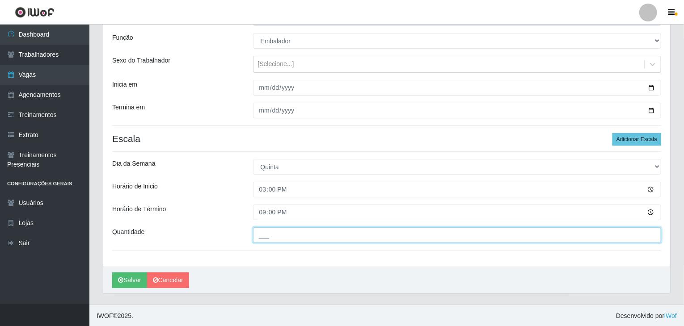
click at [317, 233] on input "___" at bounding box center [457, 236] width 409 height 16
type input "1__"
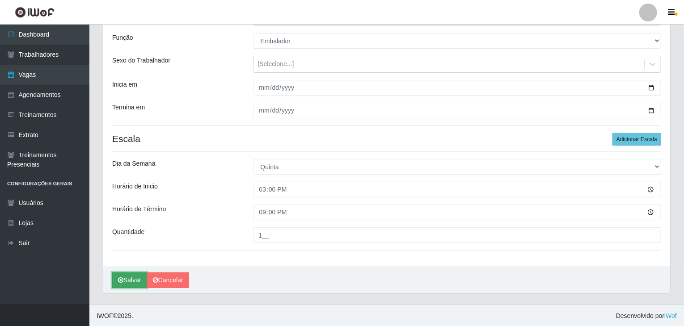
click at [115, 281] on button "Salvar" at bounding box center [129, 281] width 35 height 16
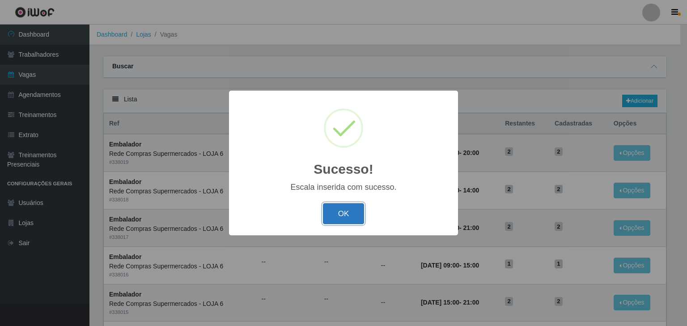
click at [360, 205] on button "OK" at bounding box center [344, 213] width 42 height 21
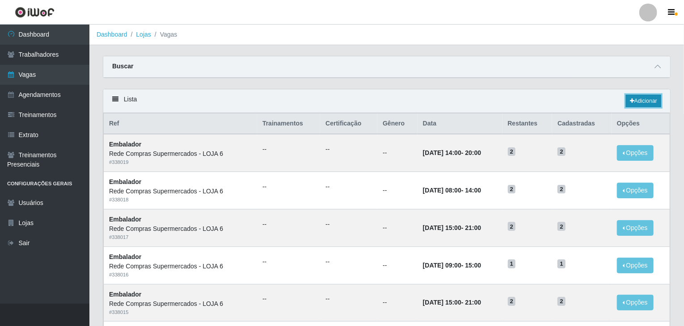
click at [646, 103] on link "Adicionar" at bounding box center [643, 101] width 35 height 13
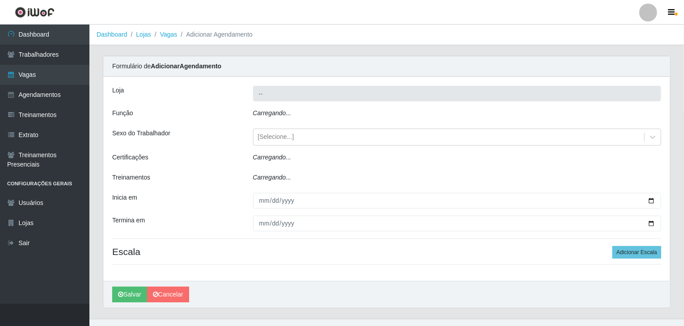
type input "Rede Compras Supermercados - LOJA 6"
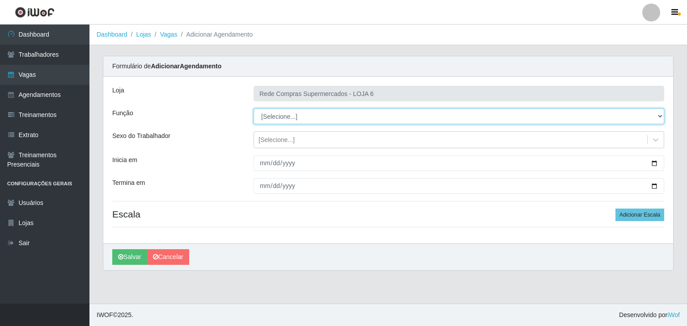
click at [645, 122] on select "[Selecione...] ASG ASG + ASG ++ Embalador Embalador + Embalador ++ Operador de …" at bounding box center [459, 117] width 411 height 16
select select "1"
click at [254, 109] on select "[Selecione...] ASG ASG + ASG ++ Embalador Embalador + Embalador ++ Operador de …" at bounding box center [459, 117] width 411 height 16
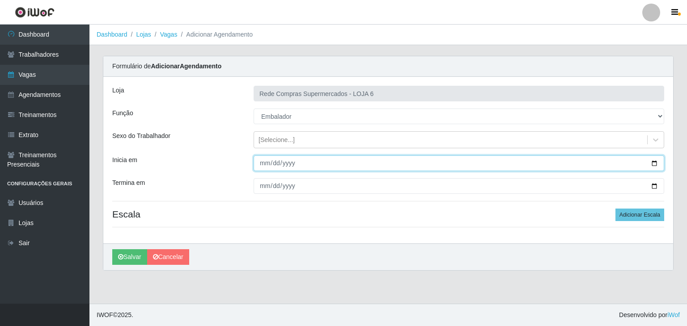
click at [657, 163] on input "Inicia em" at bounding box center [459, 164] width 411 height 16
type input "2025-09-16"
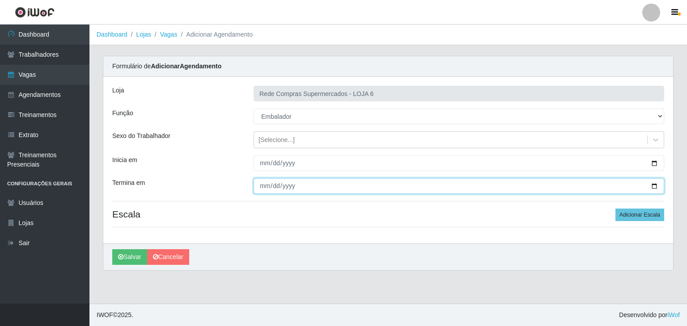
click at [656, 184] on input "Termina em" at bounding box center [459, 186] width 411 height 16
type input "2025-09-20"
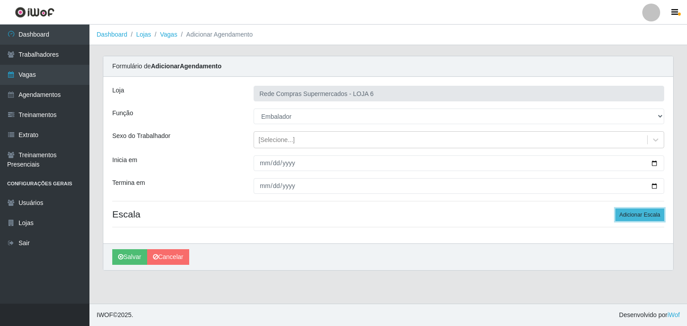
click at [625, 217] on button "Adicionar Escala" at bounding box center [639, 215] width 49 height 13
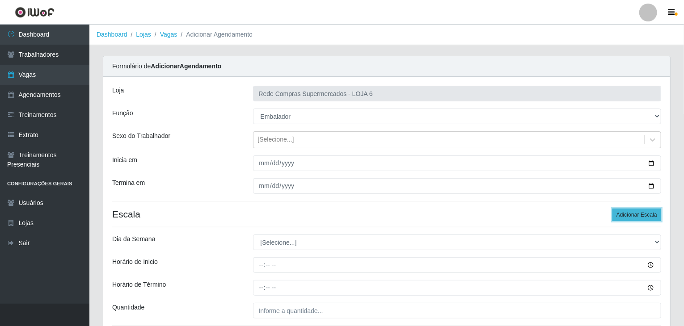
click at [625, 217] on button "Adicionar Escala" at bounding box center [637, 215] width 49 height 13
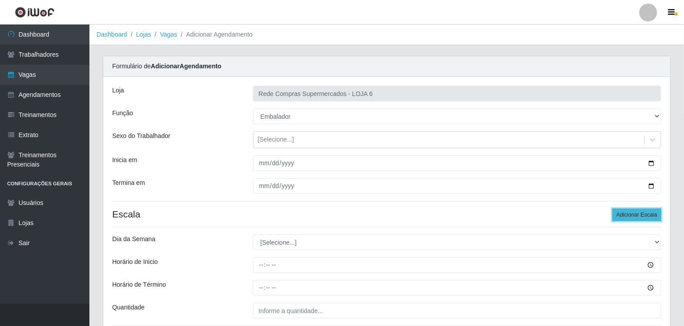
click at [625, 217] on button "Adicionar Escala" at bounding box center [637, 215] width 49 height 13
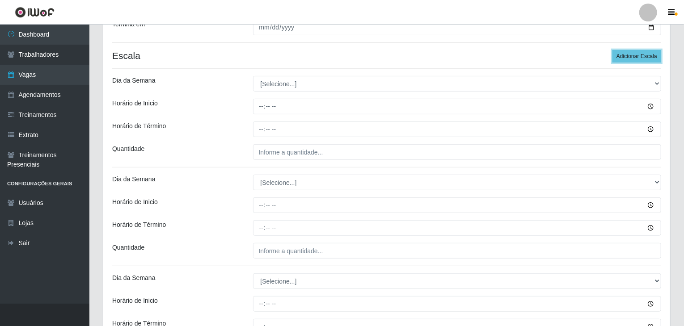
scroll to position [179, 0]
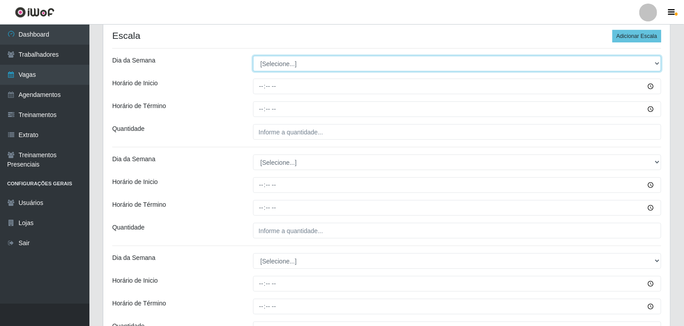
click at [257, 57] on select "[Selecione...] Segunda Terça Quarta Quinta Sexta Sábado Domingo" at bounding box center [457, 64] width 409 height 16
click at [278, 65] on select "[Selecione...] Segunda Terça Quarta Quinta Sexta Sábado Domingo" at bounding box center [457, 64] width 409 height 16
select select "1"
click at [253, 56] on select "[Selecione...] Segunda Terça Quarta Quinta Sexta Sábado Domingo" at bounding box center [457, 64] width 409 height 16
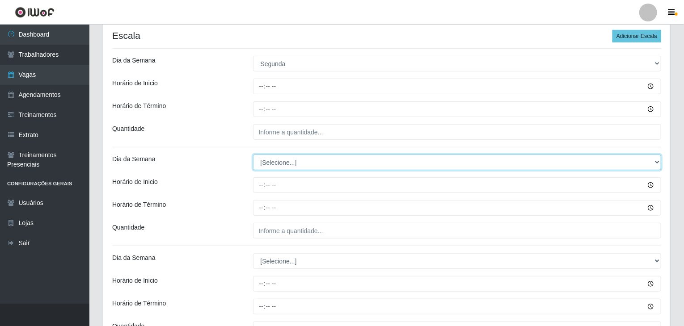
click at [285, 160] on select "[Selecione...] Segunda Terça Quarta Quinta Sexta Sábado Domingo" at bounding box center [457, 163] width 409 height 16
select select "1"
click at [253, 155] on select "[Selecione...] Segunda Terça Quarta Quinta Sexta Sábado Domingo" at bounding box center [457, 163] width 409 height 16
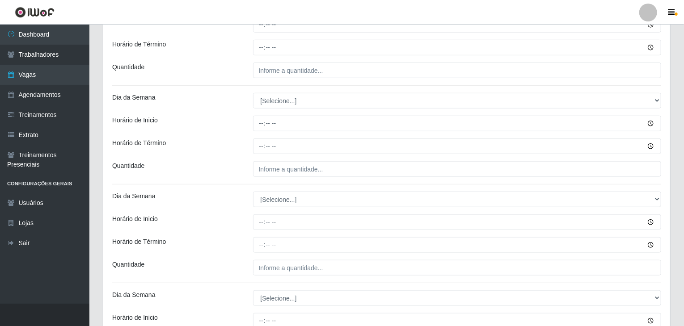
scroll to position [358, 0]
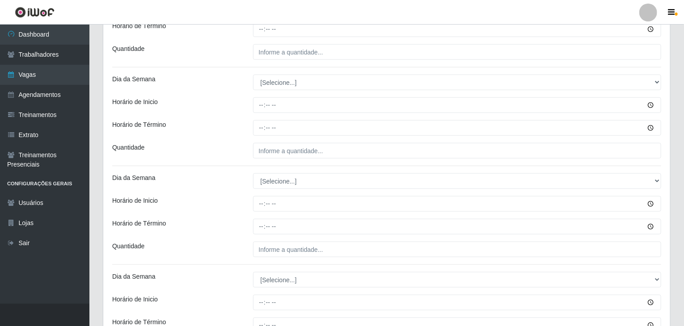
click at [276, 69] on div "Loja Rede Compras Supermercados - LOJA 6 Função [Selecione...] ASG ASG + ASG ++…" at bounding box center [386, 296] width 567 height 1155
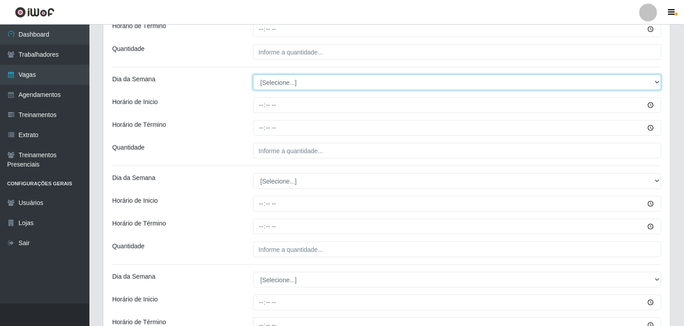
click at [279, 80] on select "[Selecione...] Segunda Terça Quarta Quinta Sexta Sábado Domingo" at bounding box center [457, 83] width 409 height 16
select select "2"
click at [253, 75] on select "[Selecione...] Segunda Terça Quarta Quinta Sexta Sábado Domingo" at bounding box center [457, 83] width 409 height 16
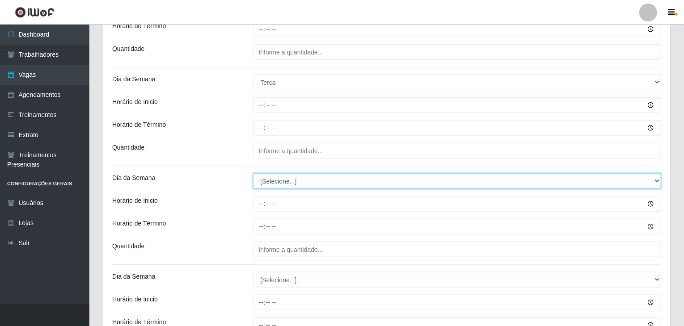
click at [290, 182] on select "[Selecione...] Segunda Terça Quarta Quinta Sexta Sábado Domingo" at bounding box center [457, 182] width 409 height 16
select select "2"
click at [253, 174] on select "[Selecione...] Segunda Terça Quarta Quinta Sexta Sábado Domingo" at bounding box center [457, 182] width 409 height 16
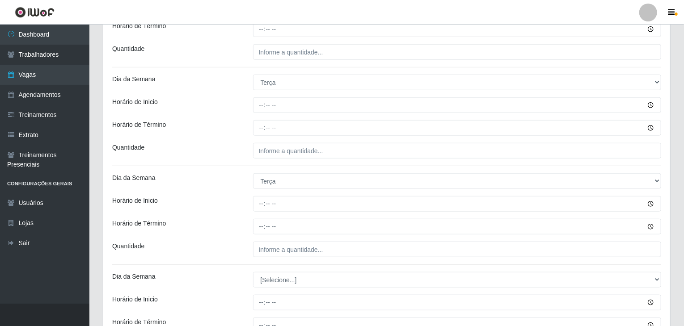
click at [186, 192] on div "Loja Rede Compras Supermercados - LOJA 6 Função [Selecione...] ASG ASG + ASG ++…" at bounding box center [386, 296] width 567 height 1155
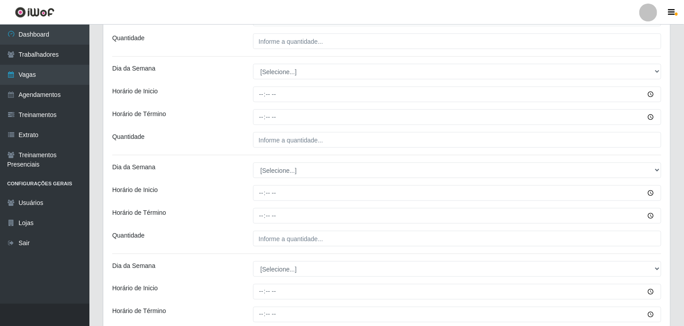
scroll to position [581, 0]
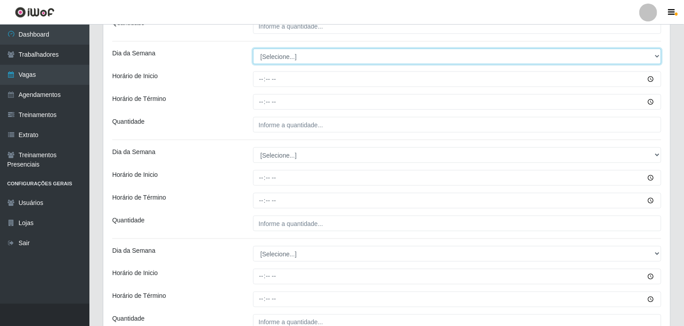
click at [267, 52] on select "[Selecione...] Segunda Terça Quarta Quinta Sexta Sábado Domingo" at bounding box center [457, 57] width 409 height 16
select select "3"
click at [253, 49] on select "[Selecione...] Segunda Terça Quarta Quinta Sexta Sábado Domingo" at bounding box center [457, 57] width 409 height 16
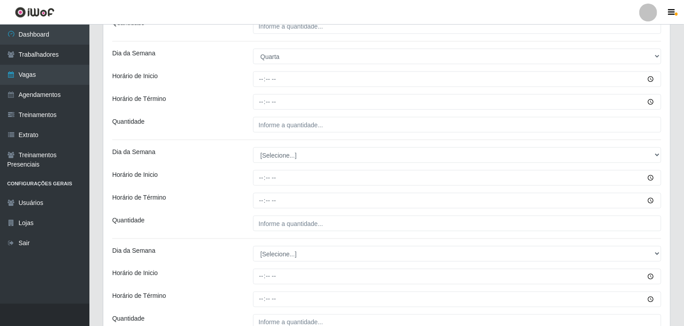
click at [284, 165] on div "Loja Rede Compras Supermercados - LOJA 6 Função [Selecione...] ASG ASG + ASG ++…" at bounding box center [386, 73] width 567 height 1155
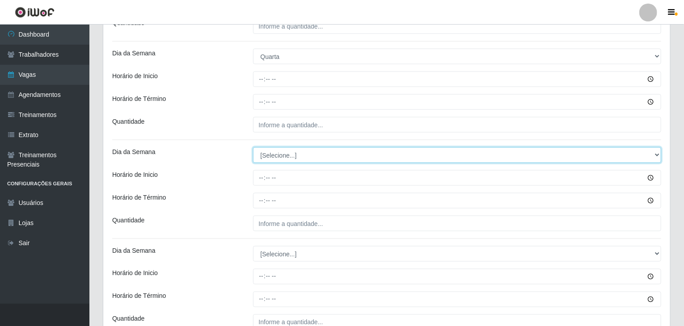
click at [284, 157] on select "[Selecione...] Segunda Terça Quarta Quinta Sexta Sábado Domingo" at bounding box center [457, 156] width 409 height 16
select select "3"
click at [253, 148] on select "[Selecione...] Segunda Terça Quarta Quinta Sexta Sábado Domingo" at bounding box center [457, 156] width 409 height 16
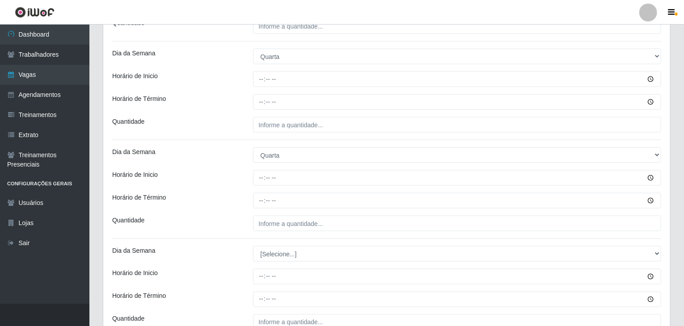
click at [234, 167] on div "Loja Rede Compras Supermercados - LOJA 6 Função [Selecione...] ASG ASG + ASG ++…" at bounding box center [386, 73] width 567 height 1155
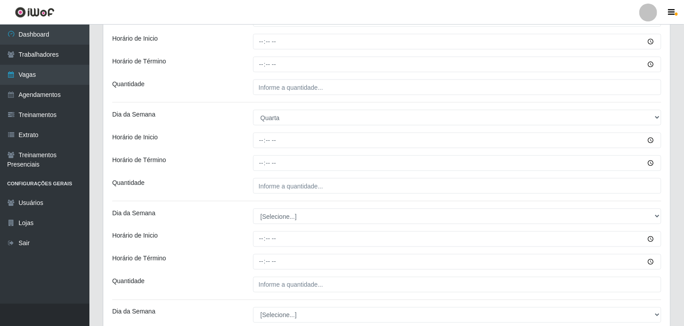
scroll to position [760, 0]
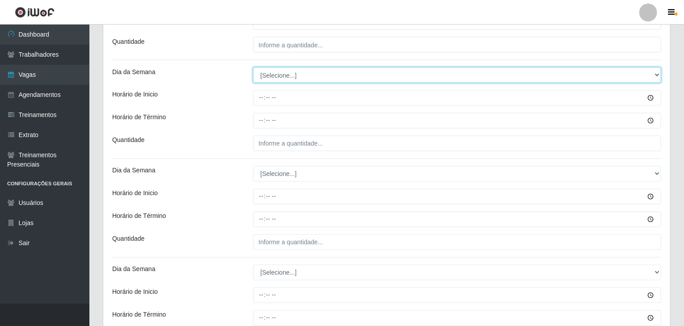
click at [269, 76] on select "[Selecione...] Segunda Terça Quarta Quinta Sexta Sábado Domingo" at bounding box center [457, 76] width 409 height 16
select select "4"
click at [253, 68] on select "[Selecione...] Segunda Terça Quarta Quinta Sexta Sábado Domingo" at bounding box center [457, 76] width 409 height 16
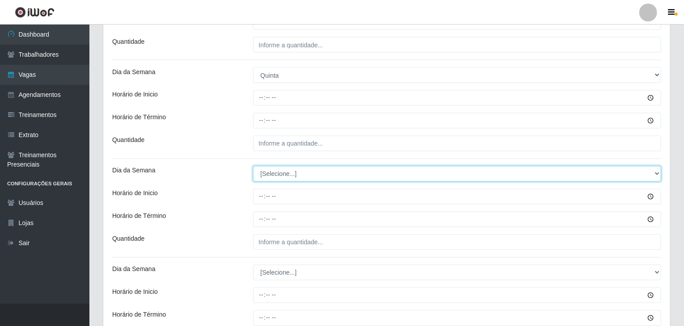
click at [288, 178] on select "[Selecione...] Segunda Terça Quarta Quinta Sexta Sábado Domingo" at bounding box center [457, 174] width 409 height 16
select select "4"
click at [253, 166] on select "[Selecione...] Segunda Terça Quarta Quinta Sexta Sábado Domingo" at bounding box center [457, 174] width 409 height 16
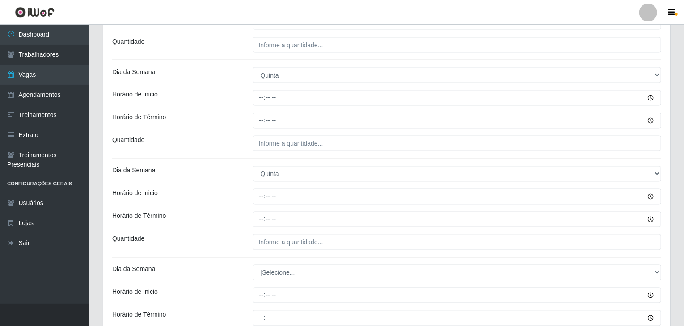
click at [248, 200] on div at bounding box center [457, 197] width 422 height 16
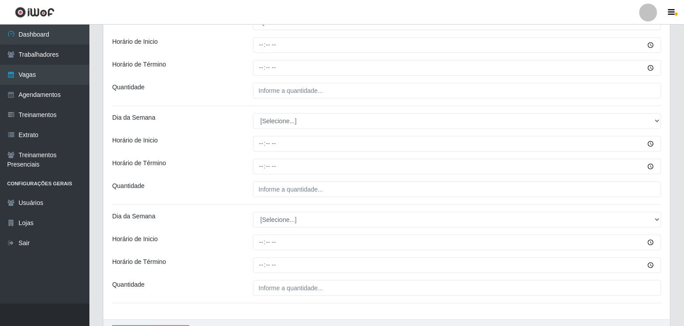
scroll to position [939, 0]
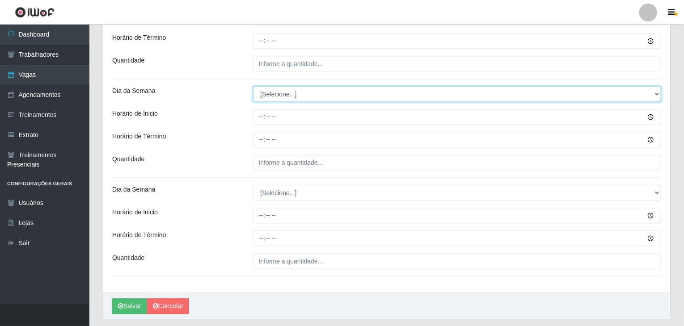
click at [279, 93] on select "[Selecione...] Segunda Terça Quarta Quinta Sexta Sábado Domingo" at bounding box center [457, 94] width 409 height 16
select select "6"
click at [253, 86] on select "[Selecione...] Segunda Terça Quarta Quinta Sexta Sábado Domingo" at bounding box center [457, 94] width 409 height 16
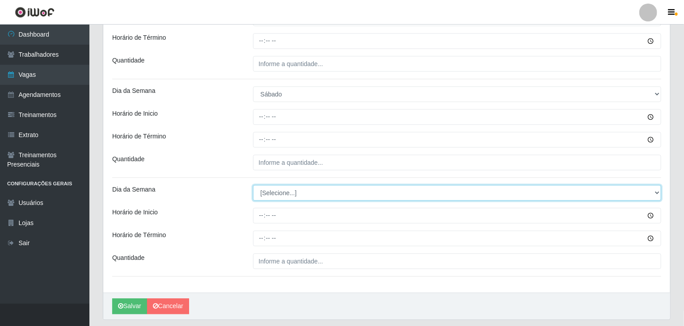
click at [284, 192] on select "[Selecione...] Segunda Terça Quarta Quinta Sexta Sábado Domingo" at bounding box center [457, 193] width 409 height 16
select select "6"
click at [253, 185] on select "[Selecione...] Segunda Terça Quarta Quinta Sexta Sábado Domingo" at bounding box center [457, 193] width 409 height 16
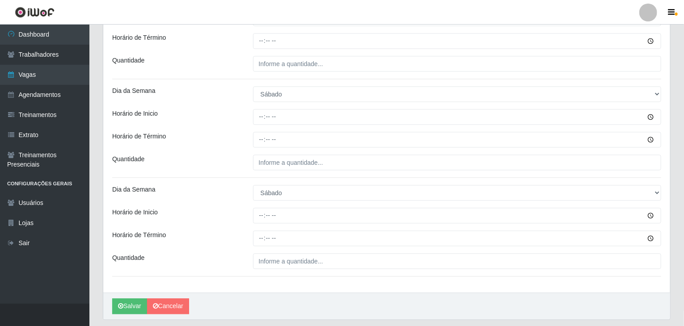
drag, startPoint x: 206, startPoint y: 209, endPoint x: 242, endPoint y: 210, distance: 35.8
click at [207, 208] on div "Horário de Inicio" at bounding box center [176, 216] width 141 height 16
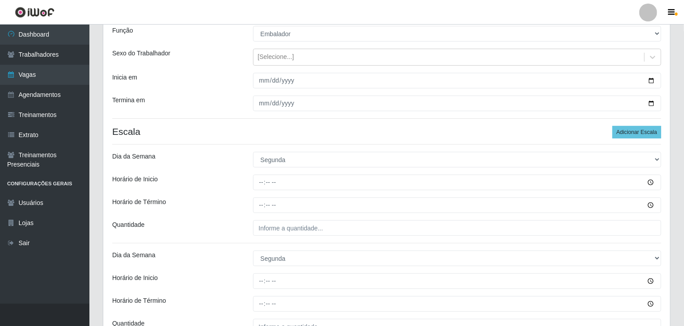
scroll to position [134, 0]
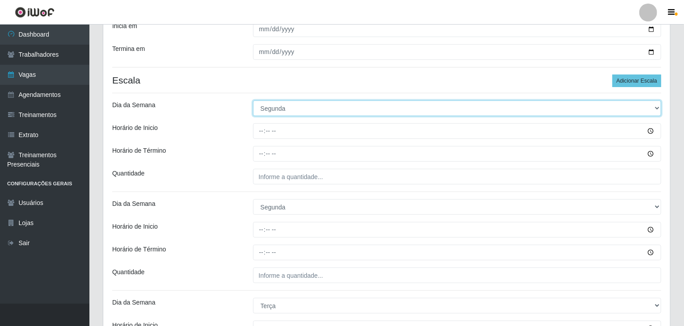
click at [274, 108] on select "[Selecione...] Segunda Terça Quarta Quinta Sexta Sábado Domingo" at bounding box center [457, 109] width 409 height 16
select select "2"
click at [253, 101] on select "[Selecione...] Segunda Terça Quarta Quinta Sexta Sábado Domingo" at bounding box center [457, 109] width 409 height 16
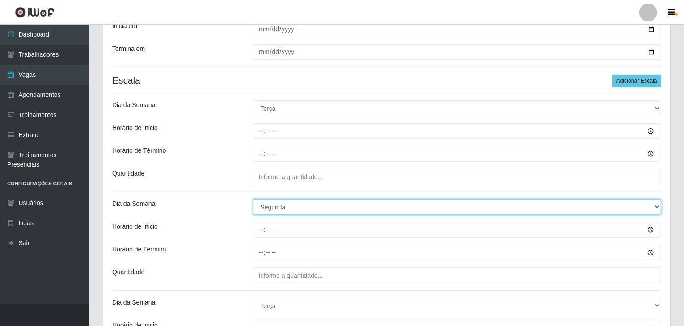
click at [278, 212] on select "[Selecione...] Segunda Terça Quarta Quinta Sexta Sábado Domingo" at bounding box center [457, 207] width 409 height 16
select select "2"
click at [253, 199] on select "[Selecione...] Segunda Terça Quarta Quinta Sexta Sábado Domingo" at bounding box center [457, 207] width 409 height 16
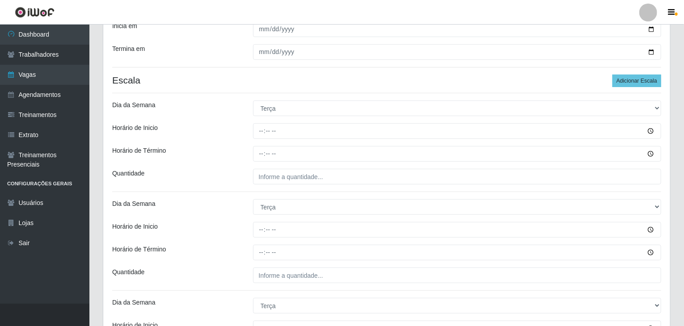
click at [246, 223] on div at bounding box center [457, 230] width 422 height 16
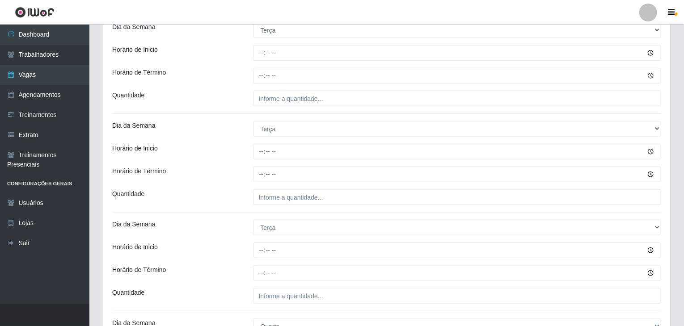
scroll to position [313, 0]
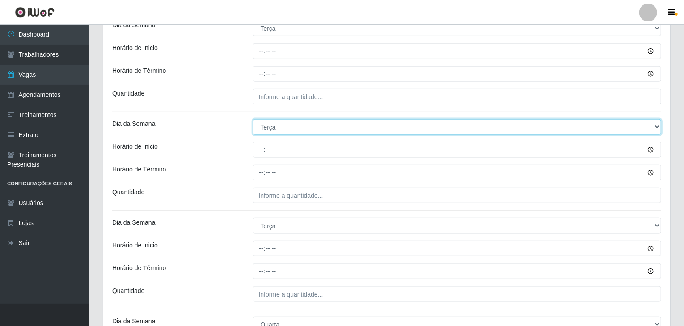
click at [265, 132] on select "[Selecione...] Segunda Terça Quarta Quinta Sexta Sábado Domingo" at bounding box center [457, 127] width 409 height 16
select select "3"
click at [253, 119] on select "[Selecione...] Segunda Terça Quarta Quinta Sexta Sábado Domingo" at bounding box center [457, 127] width 409 height 16
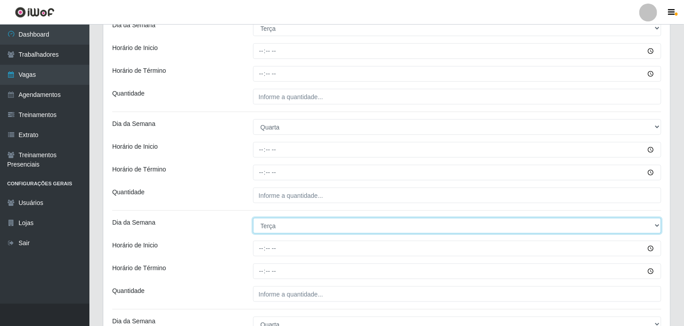
click at [279, 226] on select "[Selecione...] Segunda Terça Quarta Quinta Sexta Sábado Domingo" at bounding box center [457, 226] width 409 height 16
select select "3"
click at [253, 218] on select "[Selecione...] Segunda Terça Quarta Quinta Sexta Sábado Domingo" at bounding box center [457, 226] width 409 height 16
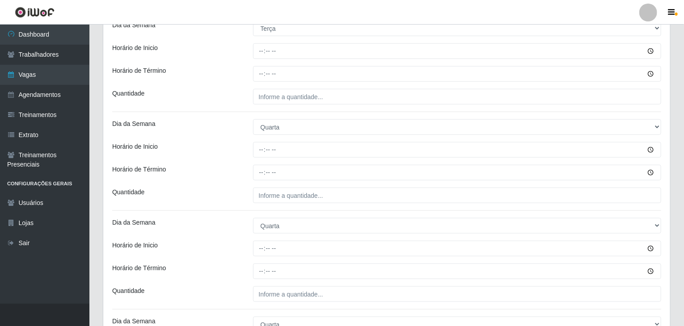
drag, startPoint x: 243, startPoint y: 160, endPoint x: 246, endPoint y: 167, distance: 7.5
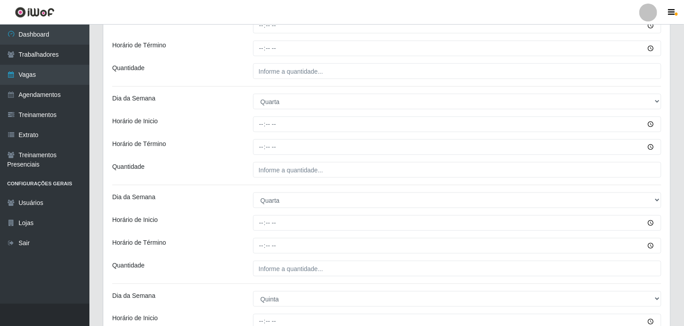
scroll to position [537, 0]
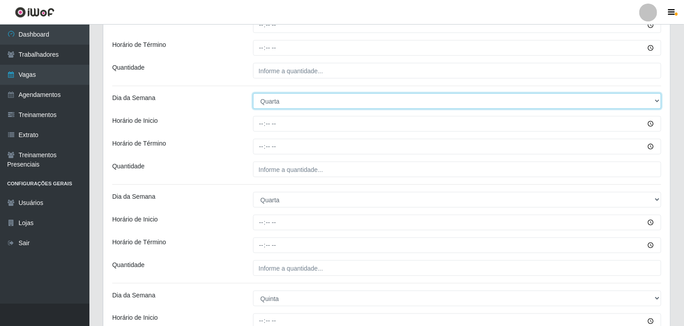
click at [283, 106] on select "[Selecione...] Segunda Terça Quarta Quinta Sexta Sábado Domingo" at bounding box center [457, 101] width 409 height 16
select select "4"
click at [253, 93] on select "[Selecione...] Segunda Terça Quarta Quinta Sexta Sábado Domingo" at bounding box center [457, 101] width 409 height 16
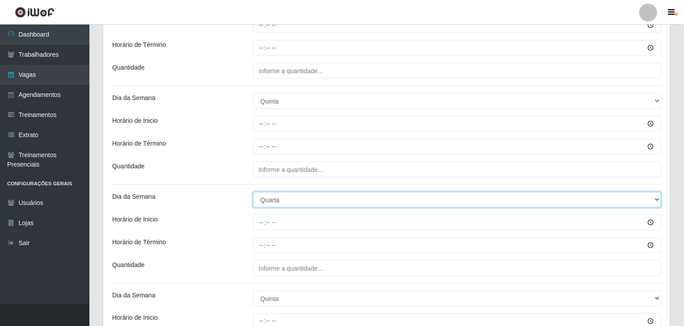
click at [275, 203] on select "[Selecione...] Segunda Terça Quarta Quinta Sexta Sábado Domingo" at bounding box center [457, 200] width 409 height 16
select select "4"
click at [253, 192] on select "[Selecione...] Segunda Terça Quarta Quinta Sexta Sábado Domingo" at bounding box center [457, 200] width 409 height 16
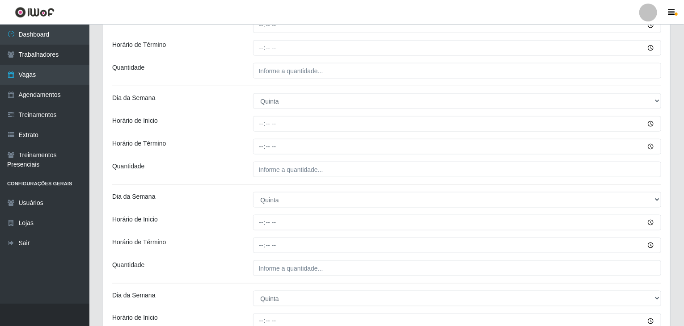
click at [247, 230] on div "Loja Rede Compras Supermercados - LOJA 6 Função [Selecione...] ASG ASG + ASG ++…" at bounding box center [386, 117] width 567 height 1155
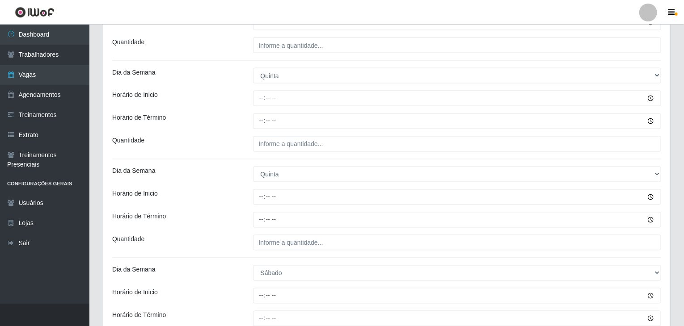
scroll to position [760, 0]
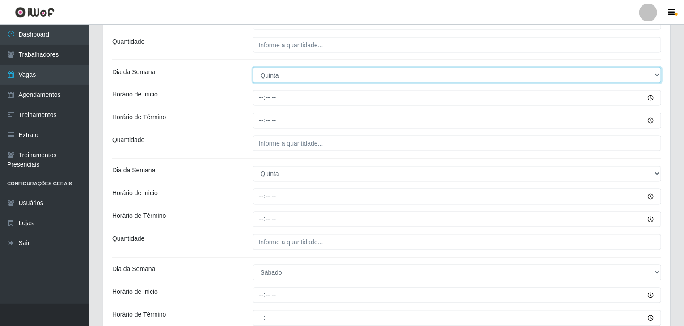
click at [264, 77] on select "[Selecione...] Segunda Terça Quarta Quinta Sexta Sábado Domingo" at bounding box center [457, 76] width 409 height 16
select select "5"
click at [253, 68] on select "[Selecione...] Segunda Terça Quarta Quinta Sexta Sábado Domingo" at bounding box center [457, 76] width 409 height 16
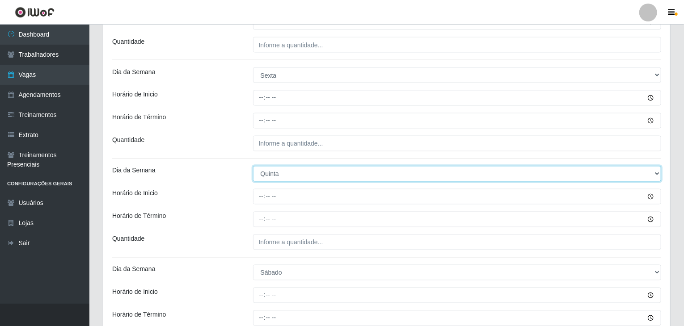
click at [277, 178] on select "[Selecione...] Segunda Terça Quarta Quinta Sexta Sábado Domingo" at bounding box center [457, 174] width 409 height 16
select select "5"
click at [253, 166] on select "[Selecione...] Segunda Terça Quarta Quinta Sexta Sábado Domingo" at bounding box center [457, 174] width 409 height 16
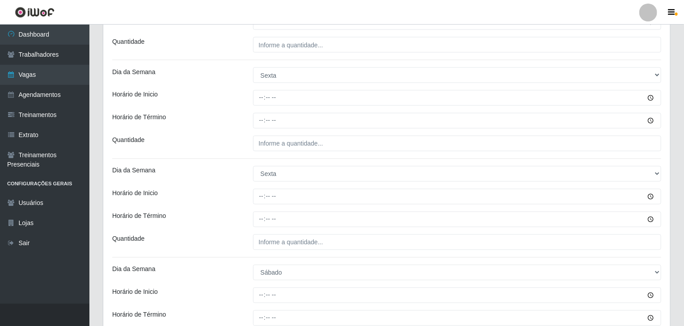
click at [244, 226] on div "Horário de Término" at bounding box center [176, 220] width 141 height 16
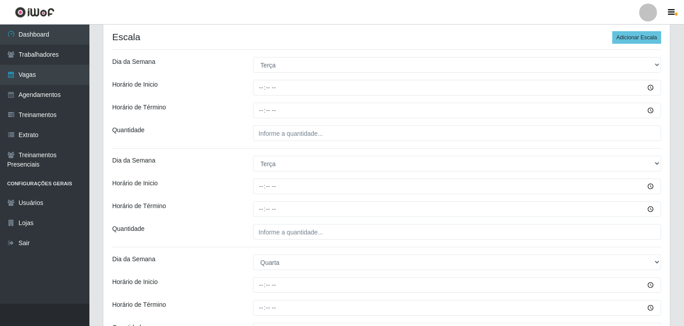
scroll to position [179, 0]
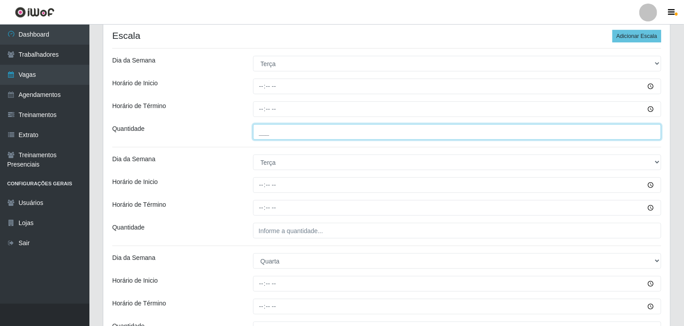
click at [290, 135] on input "___" at bounding box center [457, 132] width 409 height 16
type input "1__"
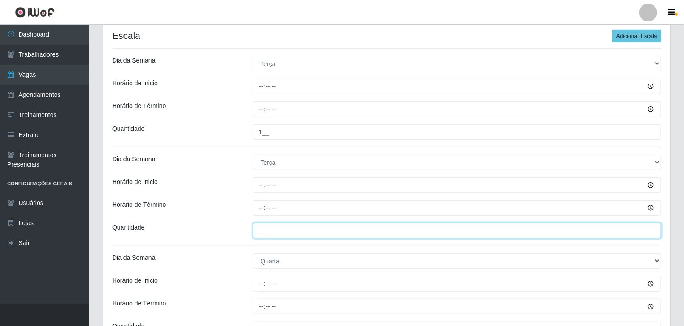
click at [288, 236] on input "___" at bounding box center [457, 231] width 409 height 16
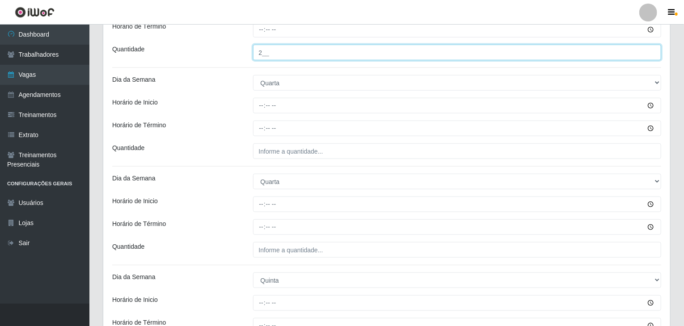
scroll to position [358, 0]
type input "2__"
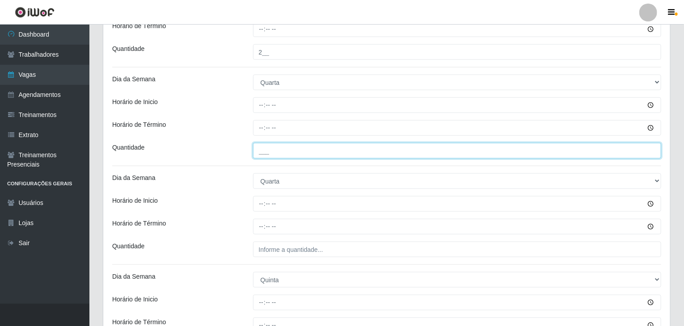
click at [271, 153] on input "___" at bounding box center [457, 151] width 409 height 16
type input "1__"
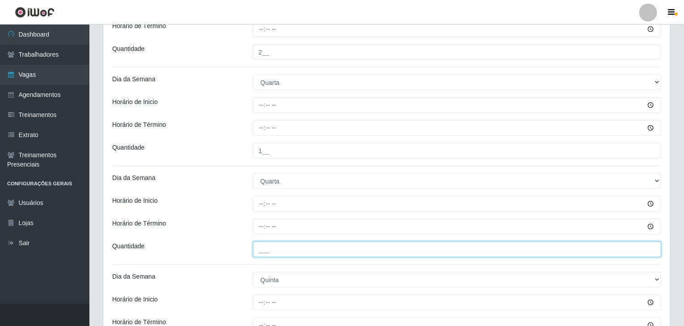
click at [283, 253] on input "___" at bounding box center [457, 250] width 409 height 16
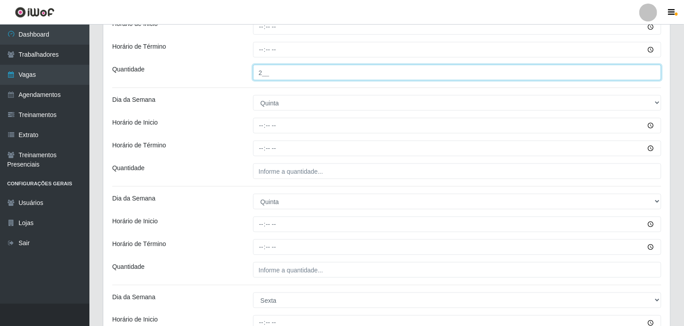
scroll to position [537, 0]
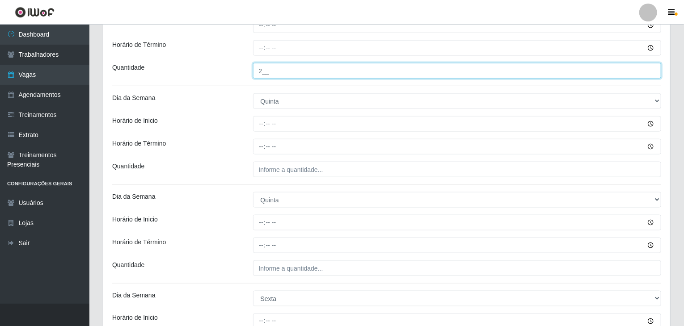
type input "2__"
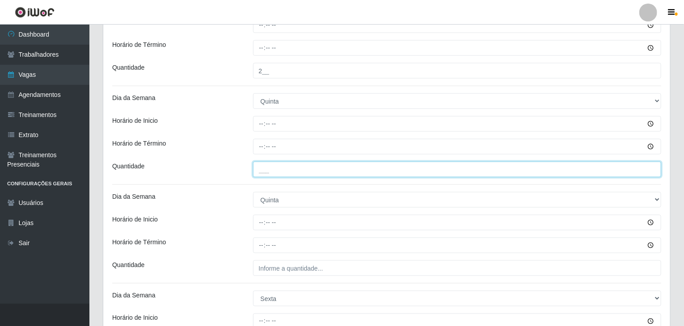
click at [272, 169] on input "___" at bounding box center [457, 170] width 409 height 16
type input "1__"
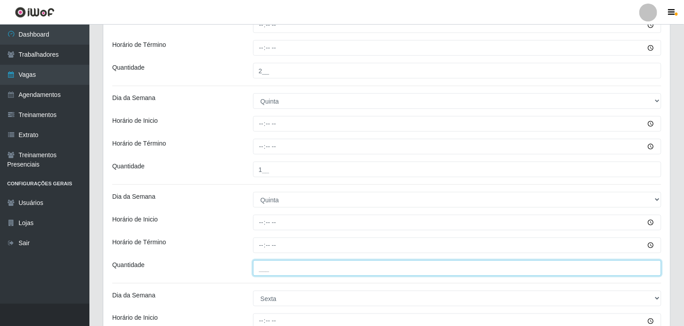
click at [298, 261] on input "___" at bounding box center [457, 269] width 409 height 16
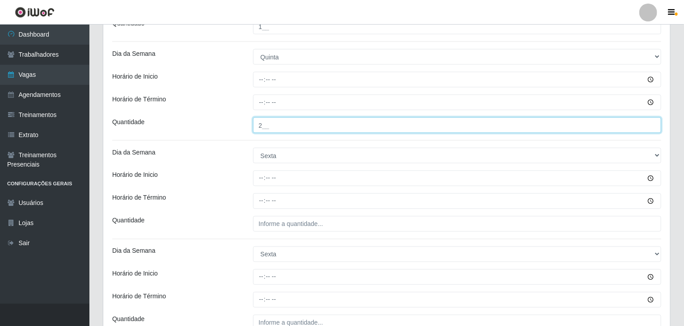
scroll to position [716, 0]
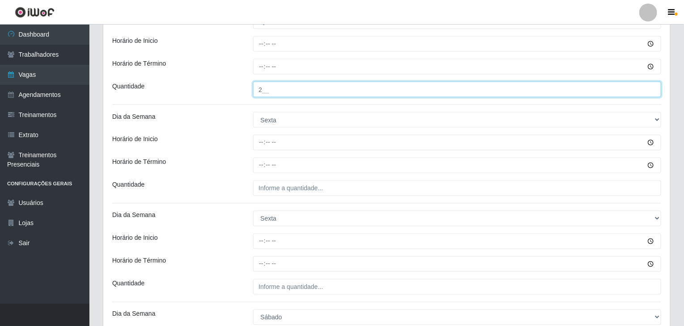
type input "2__"
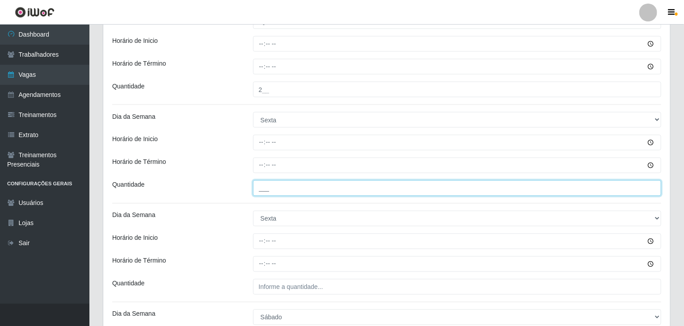
click at [283, 183] on input "___" at bounding box center [457, 189] width 409 height 16
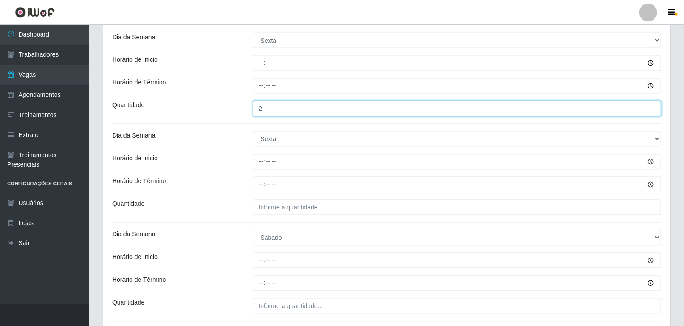
scroll to position [805, 0]
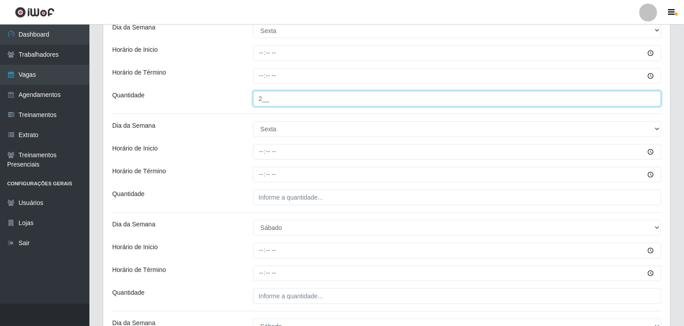
type input "2__"
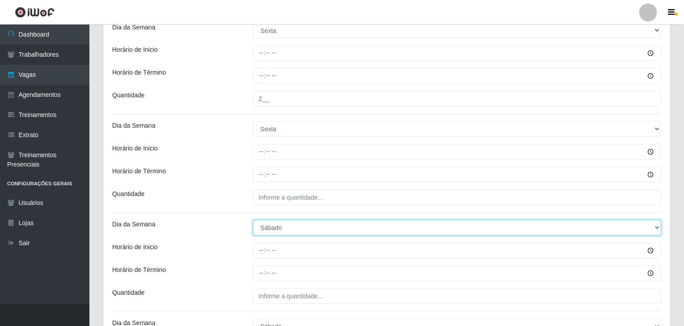
drag, startPoint x: 330, startPoint y: 225, endPoint x: 327, endPoint y: 221, distance: 4.8
click at [329, 225] on select "[Selecione...] Segunda Terça Quarta Quinta Sexta Sábado Domingo" at bounding box center [457, 228] width 409 height 16
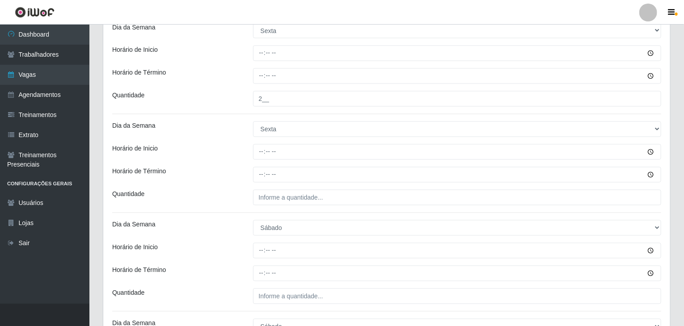
click at [214, 195] on div "Quantidade" at bounding box center [176, 198] width 141 height 16
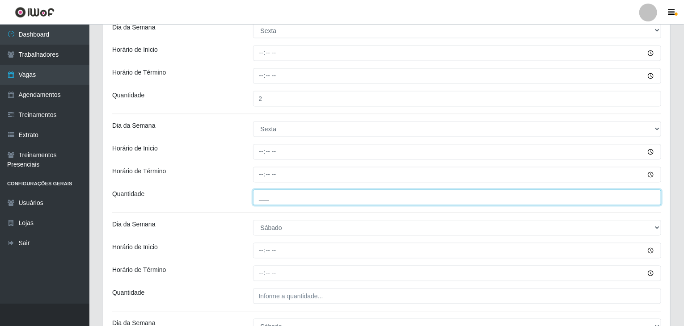
click at [281, 201] on input "___" at bounding box center [457, 198] width 409 height 16
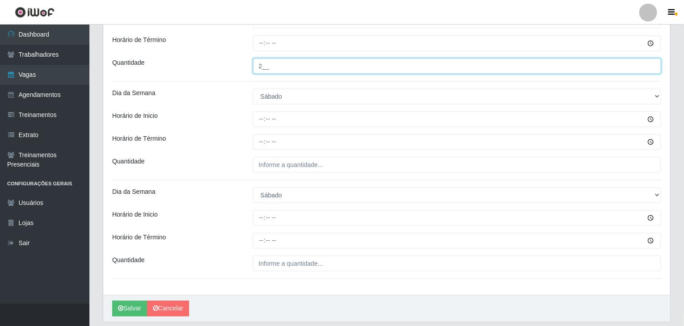
scroll to position [939, 0]
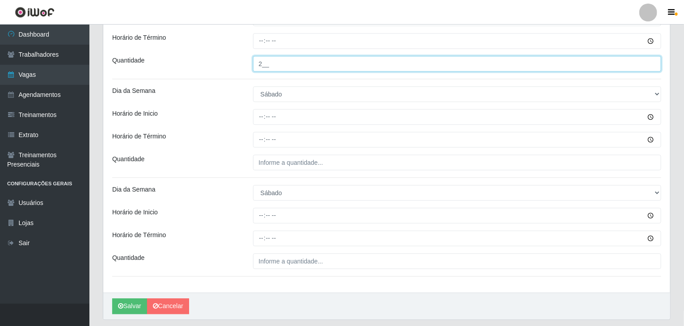
type input "2__"
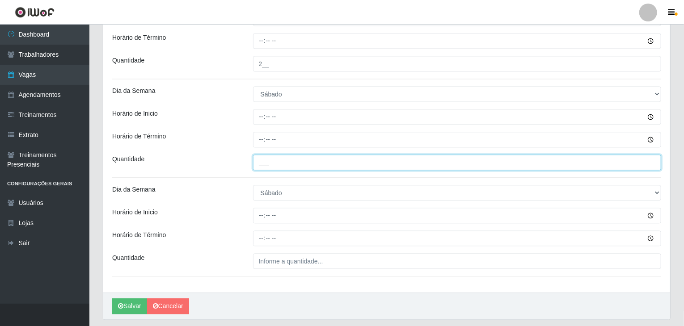
click at [284, 156] on input "___" at bounding box center [457, 163] width 409 height 16
type input "2__"
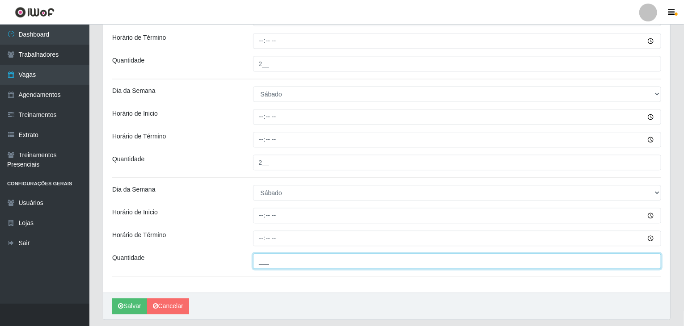
click at [288, 259] on input "___" at bounding box center [457, 262] width 409 height 16
type input "2__"
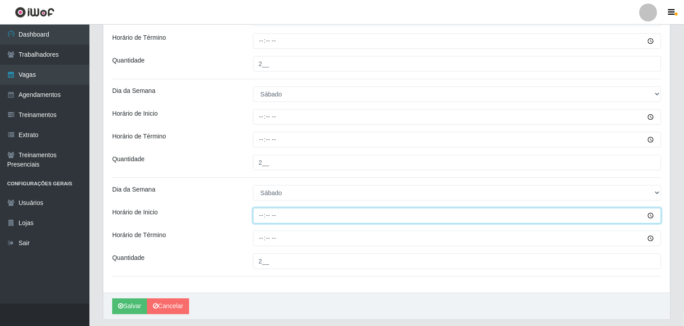
click at [257, 214] on input "Horário de Inicio" at bounding box center [457, 216] width 409 height 16
type input "15:00"
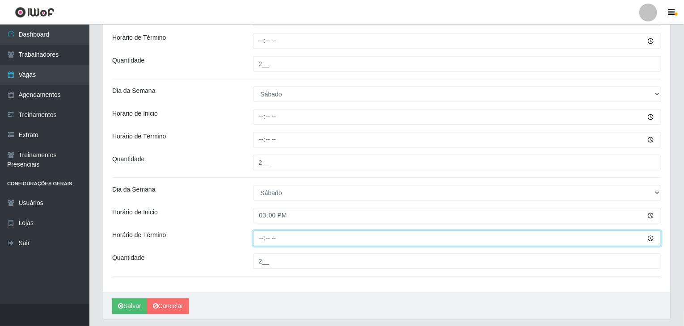
click at [263, 237] on input "Horário de Término" at bounding box center [457, 239] width 409 height 16
type input "21:00"
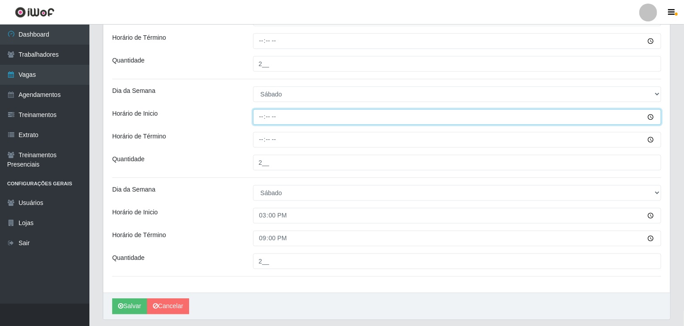
click at [258, 114] on input "Horário de Inicio" at bounding box center [457, 117] width 409 height 16
type input "09:00"
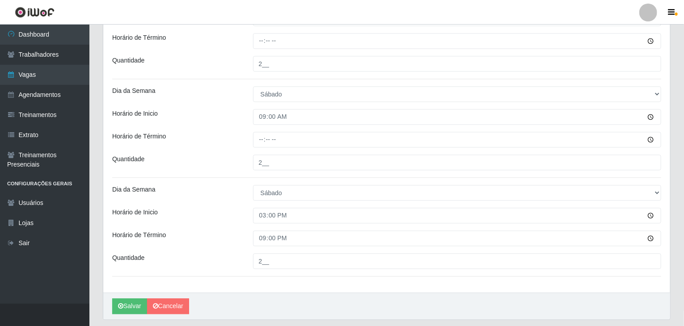
drag, startPoint x: 243, startPoint y: 135, endPoint x: 249, endPoint y: 138, distance: 7.0
click at [245, 136] on div "Horário de Término" at bounding box center [176, 140] width 141 height 16
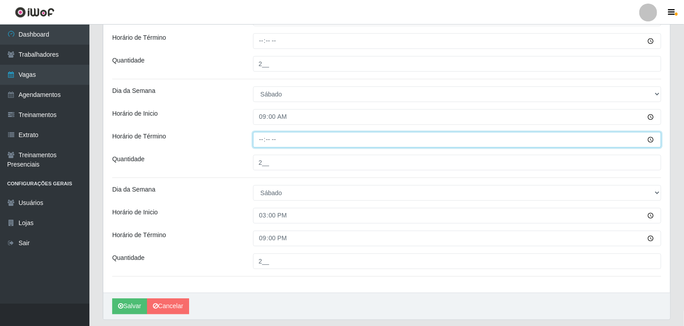
click at [258, 143] on input "Horário de Término" at bounding box center [457, 140] width 409 height 16
type input "15:00"
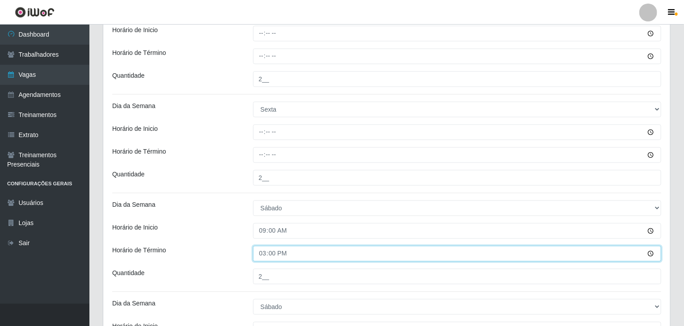
scroll to position [805, 0]
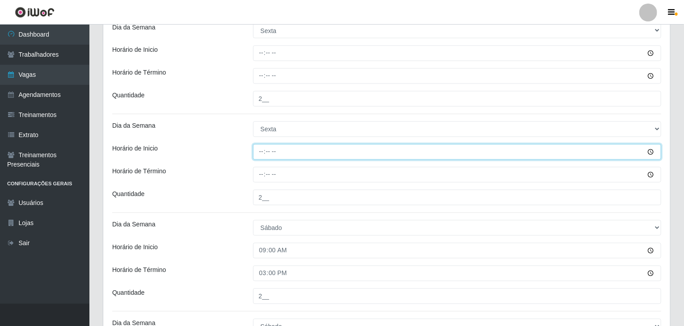
click at [263, 154] on input "Horário de Inicio" at bounding box center [457, 152] width 409 height 16
type input "09:00"
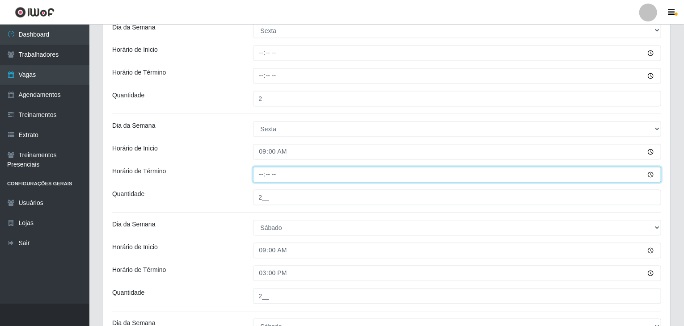
click at [257, 178] on input "Horário de Término" at bounding box center [457, 175] width 409 height 16
type input "15:00"
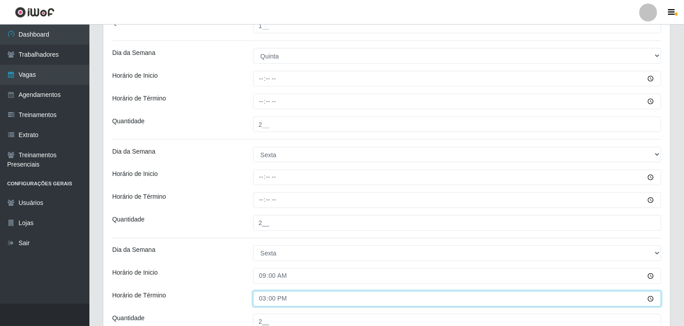
scroll to position [671, 0]
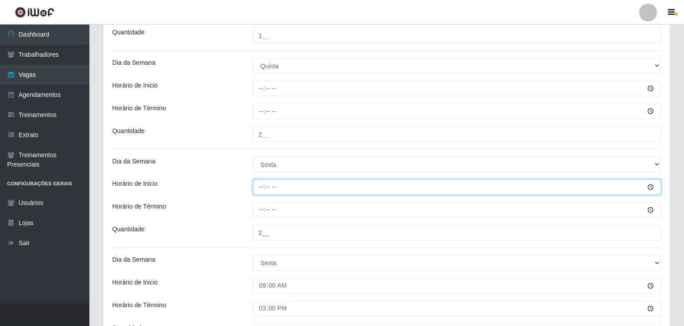
click at [258, 183] on input "Horário de Inicio" at bounding box center [457, 188] width 409 height 16
type input "09:00"
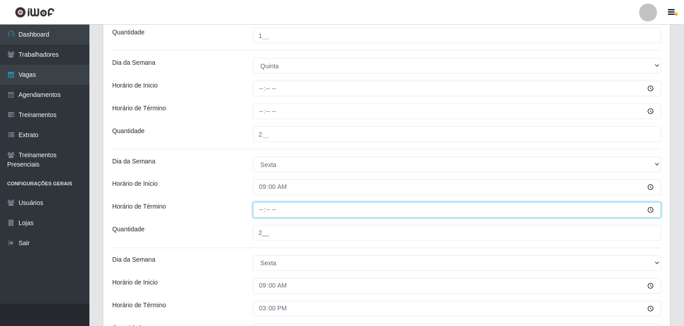
click at [258, 212] on input "Horário de Término" at bounding box center [457, 211] width 409 height 16
type input "15:00"
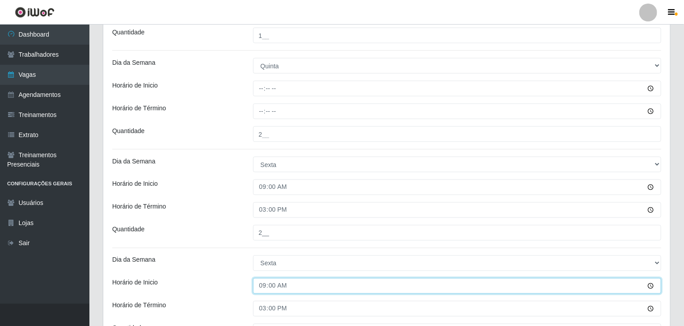
click at [263, 280] on input "09:00" at bounding box center [457, 287] width 409 height 16
type input "15:00"
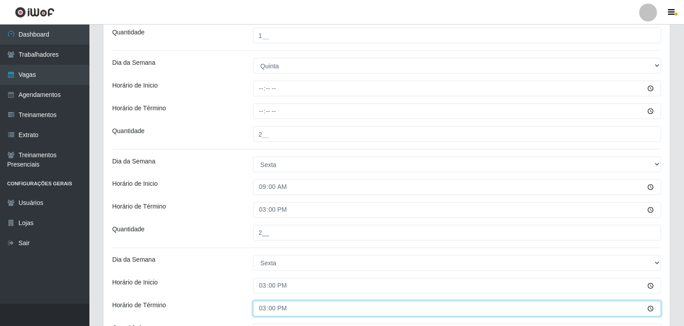
click at [261, 306] on input "15:00" at bounding box center [457, 309] width 409 height 16
type input "21:00"
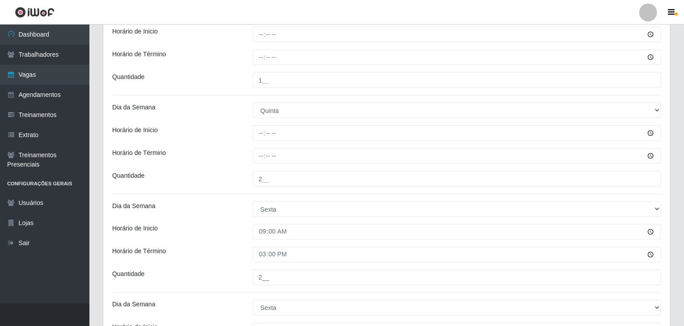
scroll to position [581, 0]
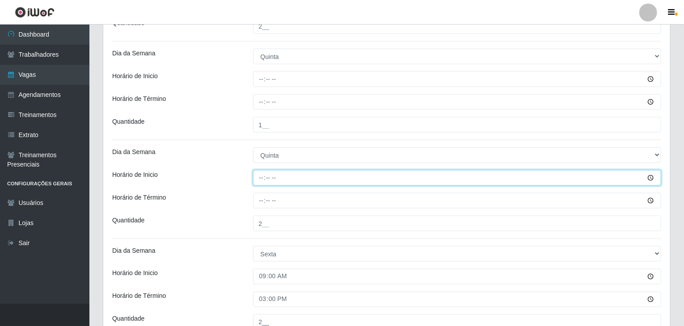
click at [256, 176] on input "Horário de Inicio" at bounding box center [457, 178] width 409 height 16
type input "15:00"
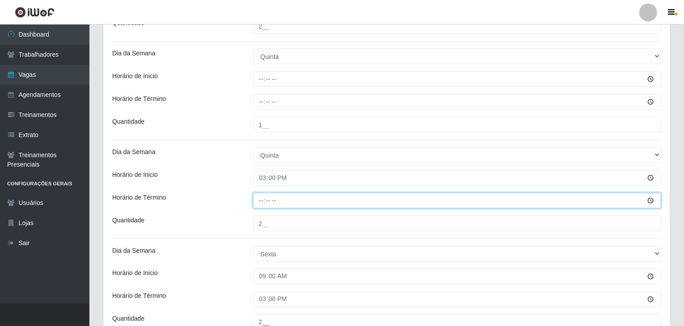
click at [262, 197] on input "Horário de Término" at bounding box center [457, 201] width 409 height 16
type input "21:00"
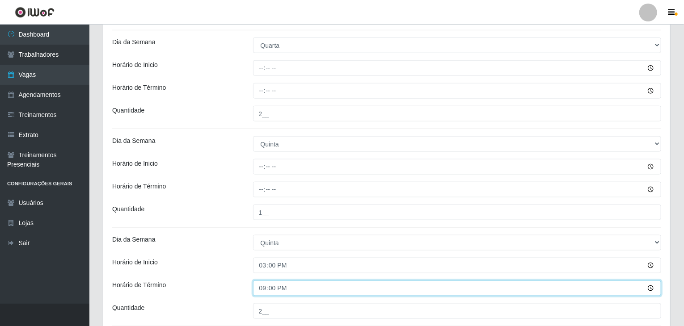
scroll to position [492, 0]
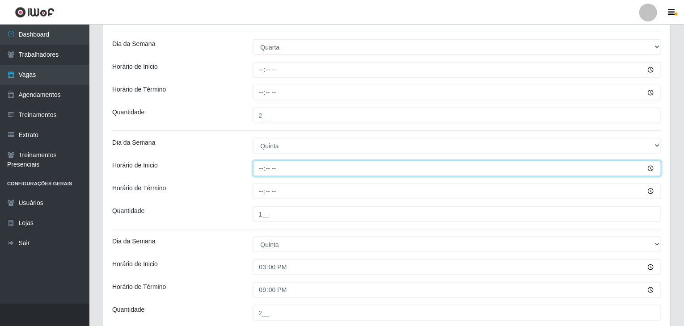
click at [259, 170] on input "Horário de Inicio" at bounding box center [457, 169] width 409 height 16
type input "09:00"
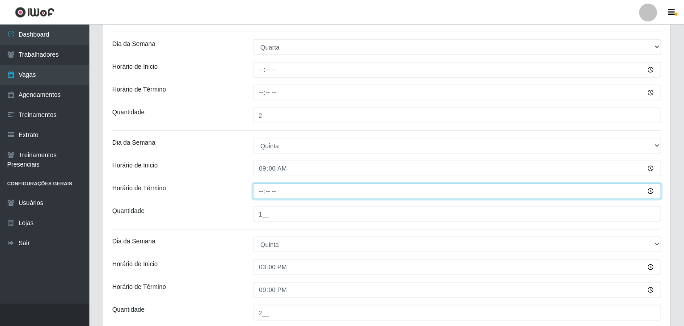
click at [263, 187] on input "Horário de Término" at bounding box center [457, 192] width 409 height 16
type input "15:00"
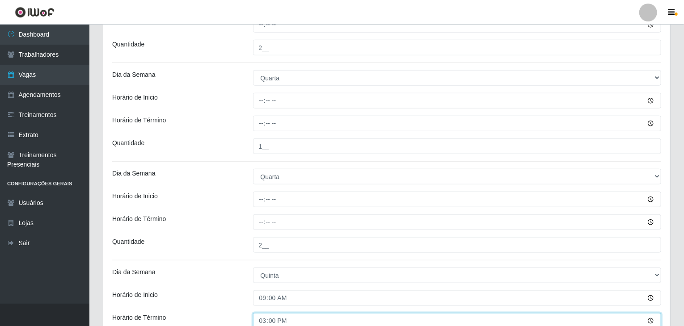
scroll to position [358, 0]
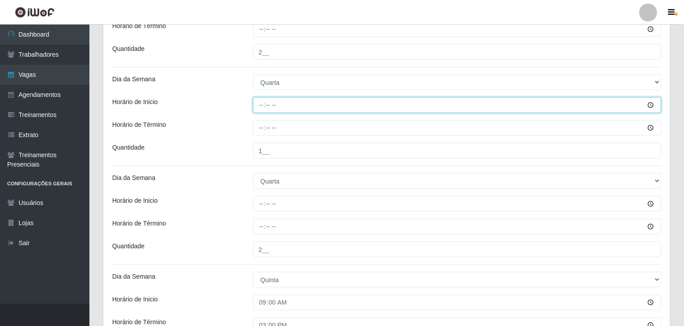
click at [258, 104] on input "Horário de Inicio" at bounding box center [457, 105] width 409 height 16
type input "09:00"
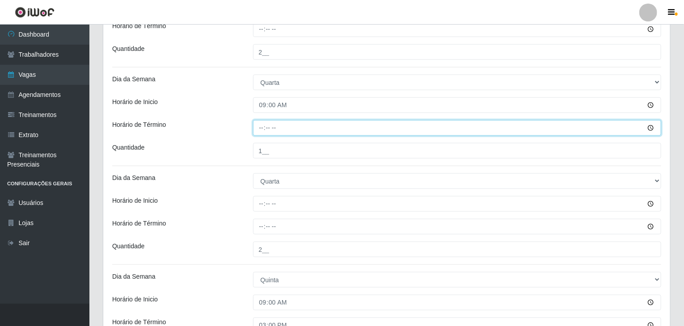
click at [265, 129] on input "Horário de Término" at bounding box center [457, 128] width 409 height 16
type input "15:00"
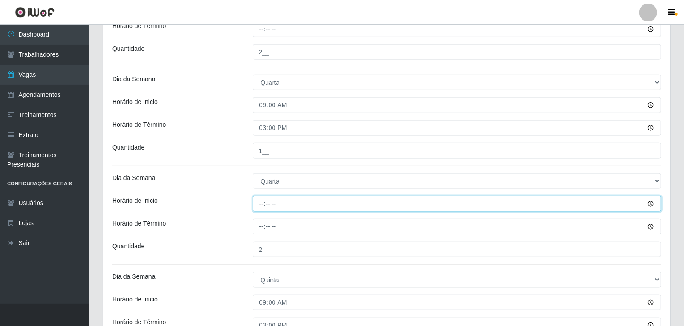
click at [259, 205] on input "Horário de Inicio" at bounding box center [457, 204] width 409 height 16
type input "15:00"
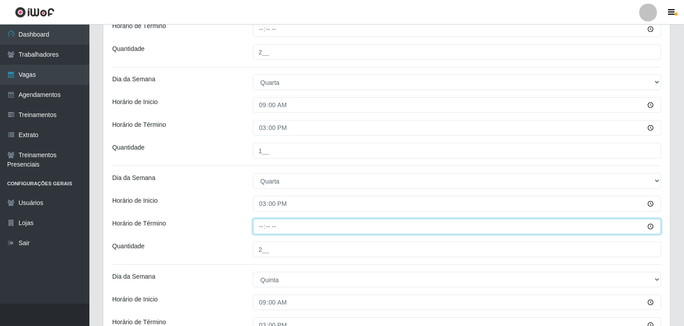
click at [259, 229] on input "Horário de Término" at bounding box center [457, 227] width 409 height 16
type input "21:00"
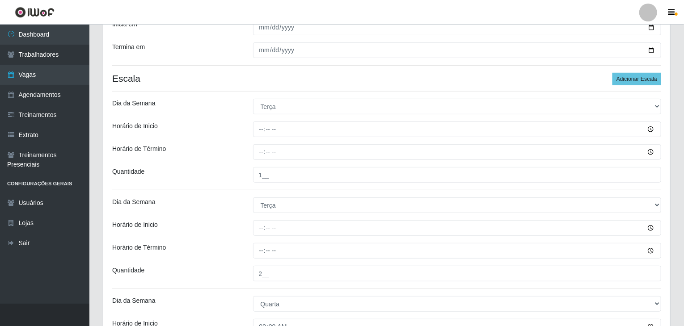
scroll to position [134, 0]
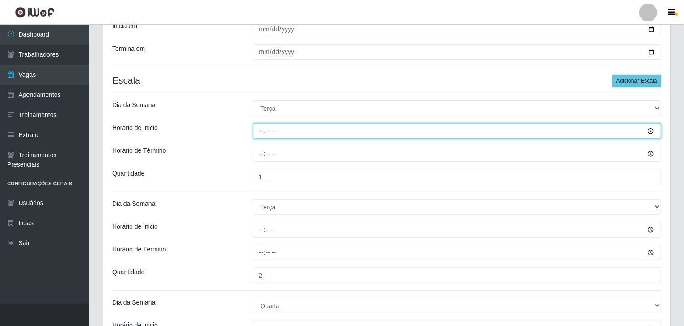
click at [263, 129] on input "Horário de Inicio" at bounding box center [457, 131] width 409 height 16
type input "09:00"
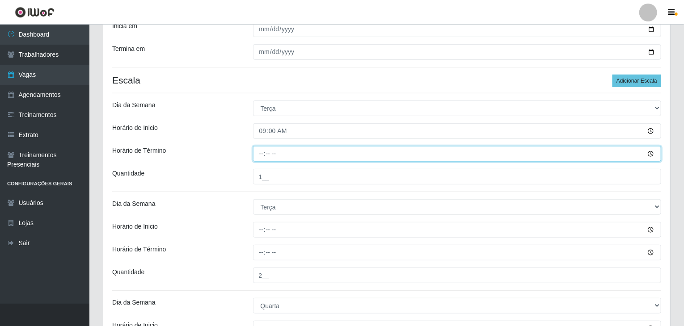
click at [262, 153] on input "Horário de Término" at bounding box center [457, 154] width 409 height 16
type input "15:00"
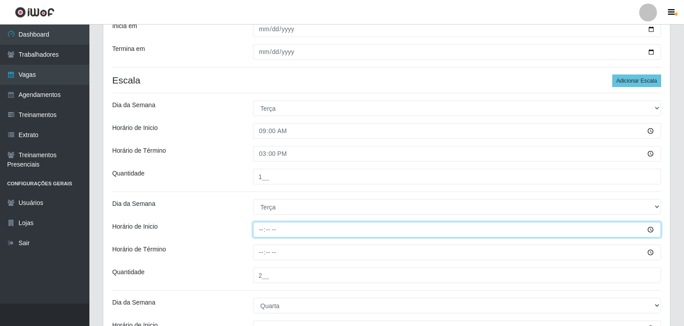
click at [259, 229] on input "Horário de Inicio" at bounding box center [457, 230] width 409 height 16
type input "15:00"
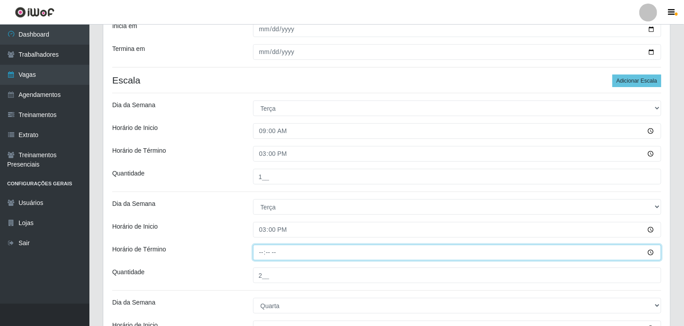
click at [261, 254] on input "Horário de Término" at bounding box center [457, 253] width 409 height 16
type input "21:00"
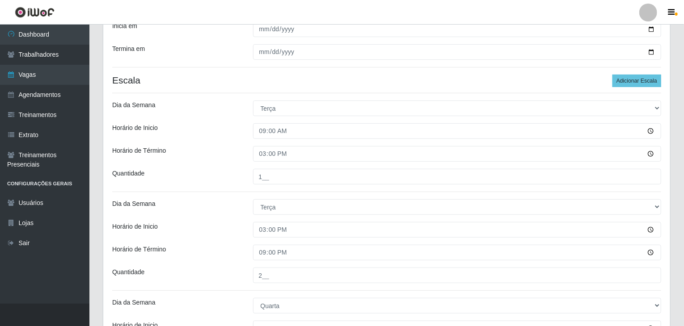
click at [221, 209] on div "Dia da Semana" at bounding box center [176, 207] width 141 height 16
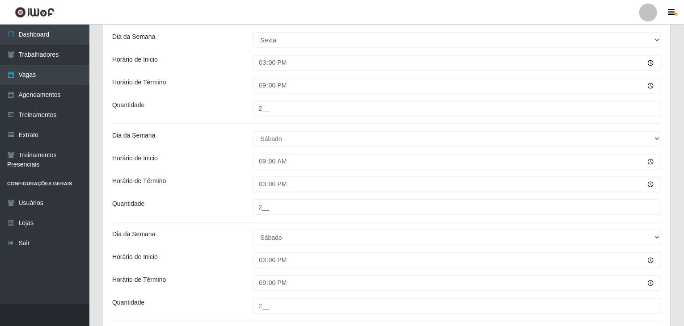
scroll to position [939, 0]
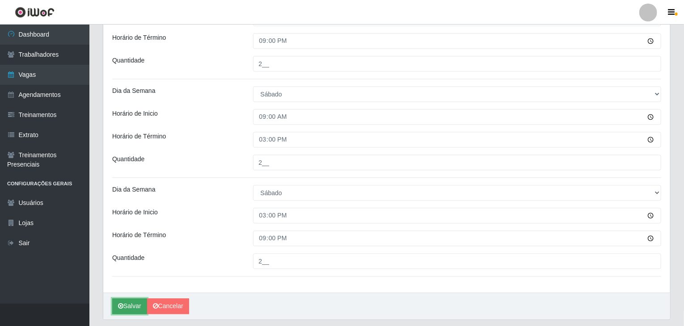
click at [131, 301] on button "Salvar" at bounding box center [129, 307] width 35 height 16
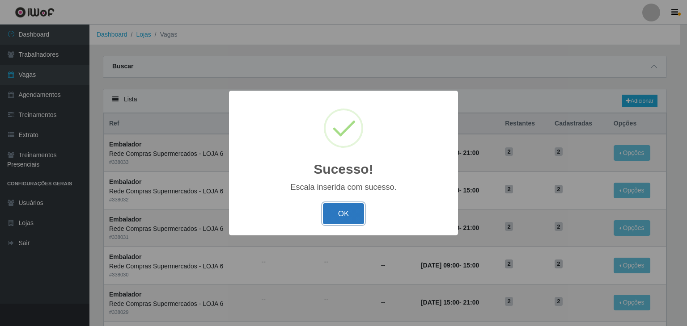
click at [346, 224] on button "OK" at bounding box center [344, 213] width 42 height 21
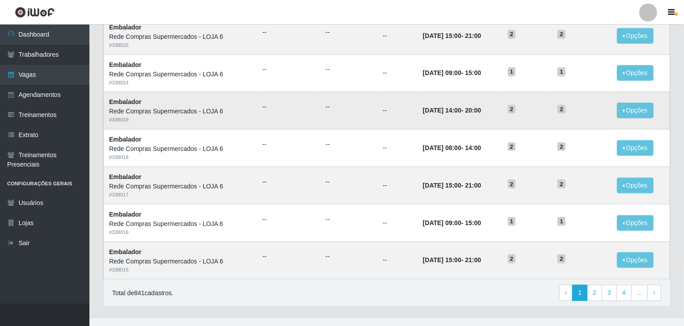
scroll to position [429, 0]
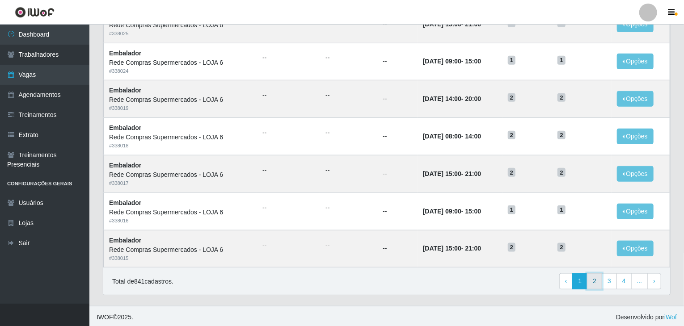
click at [598, 283] on link "2" at bounding box center [594, 282] width 15 height 16
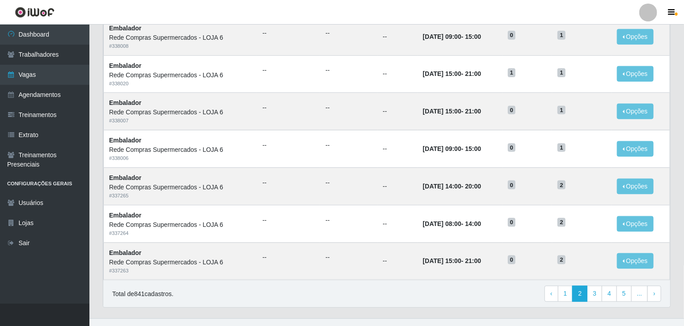
scroll to position [429, 0]
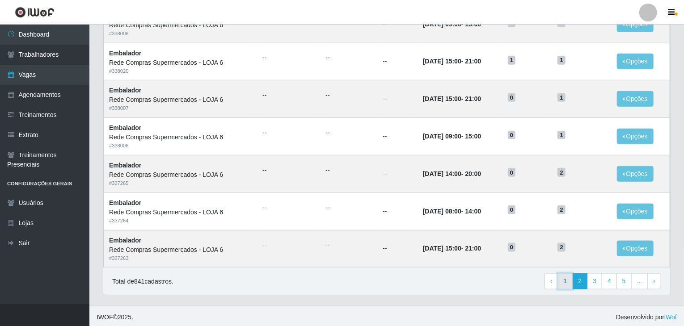
click at [572, 275] on link "1" at bounding box center [565, 282] width 15 height 16
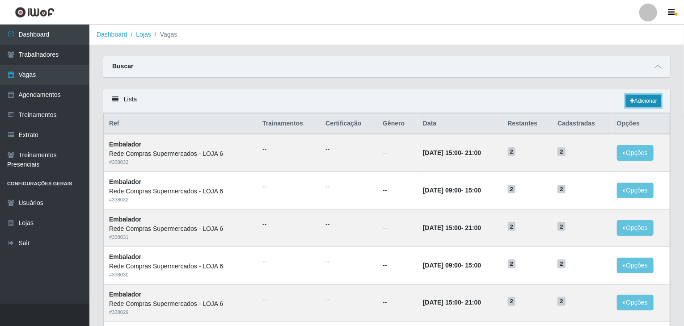
click at [642, 101] on link "Adicionar" at bounding box center [643, 101] width 35 height 13
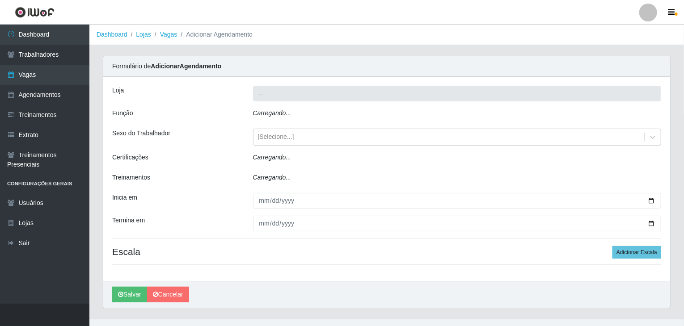
type input "Rede Compras Supermercados - LOJA 6"
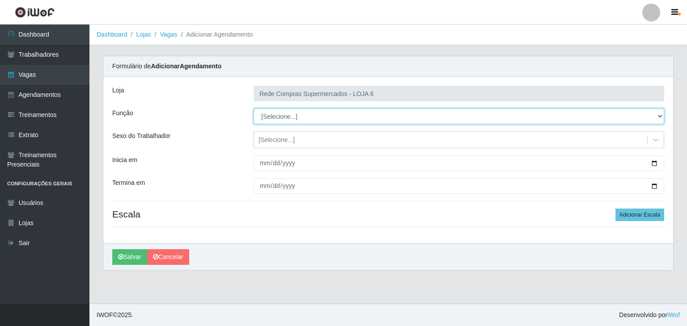
click at [290, 113] on select "[Selecione...] ASG ASG + ASG ++ Embalador Embalador + Embalador ++ Operador de …" at bounding box center [459, 117] width 411 height 16
select select "1"
click at [254, 109] on select "[Selecione...] ASG ASG + ASG ++ Embalador Embalador + Embalador ++ Operador de …" at bounding box center [459, 117] width 411 height 16
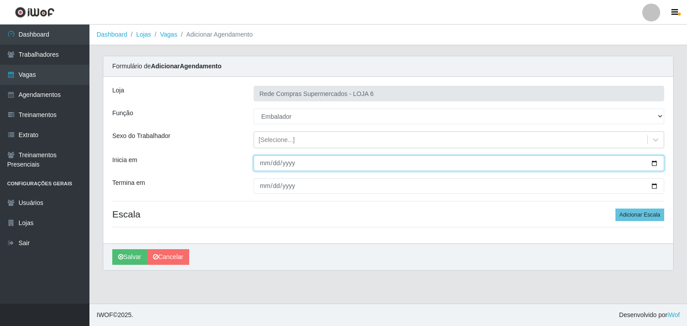
click at [655, 160] on input "Inicia em" at bounding box center [459, 164] width 411 height 16
type input "[DATE]"
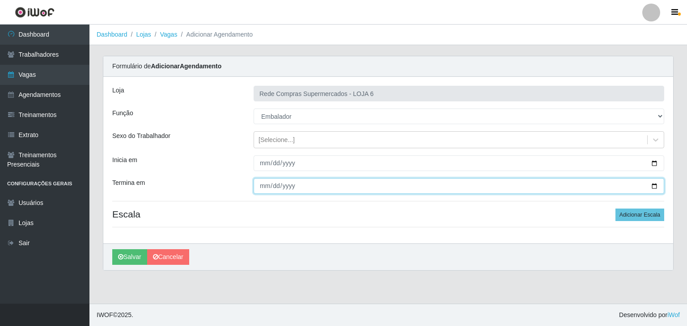
click at [654, 186] on input "Termina em" at bounding box center [459, 186] width 411 height 16
type input "[DATE]"
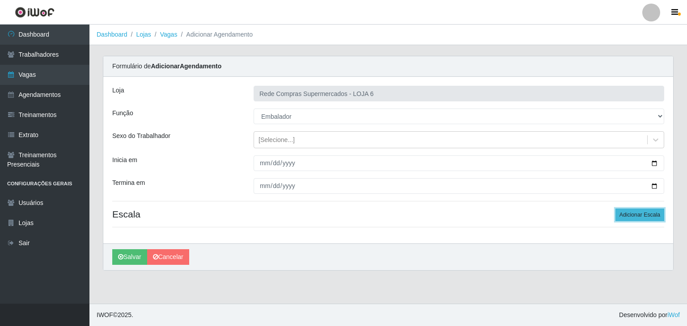
click at [650, 213] on button "Adicionar Escala" at bounding box center [639, 215] width 49 height 13
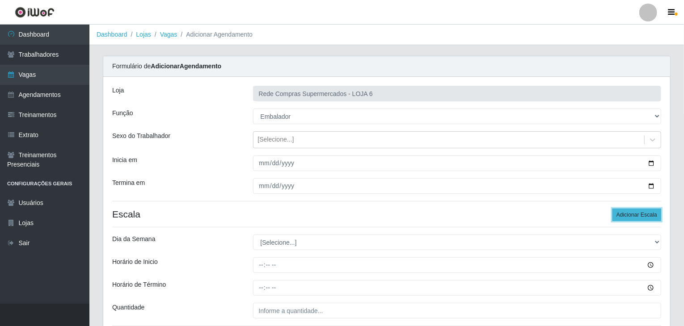
drag, startPoint x: 650, startPoint y: 213, endPoint x: 562, endPoint y: 213, distance: 88.6
click at [649, 213] on button "Adicionar Escala" at bounding box center [637, 215] width 49 height 13
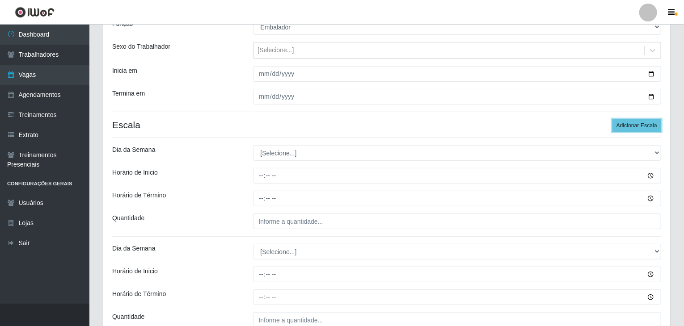
scroll to position [134, 0]
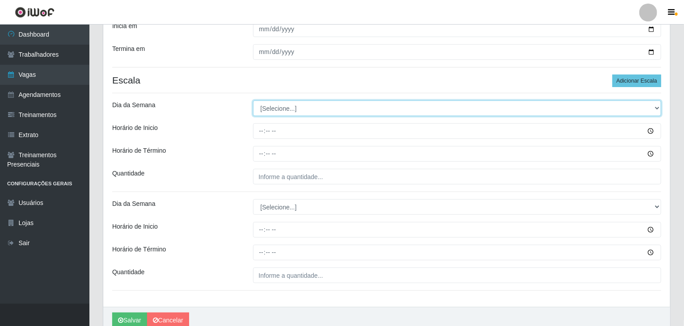
click at [292, 108] on select "[Selecione...] Segunda Terça Quarta Quinta Sexta Sábado Domingo" at bounding box center [457, 109] width 409 height 16
click at [274, 110] on select "[Selecione...] Segunda Terça Quarta Quinta Sexta Sábado Domingo" at bounding box center [457, 109] width 409 height 16
select select "0"
click at [253, 101] on select "[Selecione...] Segunda Terça Quarta Quinta Sexta Sábado Domingo" at bounding box center [457, 109] width 409 height 16
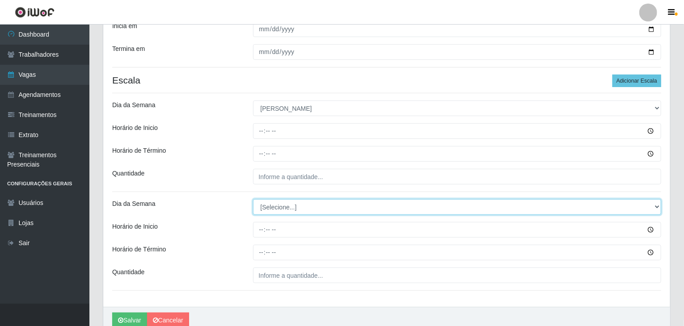
click at [279, 202] on select "[Selecione...] Segunda Terça Quarta Quinta Sexta Sábado Domingo" at bounding box center [457, 207] width 409 height 16
select select "0"
click at [253, 199] on select "[Selecione...] Segunda Terça Quarta Quinta Sexta Sábado Domingo" at bounding box center [457, 207] width 409 height 16
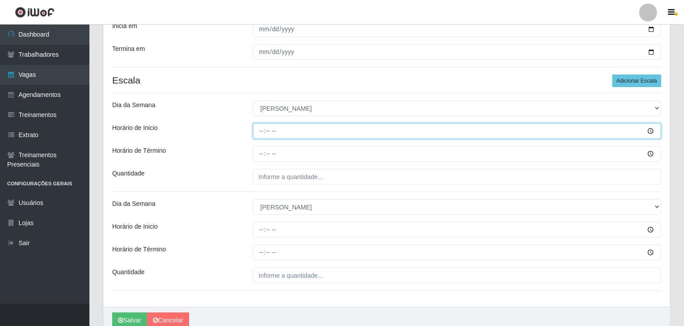
click at [255, 128] on input "Horário de Inicio" at bounding box center [457, 131] width 409 height 16
type input "08:00"
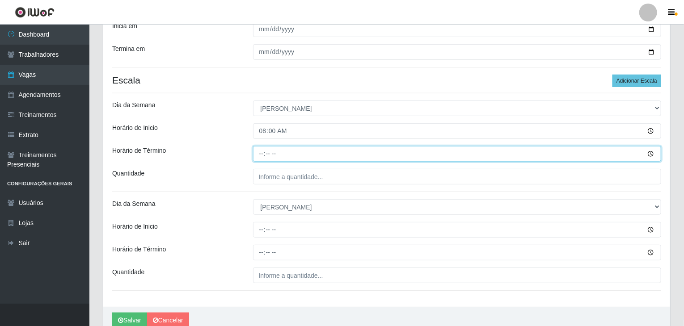
click at [263, 149] on input "Horário de Término" at bounding box center [457, 154] width 409 height 16
type input "14:00"
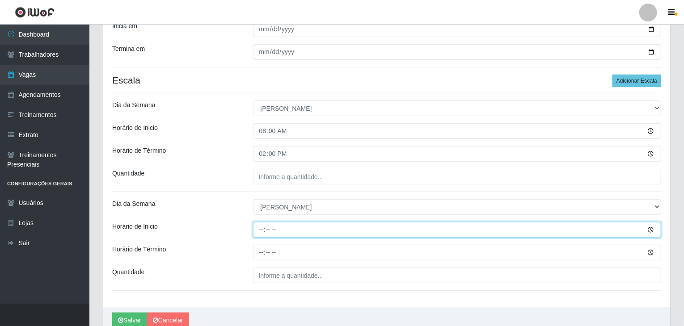
click at [259, 226] on input "Horário de Inicio" at bounding box center [457, 230] width 409 height 16
type input "14:00"
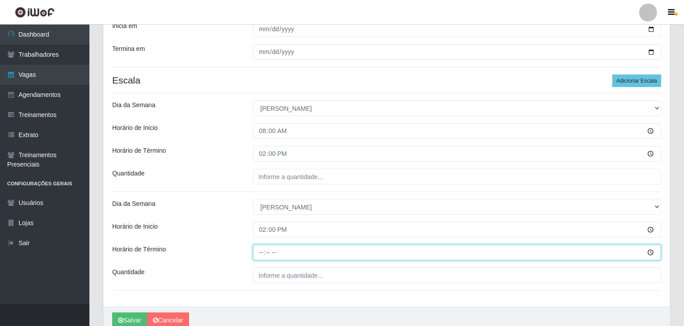
click at [259, 251] on input "Horário de Término" at bounding box center [457, 253] width 409 height 16
type input "20:00"
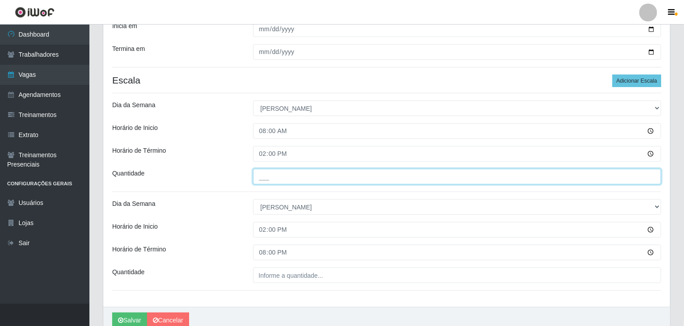
click at [264, 179] on input "___" at bounding box center [457, 177] width 409 height 16
type input "2__"
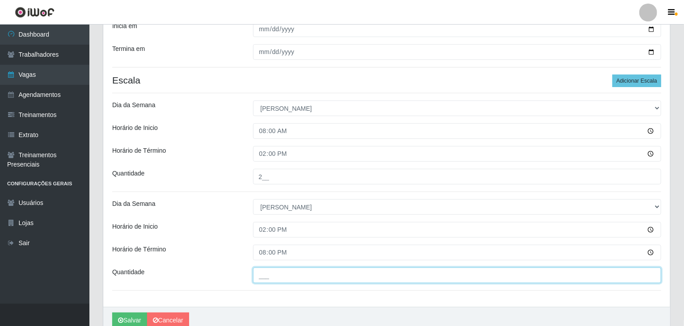
click at [311, 280] on input "___" at bounding box center [457, 276] width 409 height 16
type input "2__"
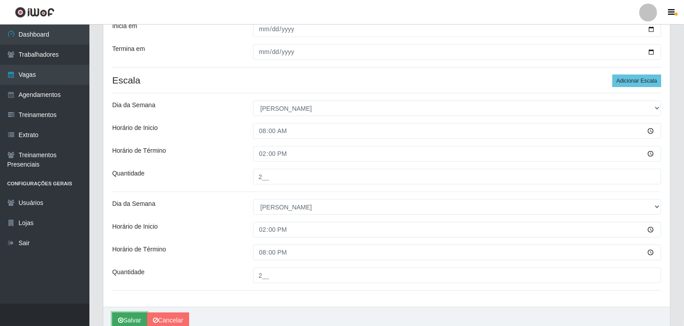
click at [131, 313] on button "Salvar" at bounding box center [129, 321] width 35 height 16
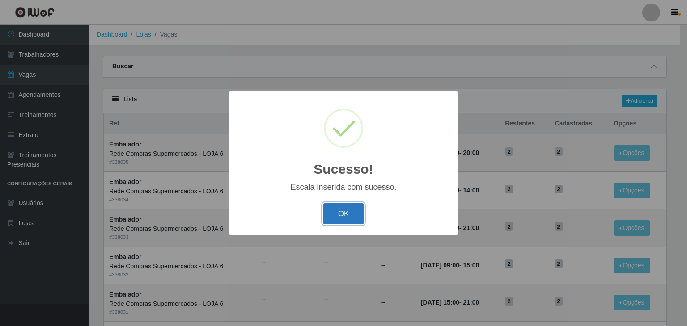
click at [356, 208] on button "OK" at bounding box center [344, 213] width 42 height 21
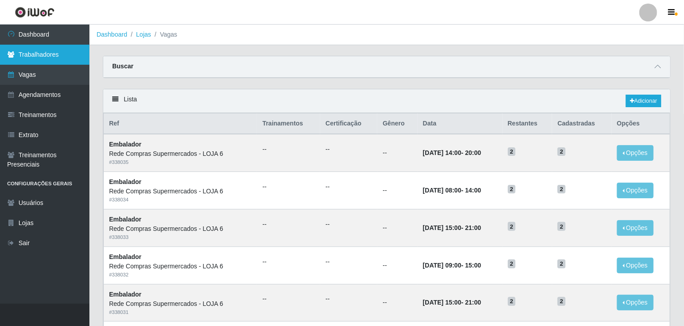
click at [52, 56] on link "Trabalhadores" at bounding box center [44, 55] width 89 height 20
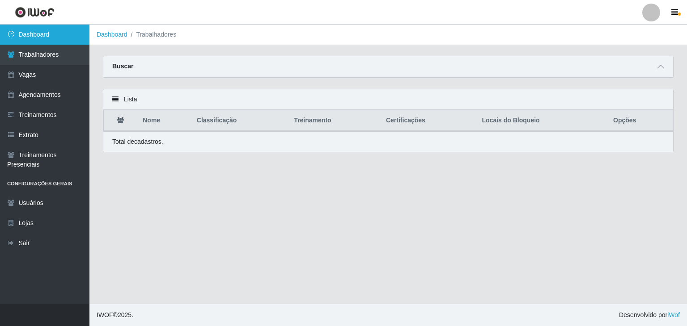
click at [48, 33] on link "Dashboard" at bounding box center [44, 35] width 89 height 20
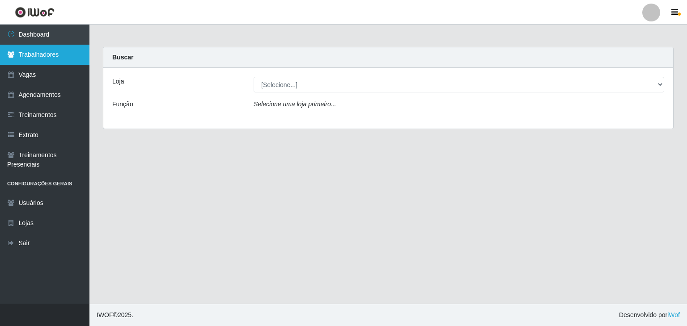
drag, startPoint x: 17, startPoint y: 56, endPoint x: 82, endPoint y: 61, distance: 64.6
click at [18, 56] on link "Trabalhadores" at bounding box center [44, 55] width 89 height 20
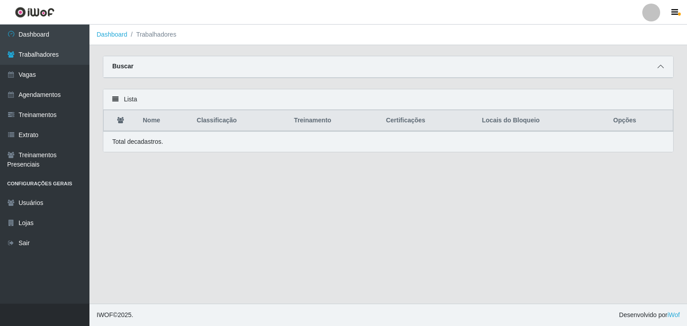
click at [658, 65] on icon at bounding box center [660, 67] width 6 height 6
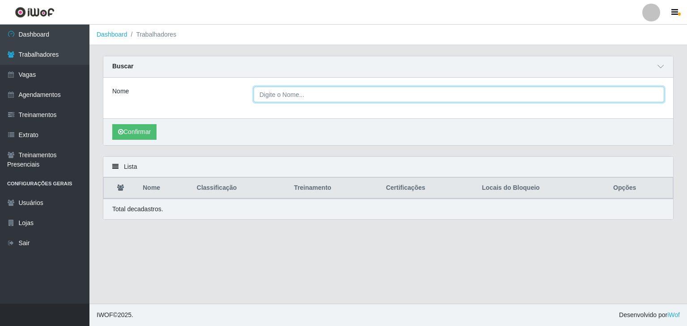
click at [360, 90] on input "Nome" at bounding box center [459, 95] width 411 height 16
type input "[PERSON_NAME] dos [PERSON_NAME]"
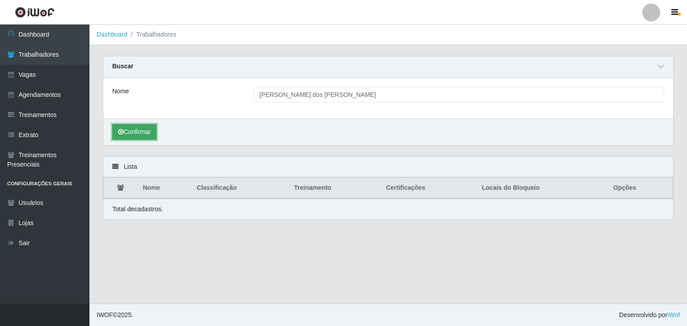
click at [136, 133] on button "Confirmar" at bounding box center [134, 132] width 44 height 16
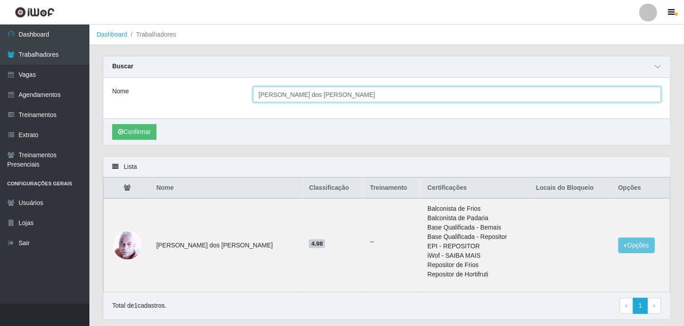
drag, startPoint x: 365, startPoint y: 99, endPoint x: 214, endPoint y: 102, distance: 151.2
click at [214, 102] on div "Nome [PERSON_NAME] dos [PERSON_NAME]" at bounding box center [387, 95] width 563 height 16
